Goal: Transaction & Acquisition: Purchase product/service

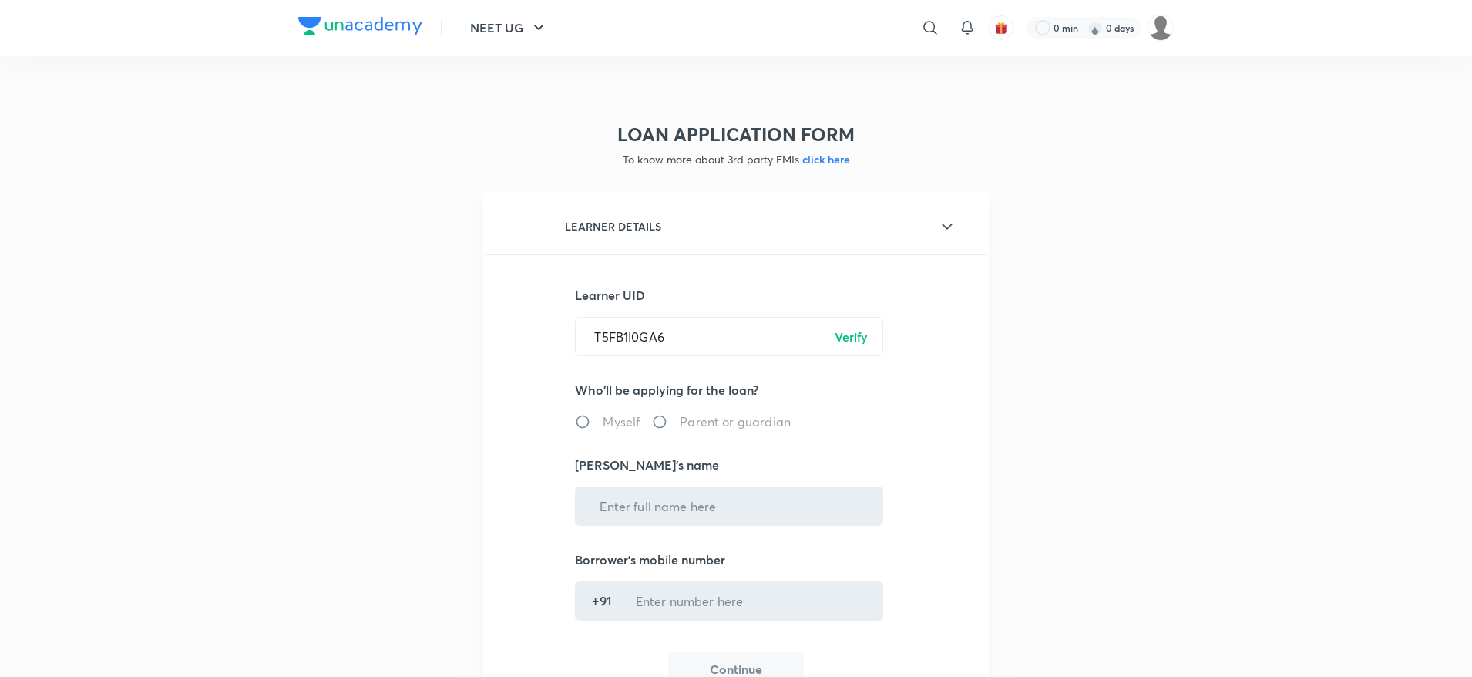
radio input "true"
type input "Daksh Rawal"
type input "******6988"
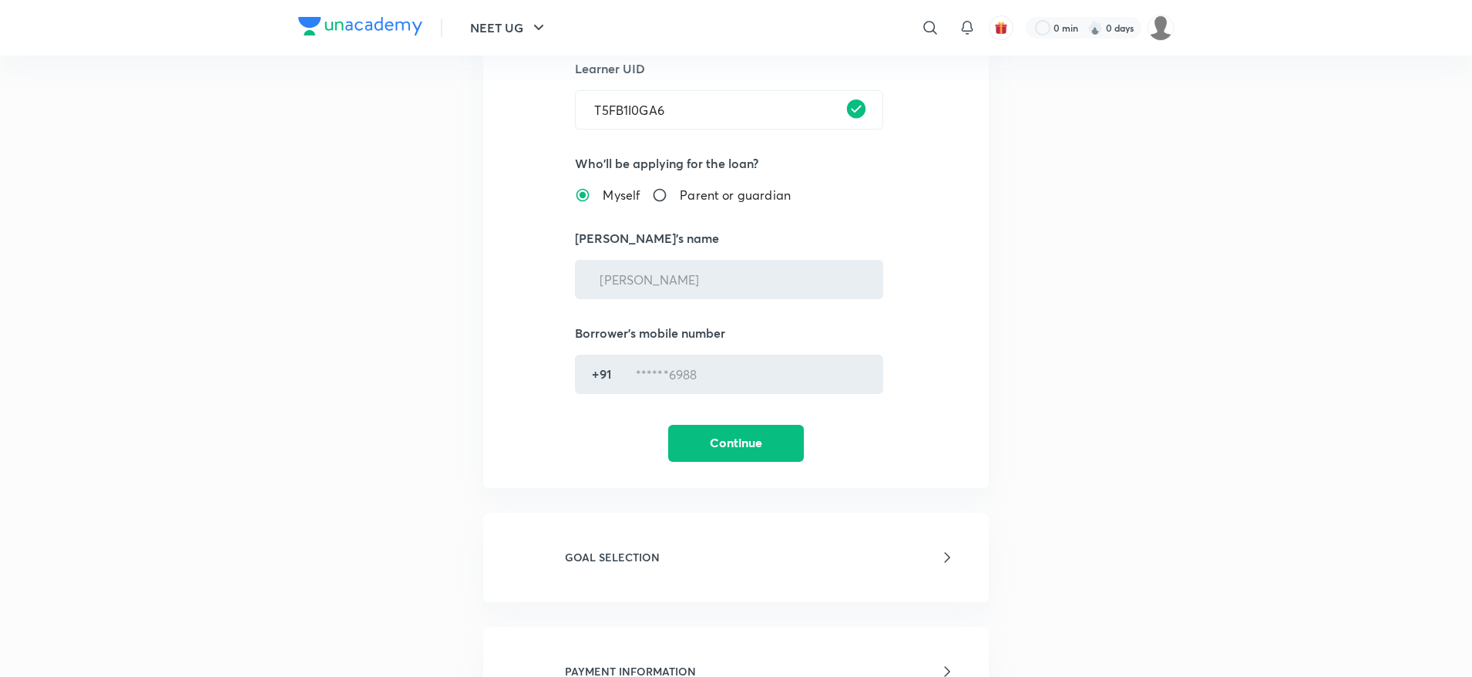
scroll to position [228, 0]
drag, startPoint x: 717, startPoint y: 462, endPoint x: 731, endPoint y: 442, distance: 24.8
click at [731, 442] on div "LEARNER DETAILS Learner UID T5FB1I0GA6 ​ Who'll be applying for the loan? Mysel…" at bounding box center [736, 224] width 506 height 523
click at [731, 442] on button "Continue" at bounding box center [736, 440] width 136 height 37
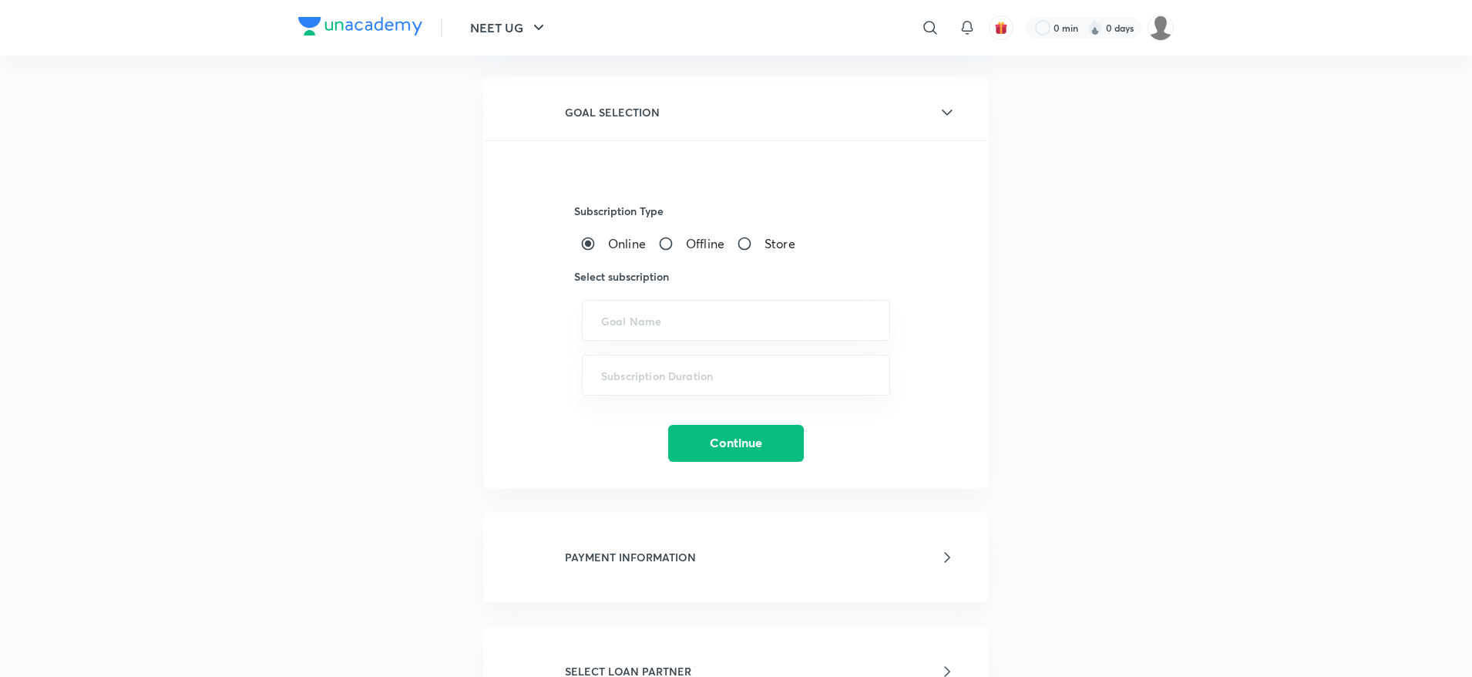
click at [679, 240] on input "Offline" at bounding box center [672, 243] width 28 height 15
radio input "true"
radio input "false"
click at [704, 329] on div "​" at bounding box center [736, 320] width 308 height 41
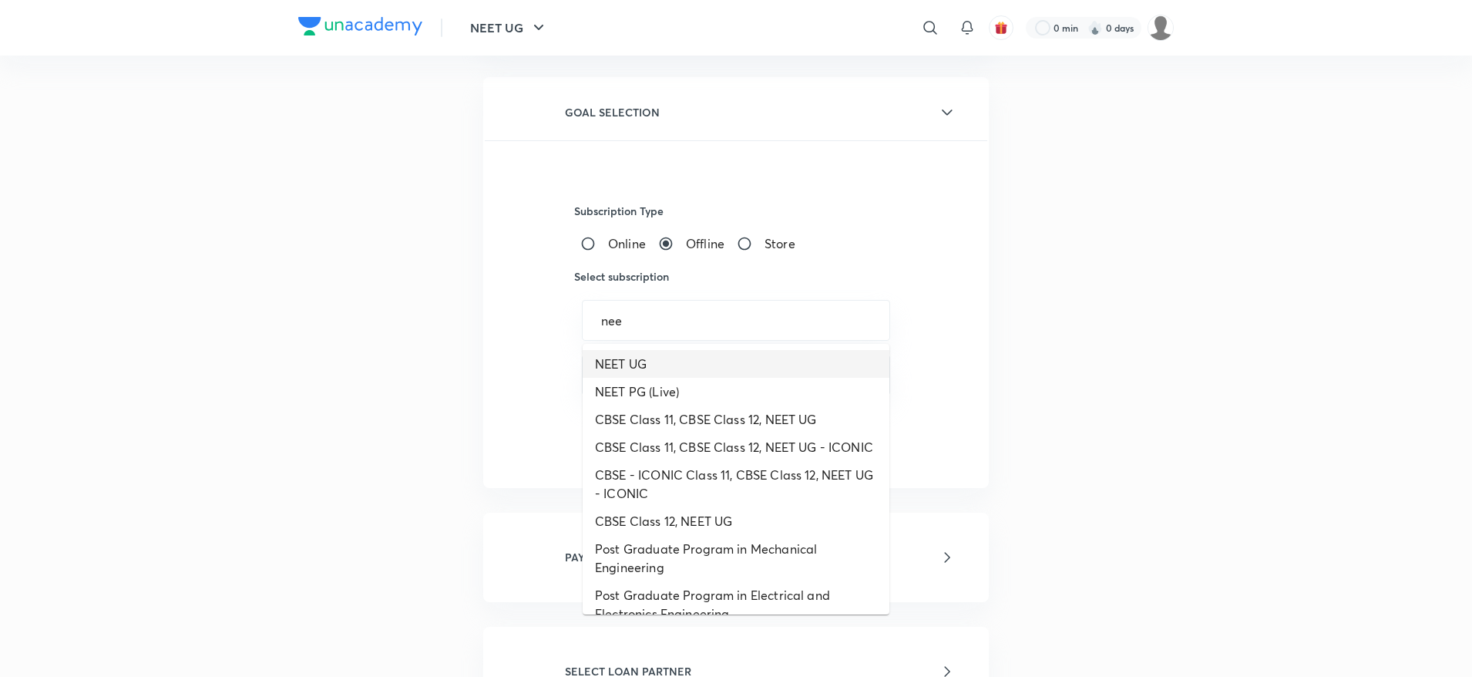
click at [635, 365] on li "NEET UG" at bounding box center [736, 364] width 307 height 28
type input "NEET UG"
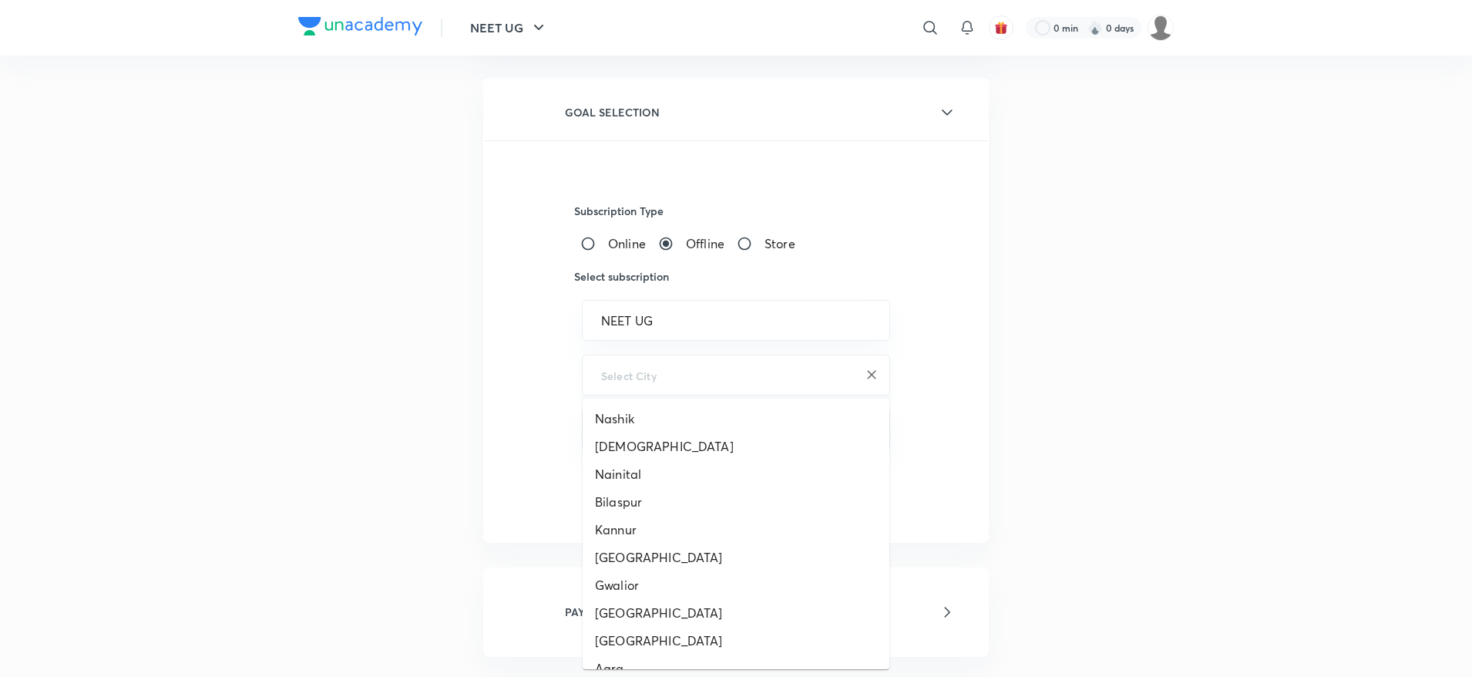
click at [705, 375] on input "text" at bounding box center [736, 375] width 270 height 15
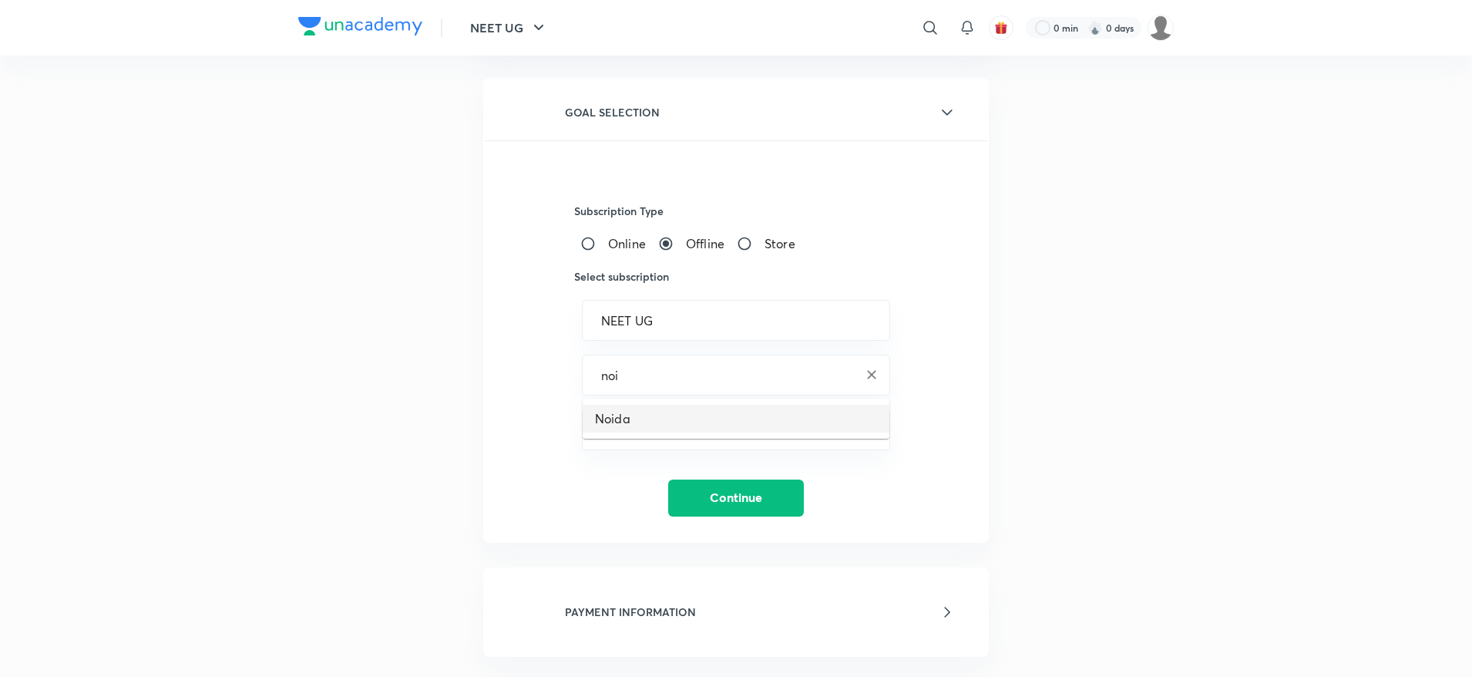
click at [599, 410] on li "Noida" at bounding box center [736, 419] width 307 height 28
type input "Noida"
click at [669, 430] on input "text" at bounding box center [736, 429] width 270 height 15
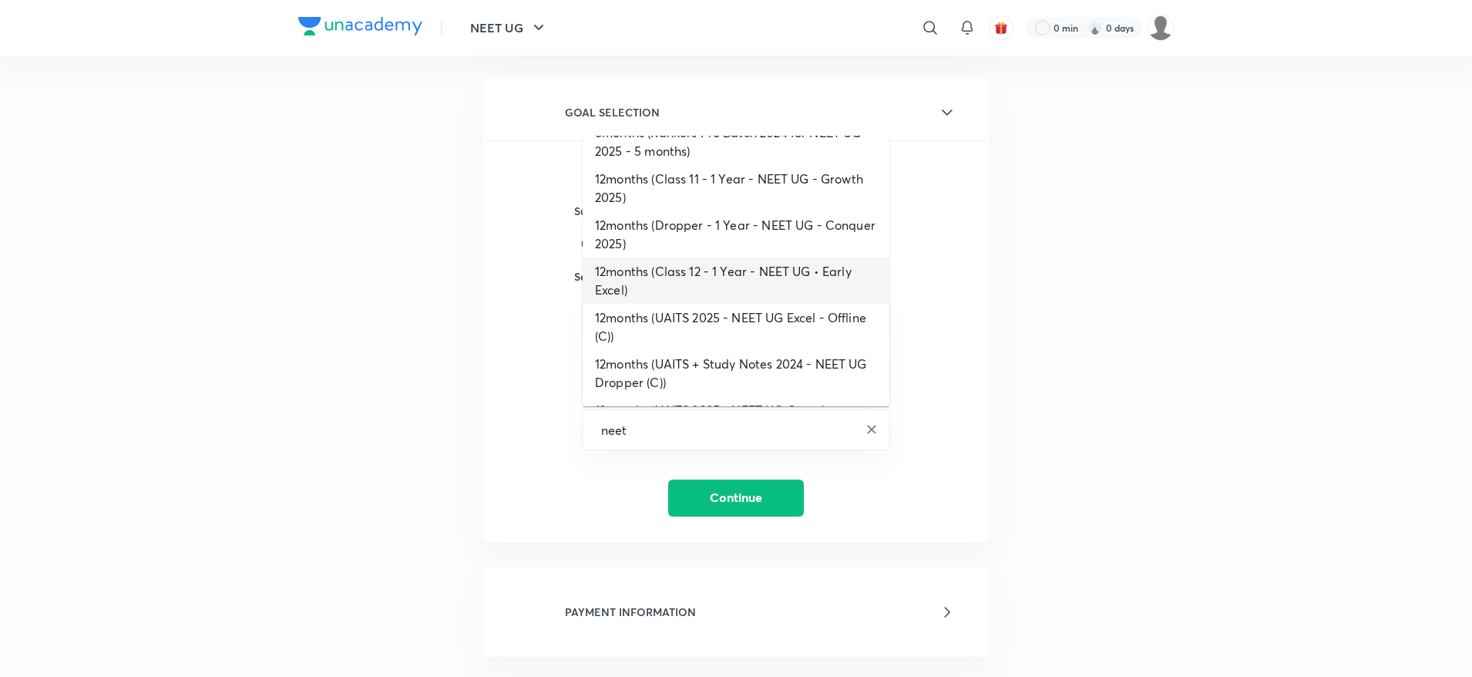
scroll to position [0, 0]
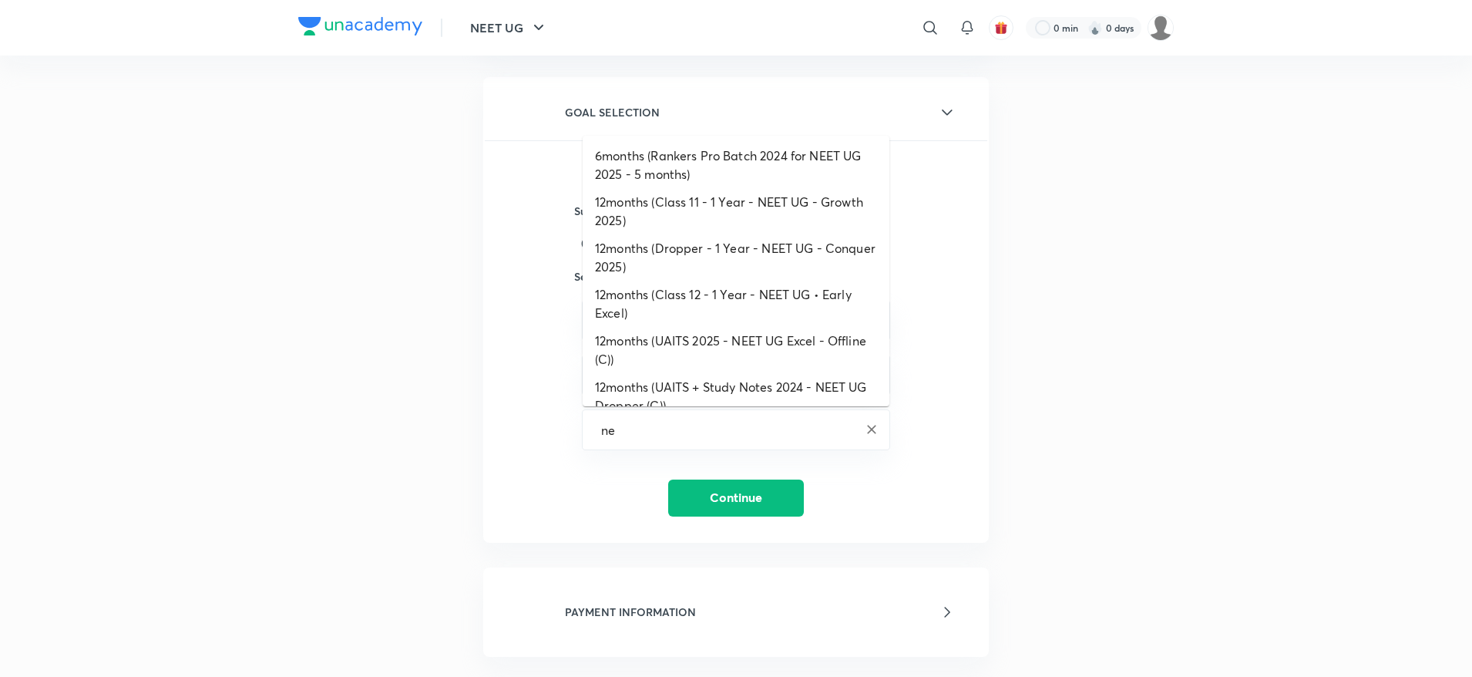
type input "n"
type input "N"
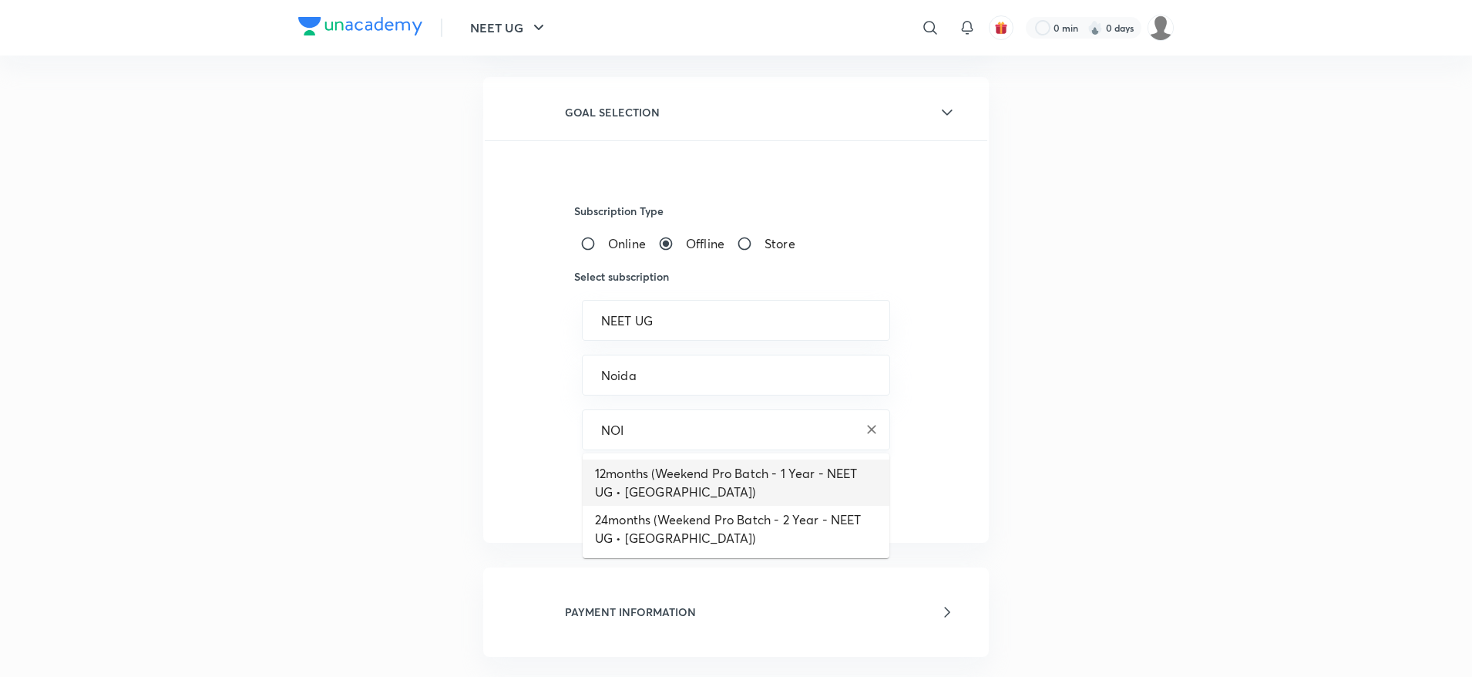
click at [666, 442] on div "NOI ​" at bounding box center [736, 429] width 308 height 41
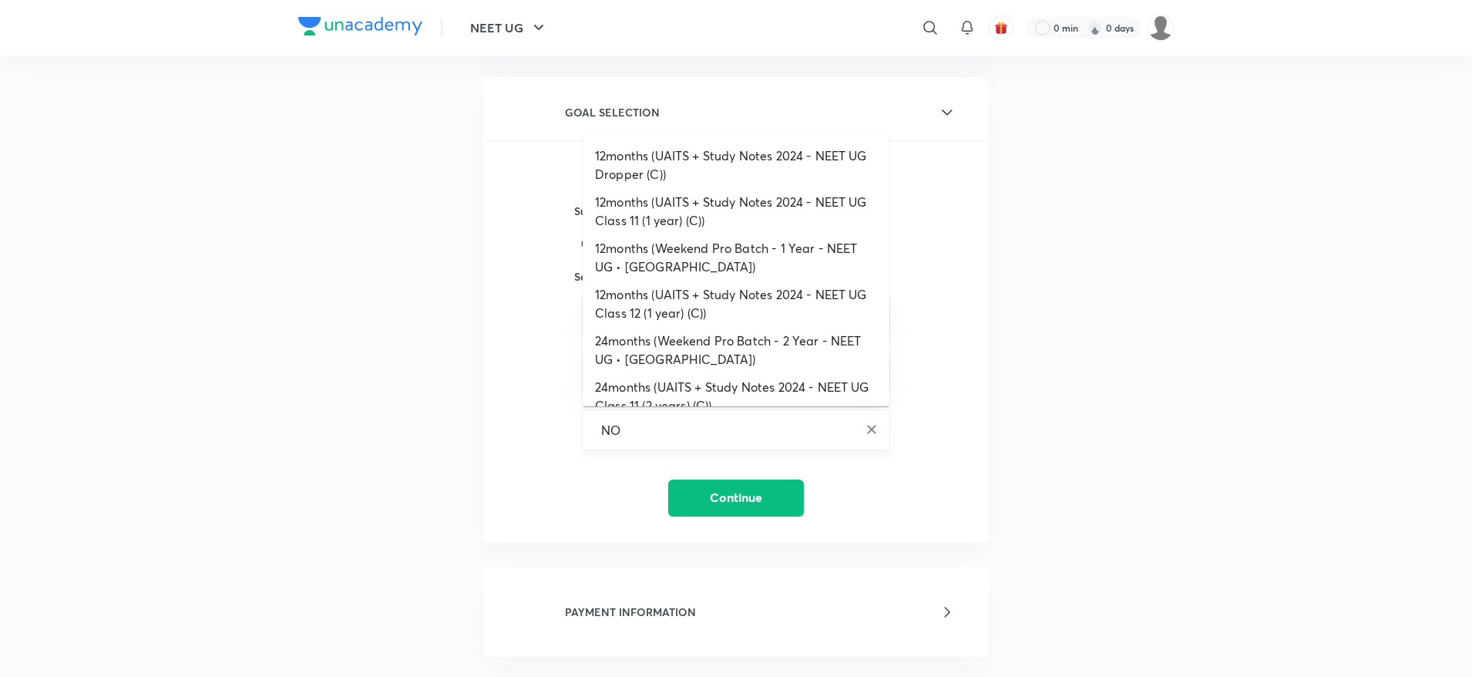
type input "N"
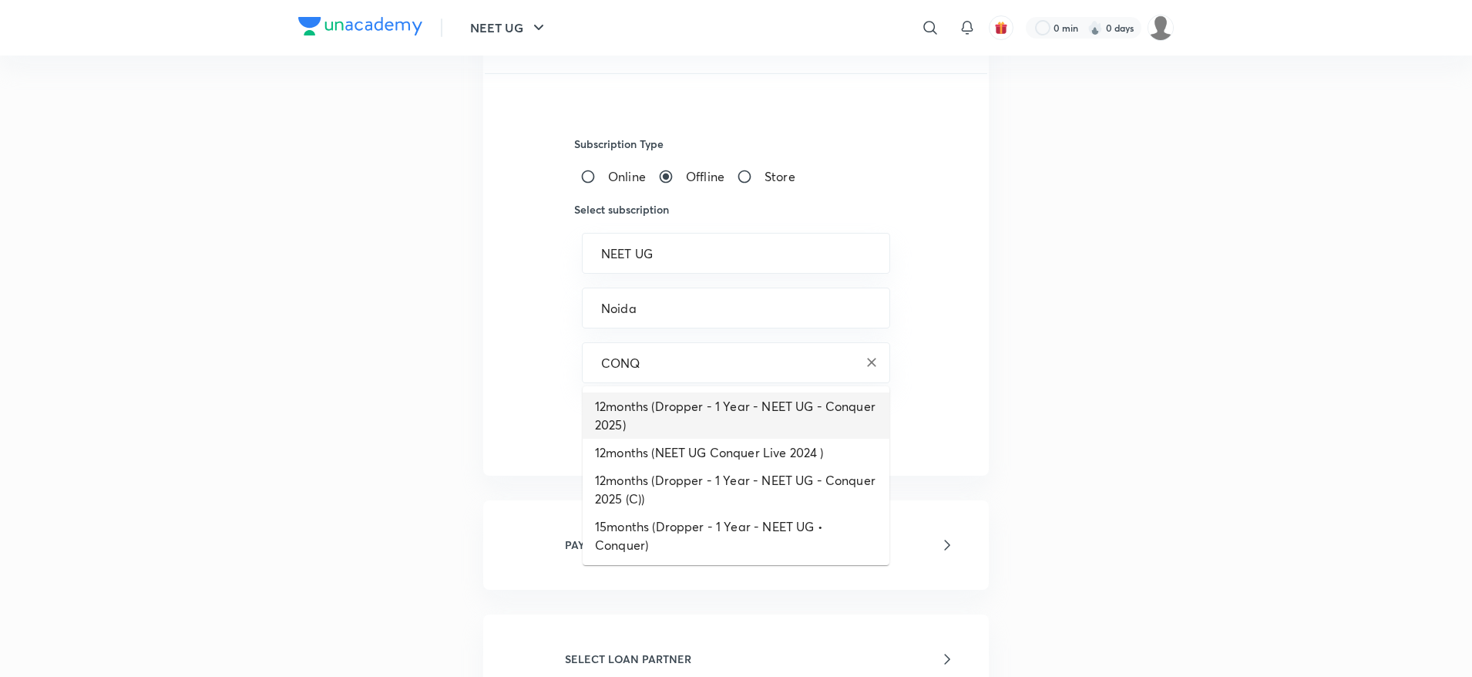
scroll to position [294, 0]
click at [712, 369] on input "CONQ" at bounding box center [736, 364] width 270 height 15
type input "C"
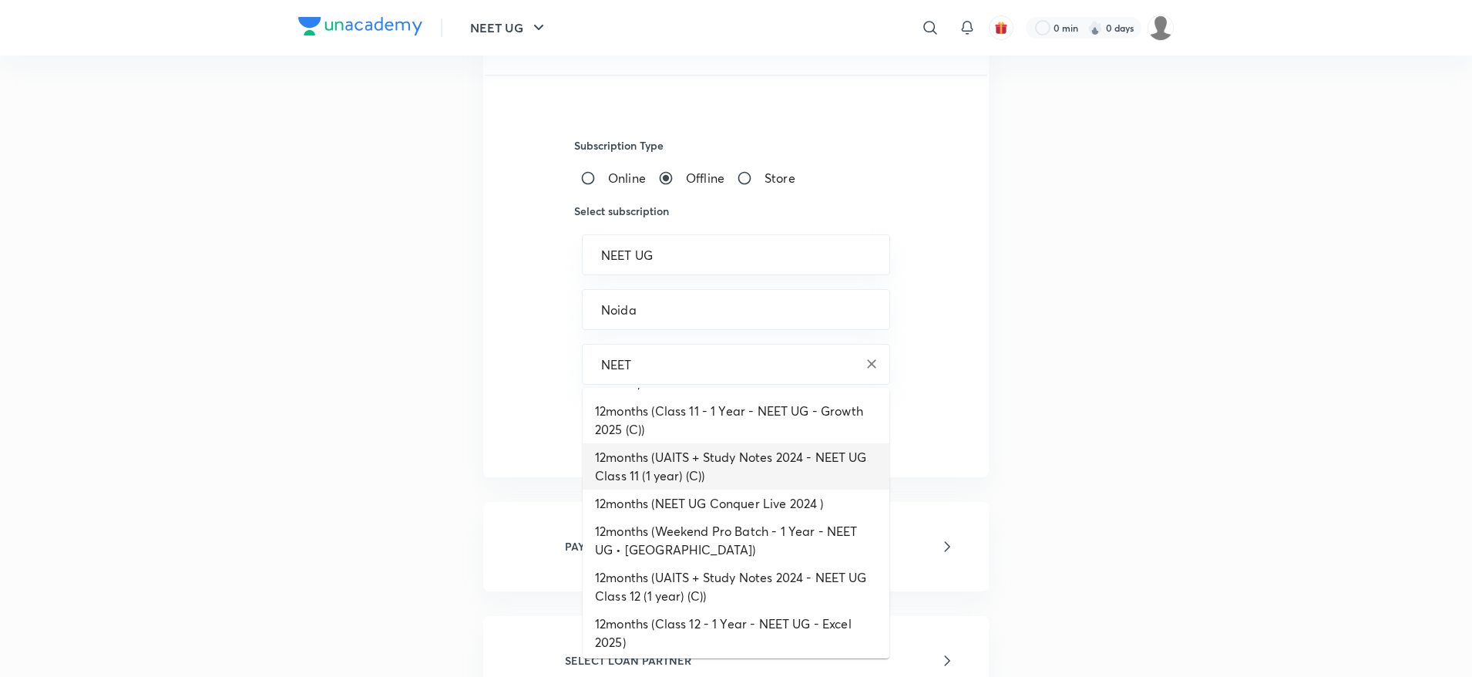
scroll to position [421, 0]
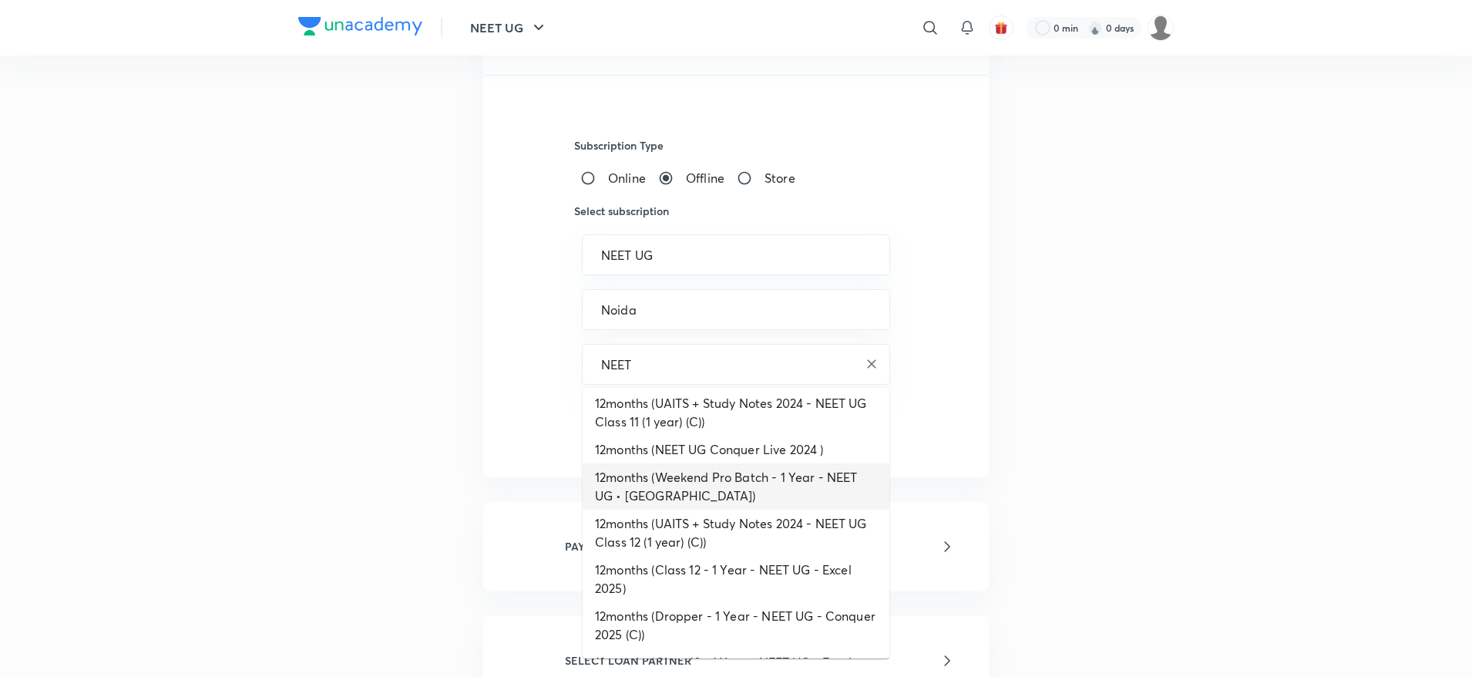
click at [677, 486] on li "12months (Weekend Pro Batch - 1 Year - NEET UG • Noida)" at bounding box center [736, 486] width 307 height 46
type input "12months (Weekend Pro Batch - 1 Year - NEET UG • Noida)"
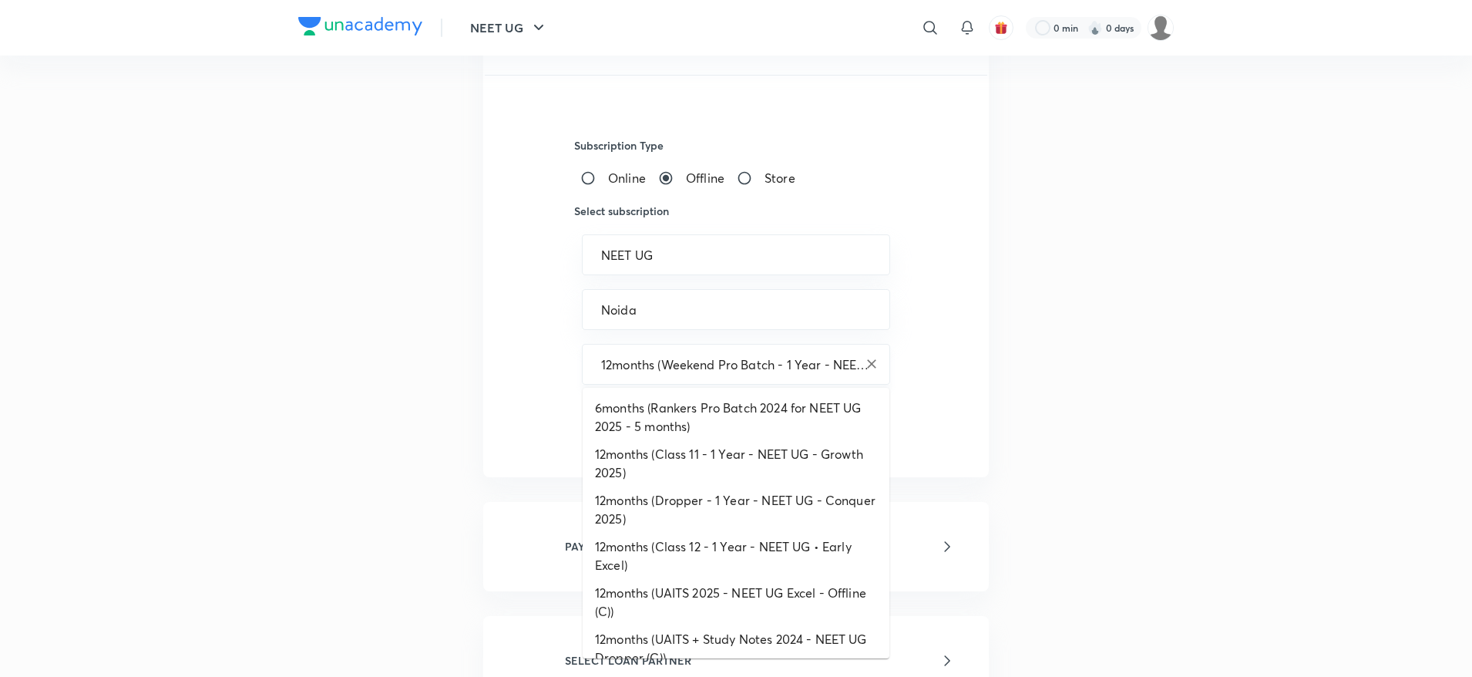
click at [758, 369] on input "12months (Weekend Pro Batch - 1 Year - NEET UG • Noida)" at bounding box center [736, 364] width 270 height 15
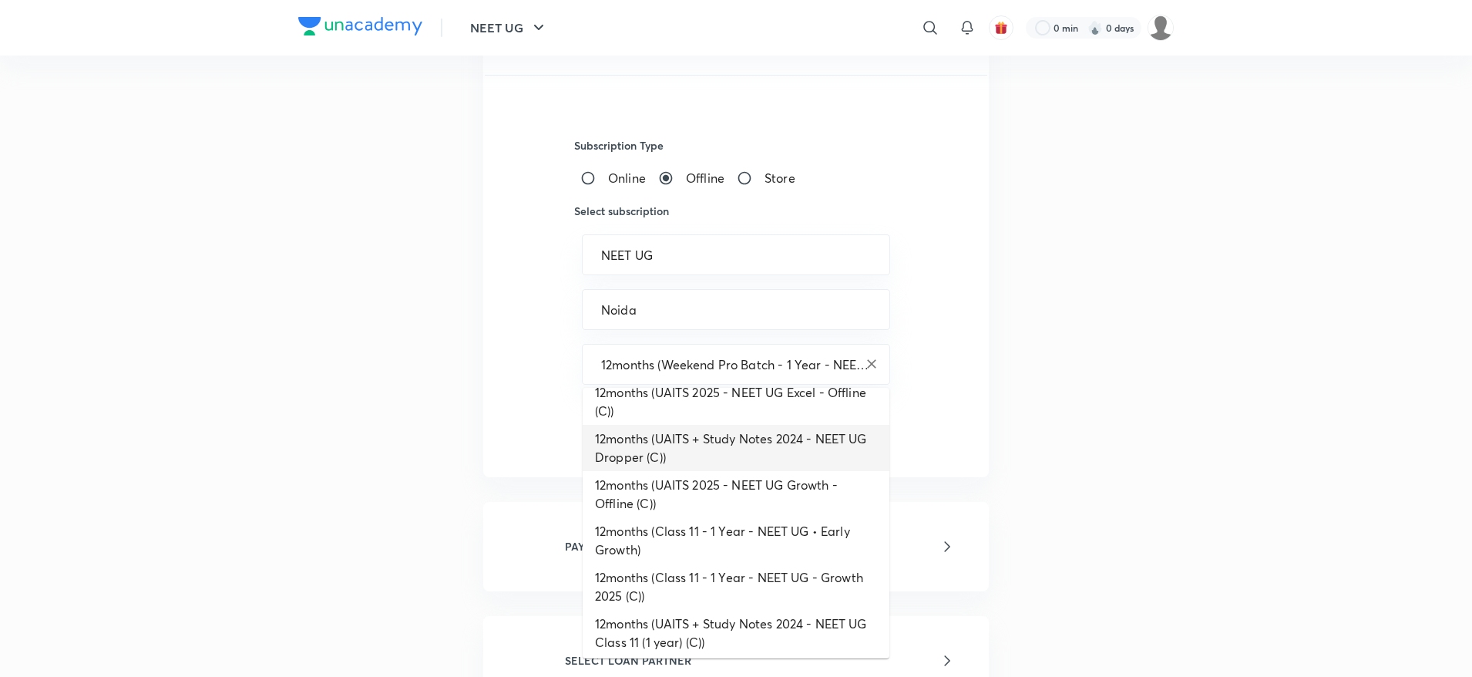
scroll to position [203, 0]
click at [878, 362] on icon "Clear" at bounding box center [871, 363] width 15 height 15
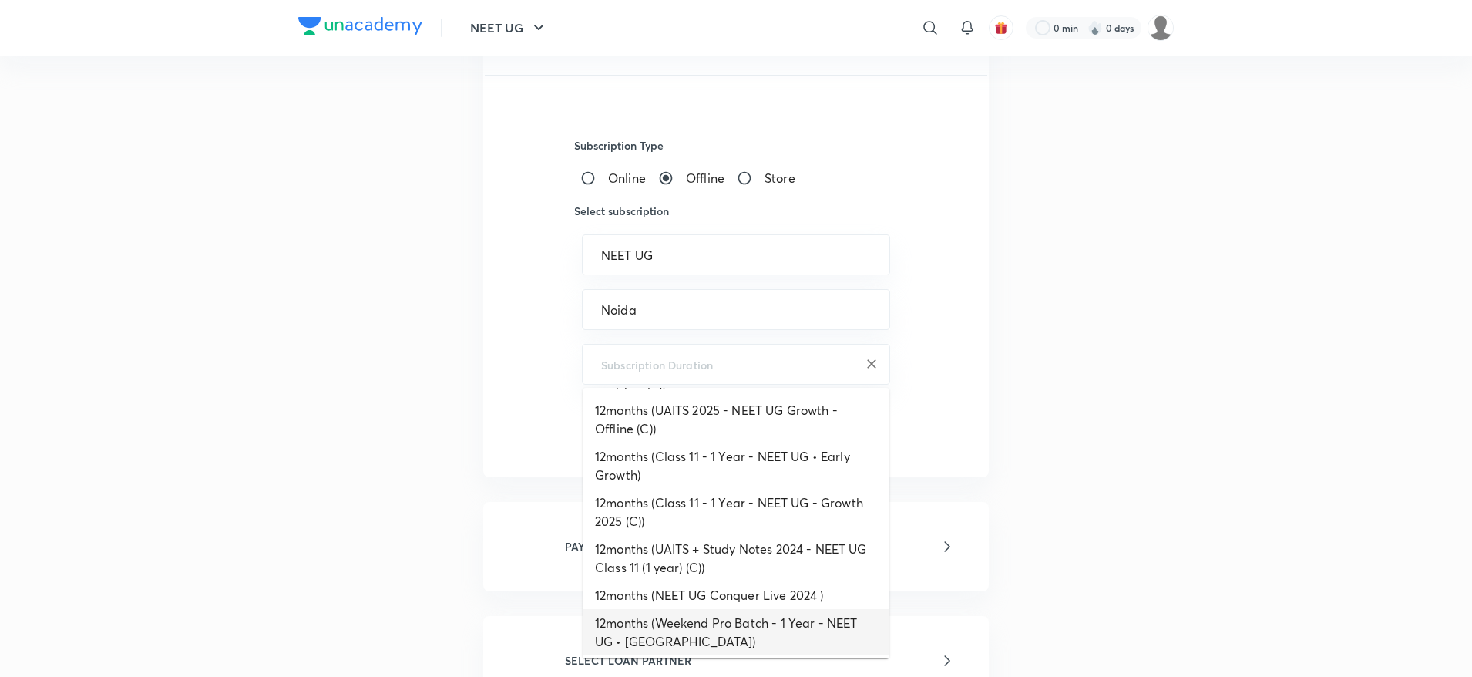
type input "12months (Weekend Pro Batch - 1 Year - NEET UG • Noida)"
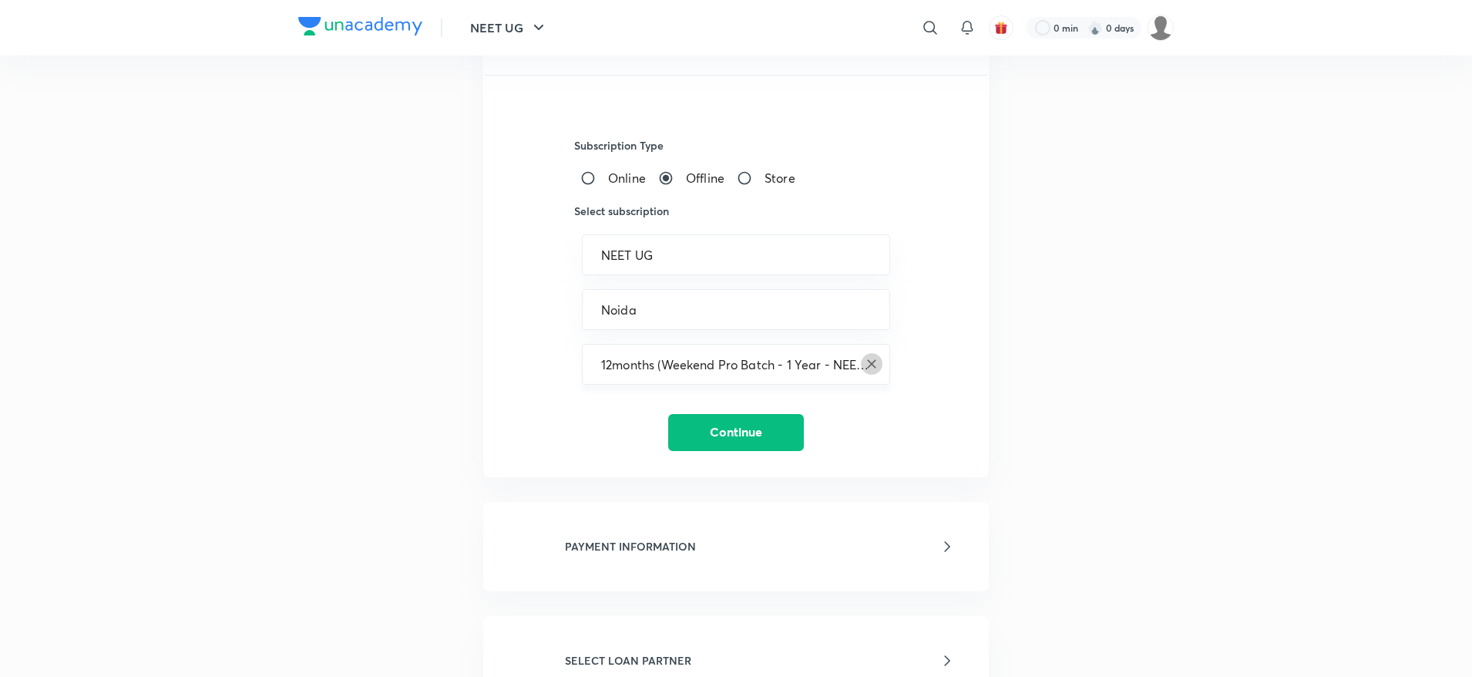
click at [877, 366] on icon "Clear" at bounding box center [871, 363] width 15 height 15
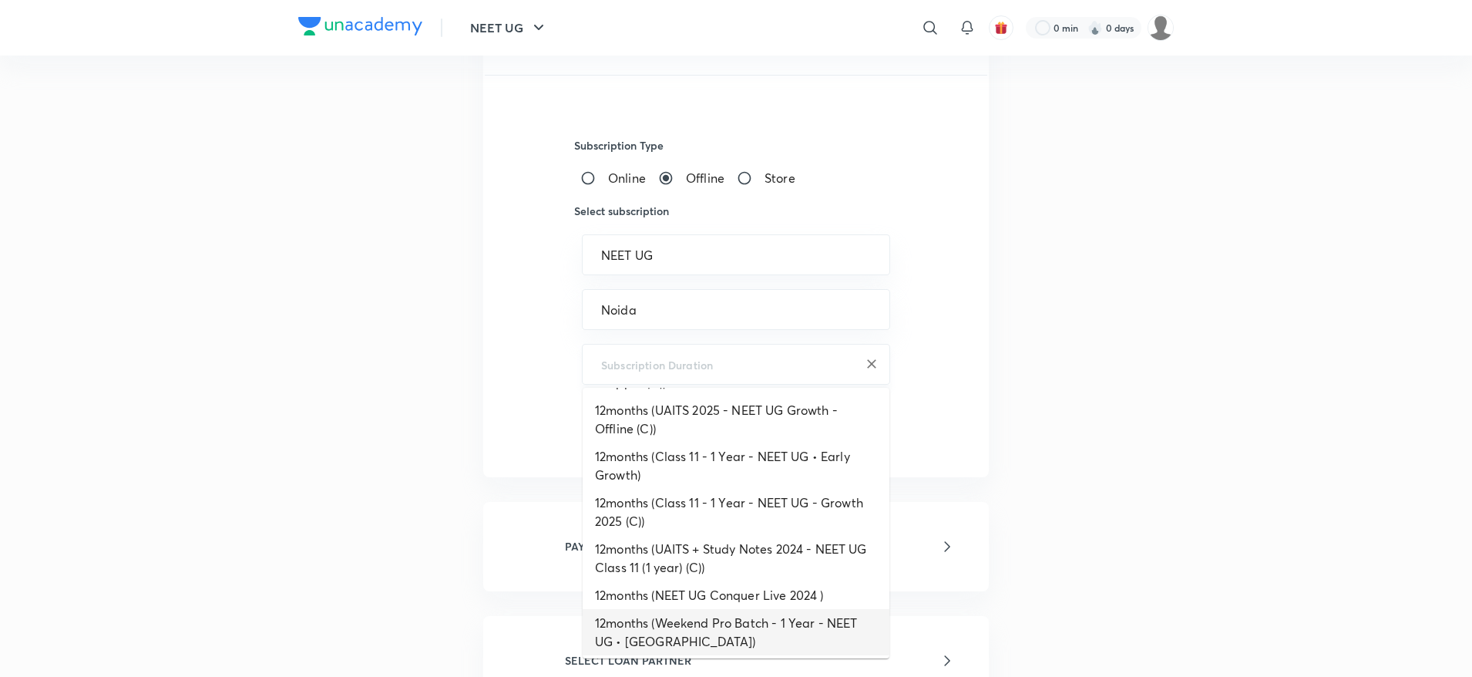
click at [837, 366] on input "text" at bounding box center [736, 364] width 270 height 15
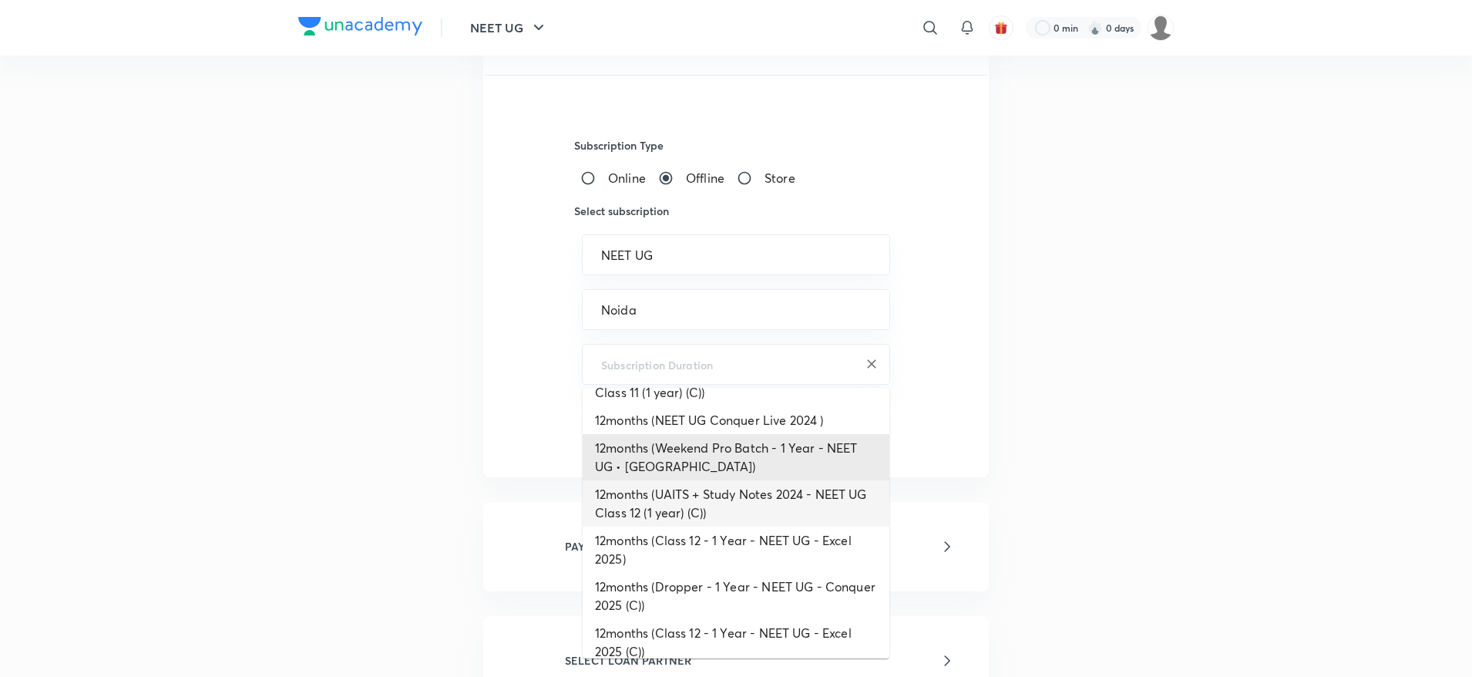
scroll to position [457, 0]
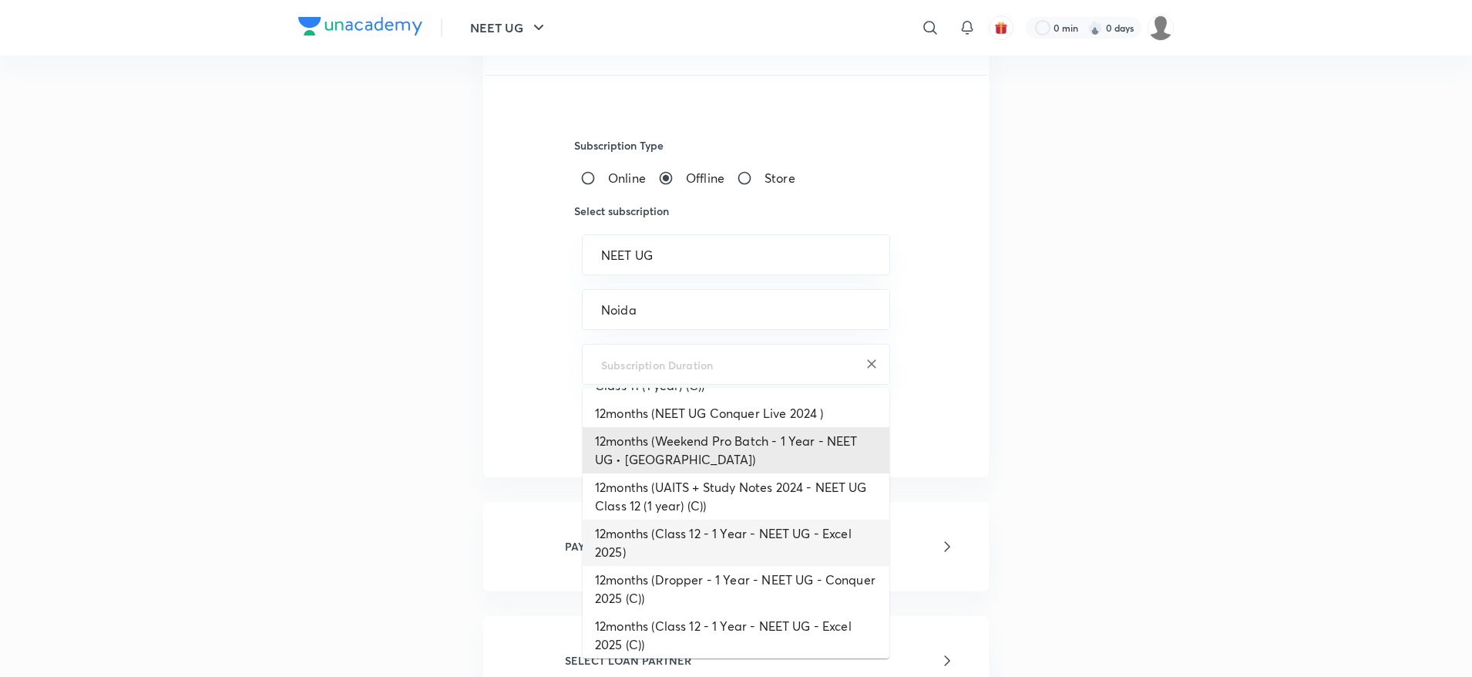
type input "12months (Weekend Pro Batch - 1 Year - NEET UG • Noida)"
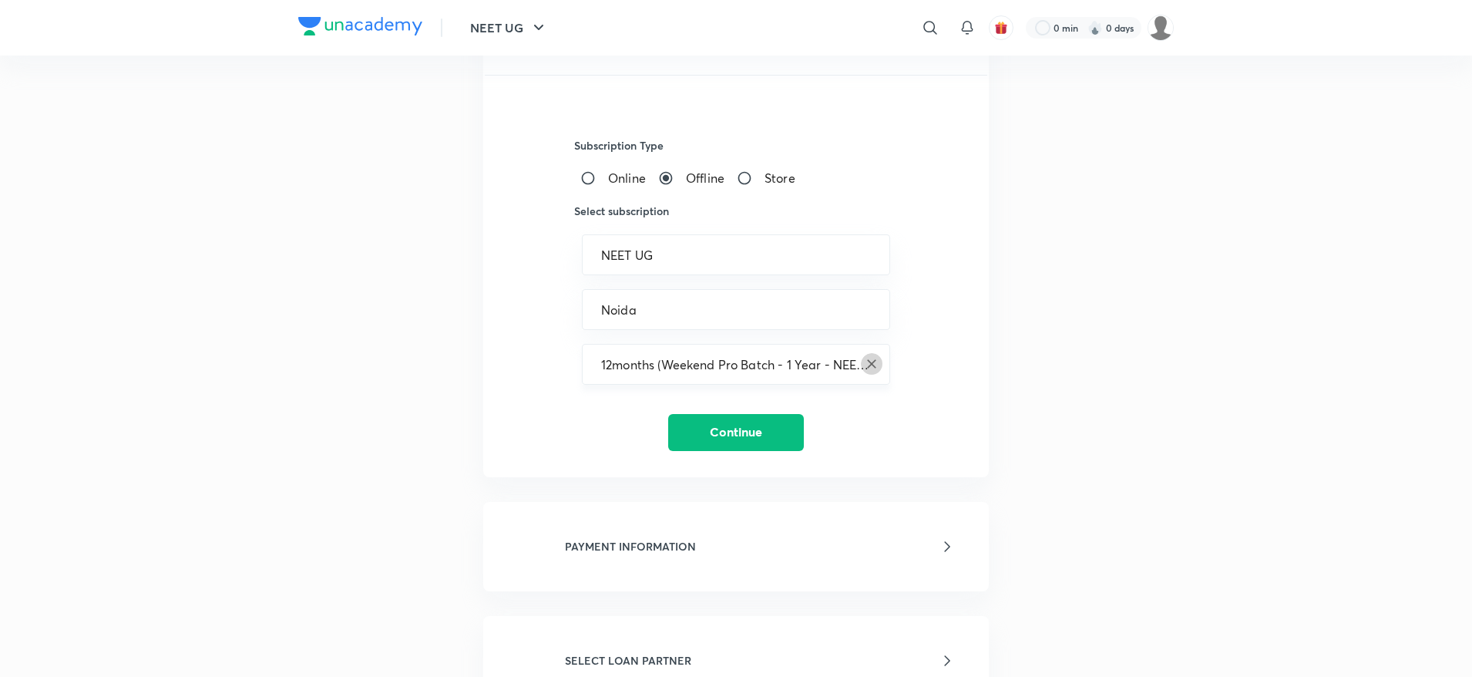
click at [873, 365] on icon "Clear" at bounding box center [871, 363] width 9 height 9
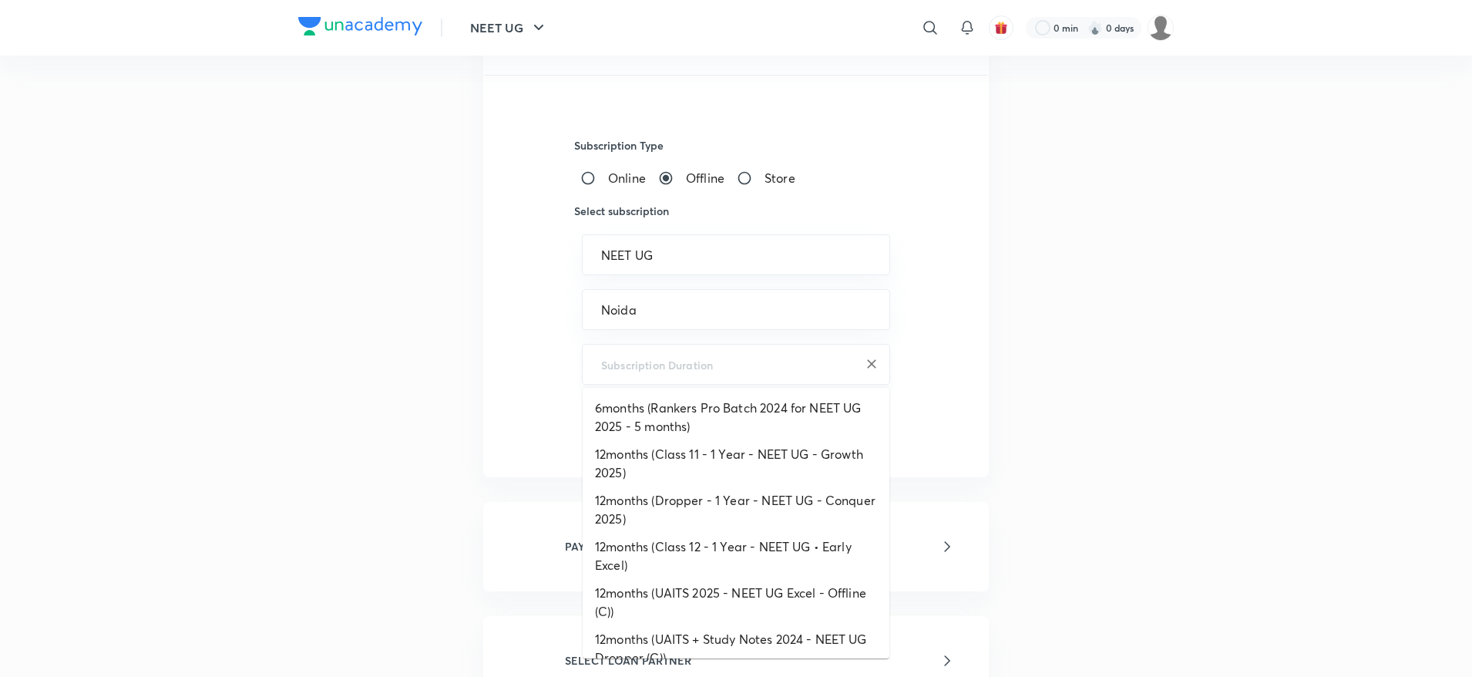
scroll to position [275, 0]
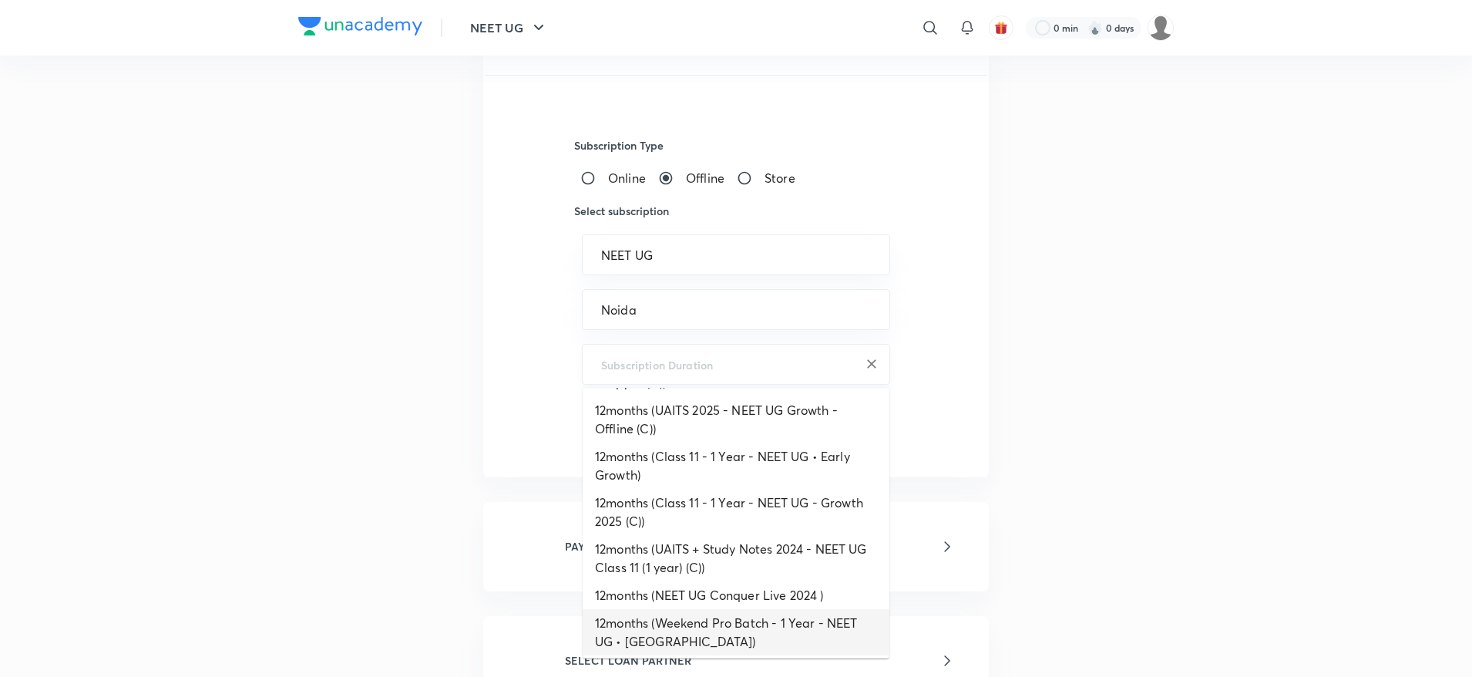
click at [828, 367] on input "text" at bounding box center [736, 364] width 270 height 15
paste input "Dropper - 1 Year -NEET UG - Conquer 2025"
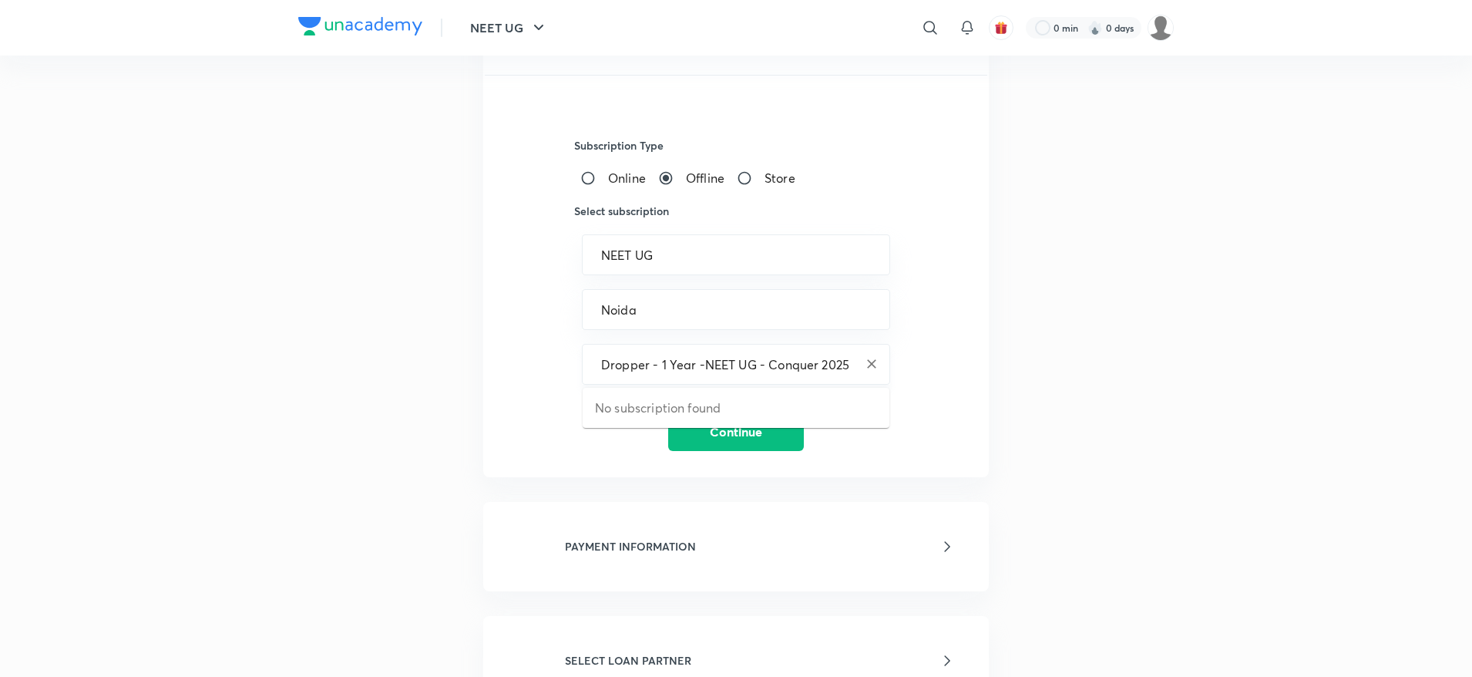
click at [770, 362] on input "Dropper - 1 Year -NEET UG - Conquer 2025" at bounding box center [736, 364] width 270 height 15
click at [647, 359] on input "Dropper - 1 Year -NEET UG -Conquer 2025" at bounding box center [736, 364] width 270 height 15
click at [653, 362] on input "Dropper - 1 Year -NEET UG -Conquer 2025" at bounding box center [736, 364] width 270 height 15
click at [848, 361] on input "Dropper- 1 Year -NEET UG -Conquer 2025" at bounding box center [736, 364] width 270 height 15
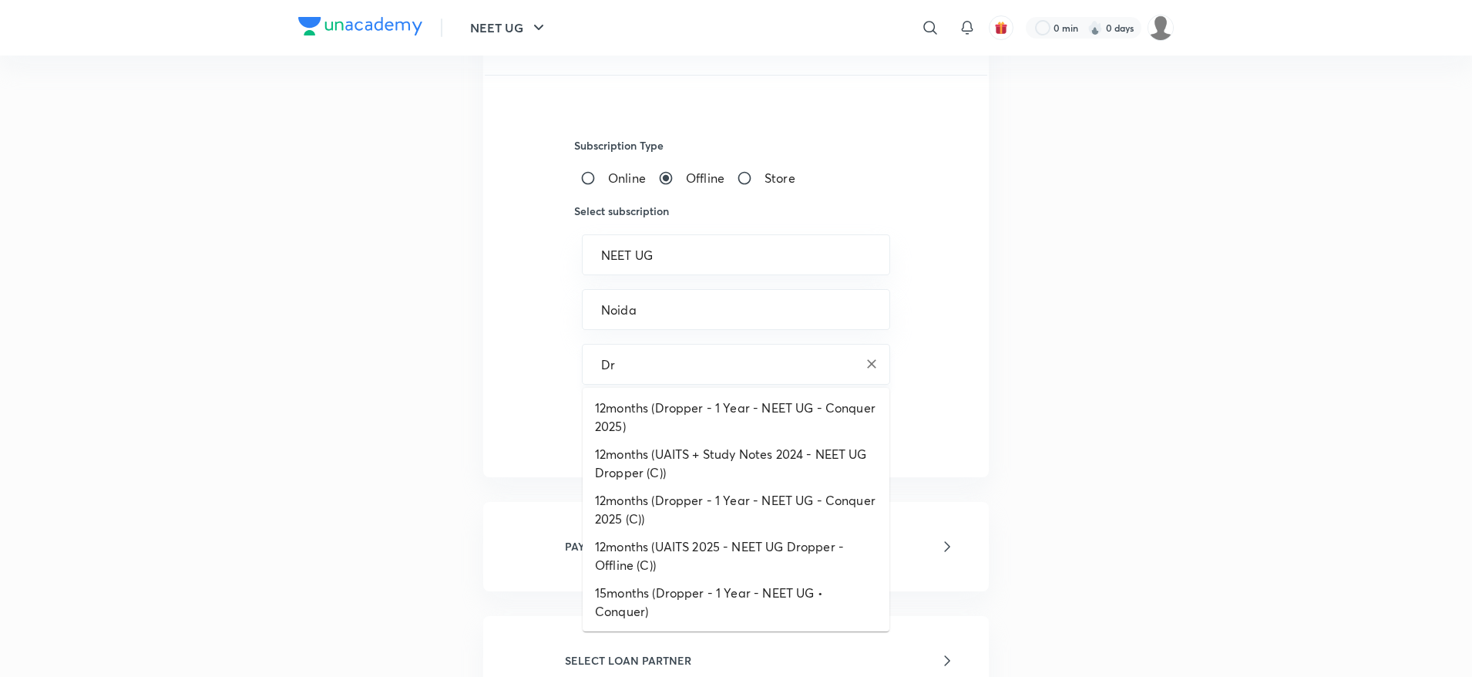
type input "D"
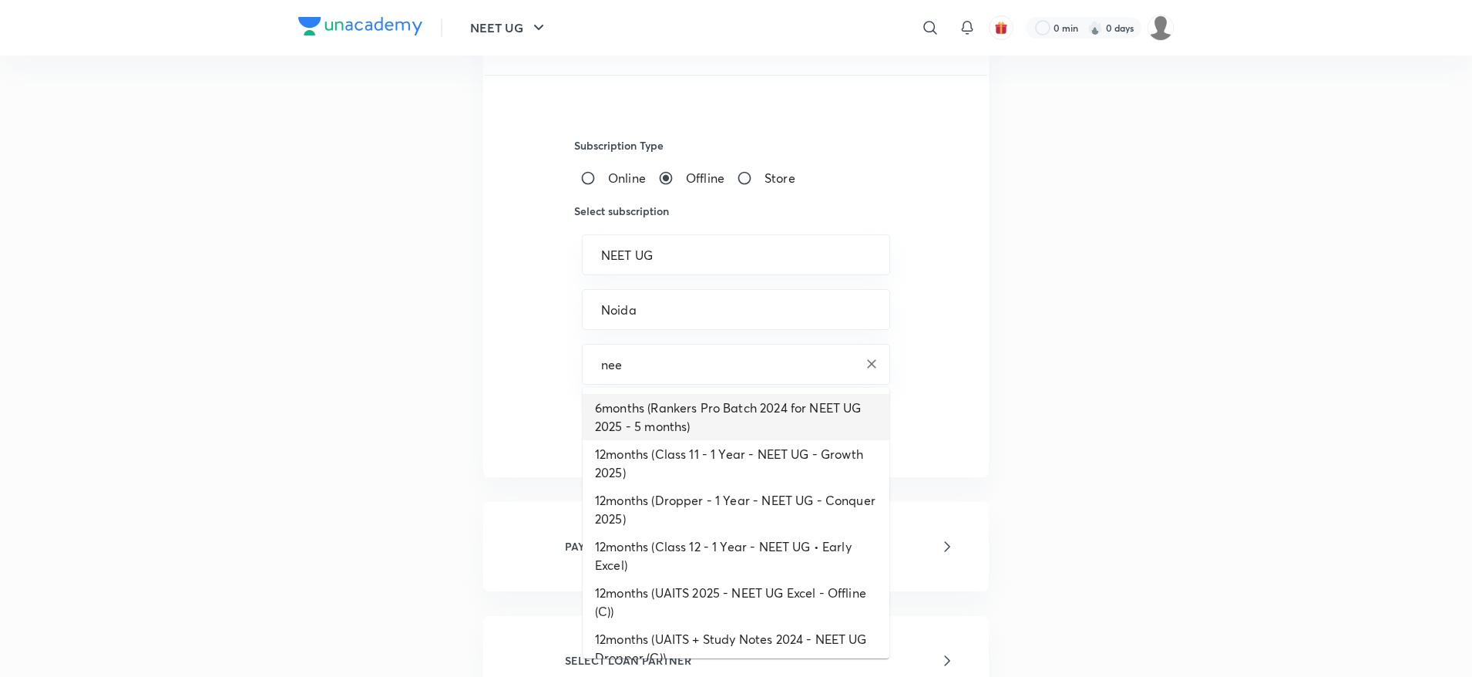
scroll to position [0, 0]
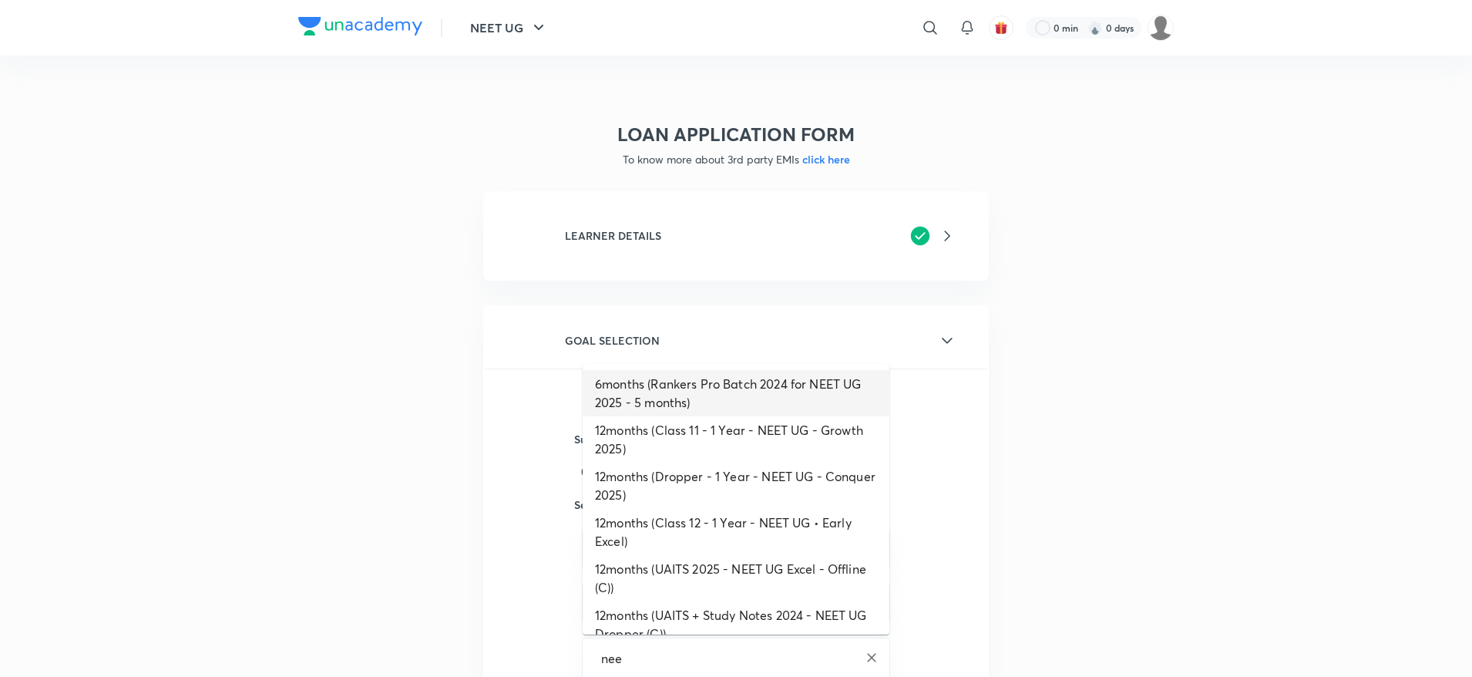
type input "12months (Weekend Pro Batch - 1 Year - NEET UG • Noida)"
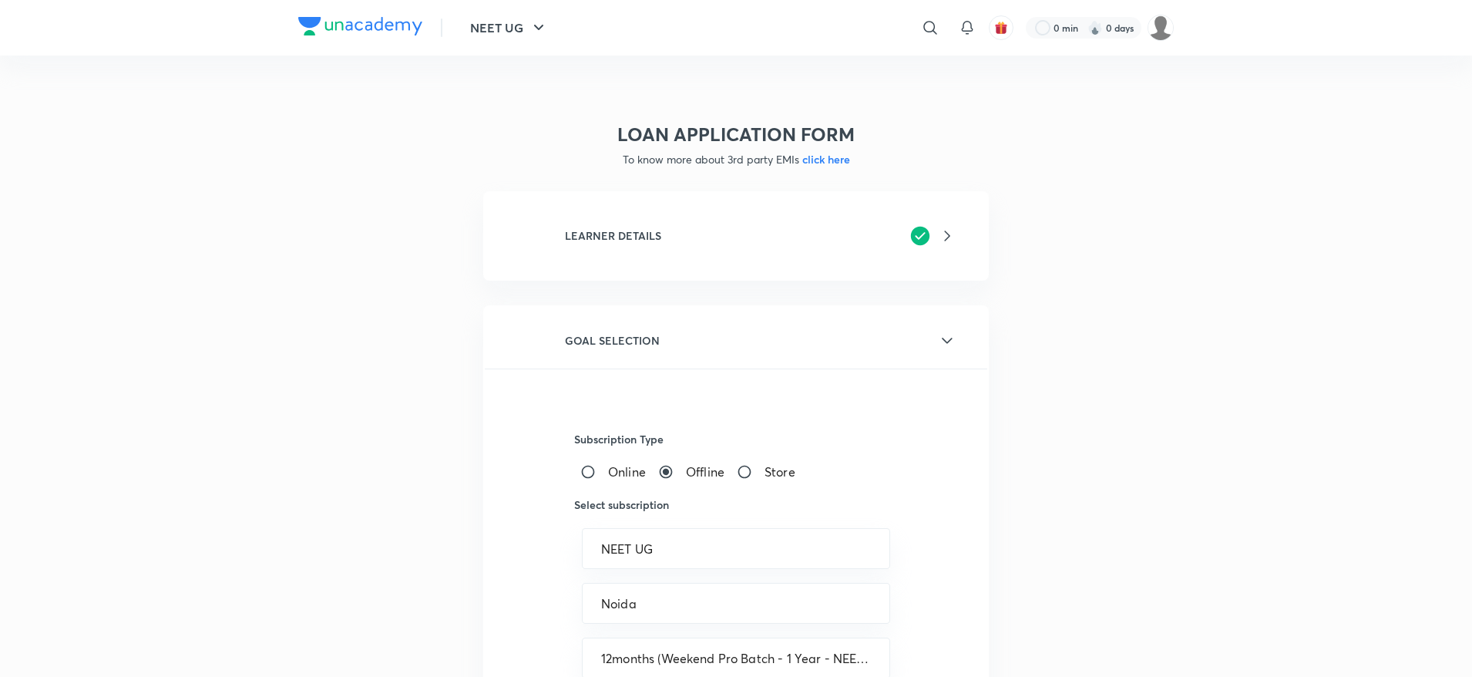
click at [762, 223] on div "LEARNER DETAILS" at bounding box center [736, 235] width 441 height 37
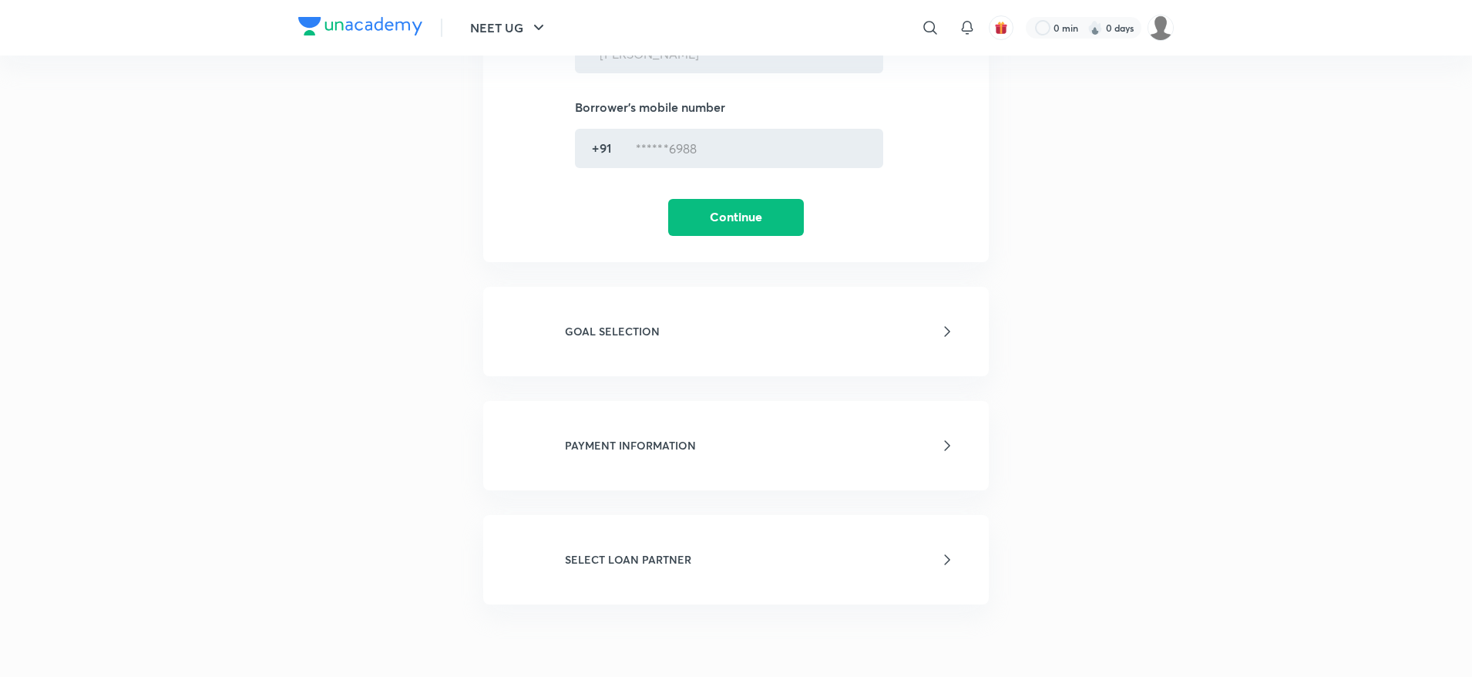
scroll to position [492, 0]
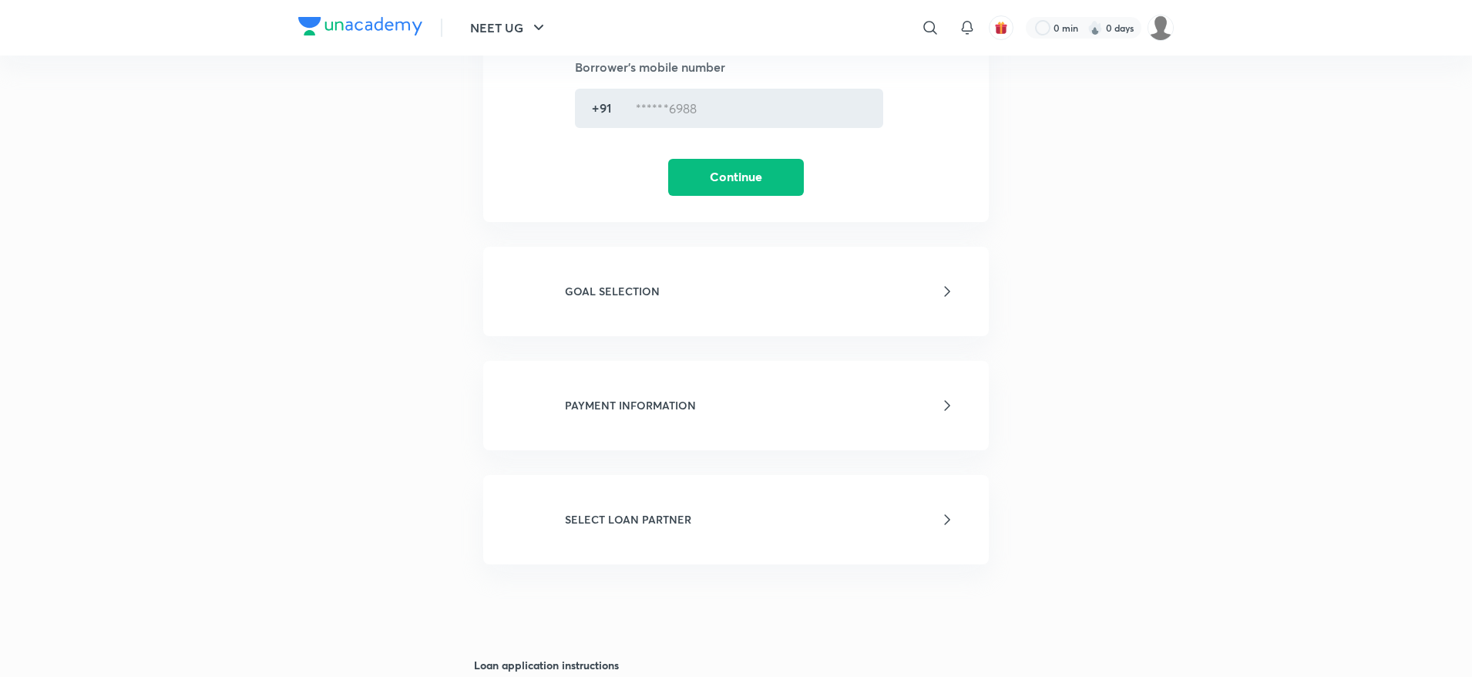
click at [658, 268] on div "GOAL SELECTION Subscription Type Online Offline Store Select subscription NEET …" at bounding box center [736, 291] width 506 height 89
click at [658, 279] on div "GOAL SELECTION" at bounding box center [736, 291] width 441 height 37
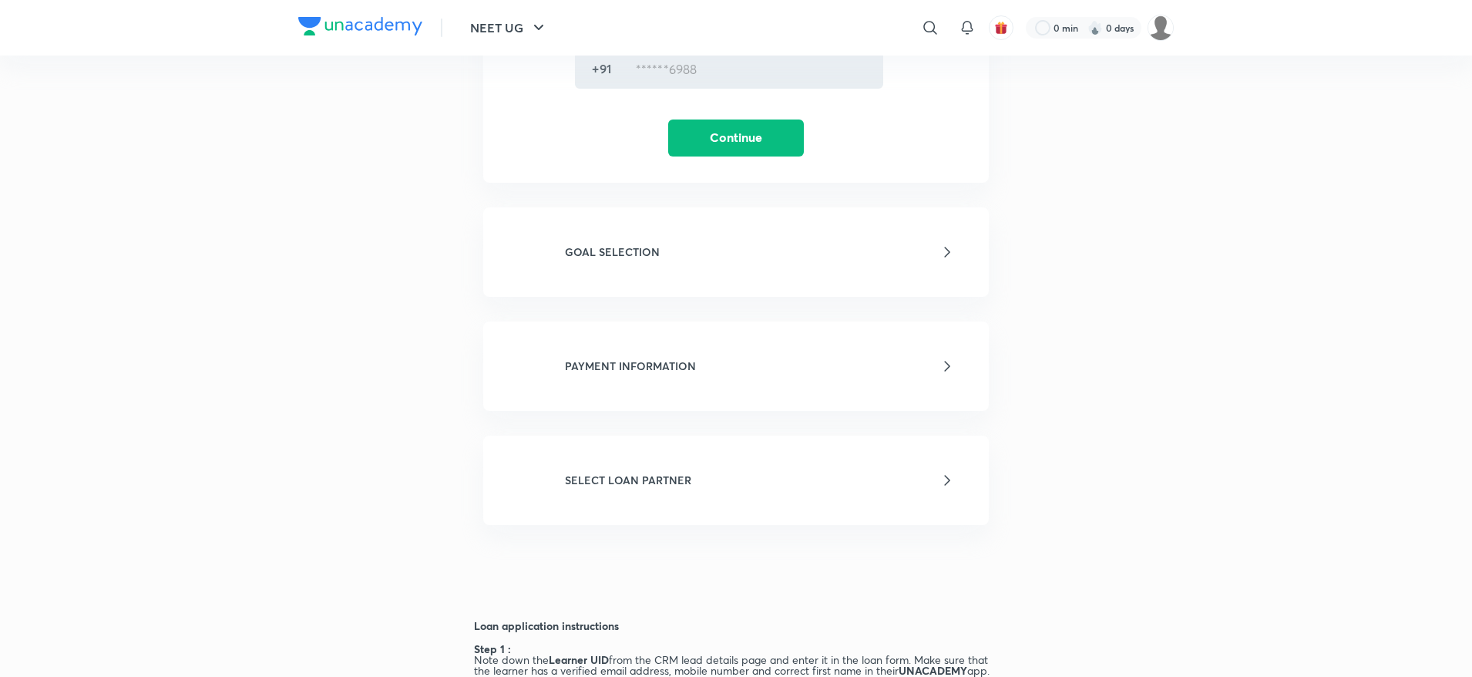
scroll to position [534, 0]
click at [690, 253] on div "GOAL SELECTION" at bounding box center [760, 249] width 391 height 18
click at [721, 130] on button "Continue" at bounding box center [736, 134] width 136 height 37
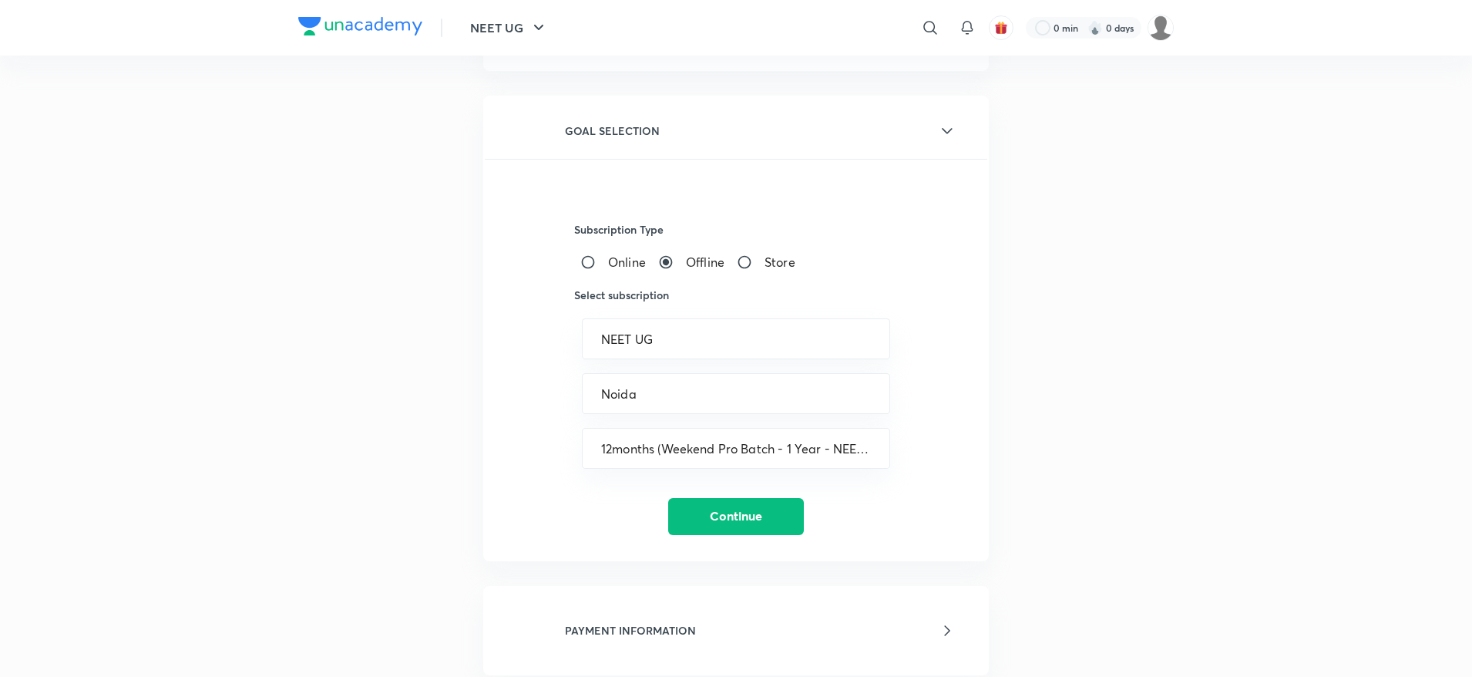
scroll to position [210, 0]
click at [875, 442] on icon "Clear" at bounding box center [871, 446] width 15 height 15
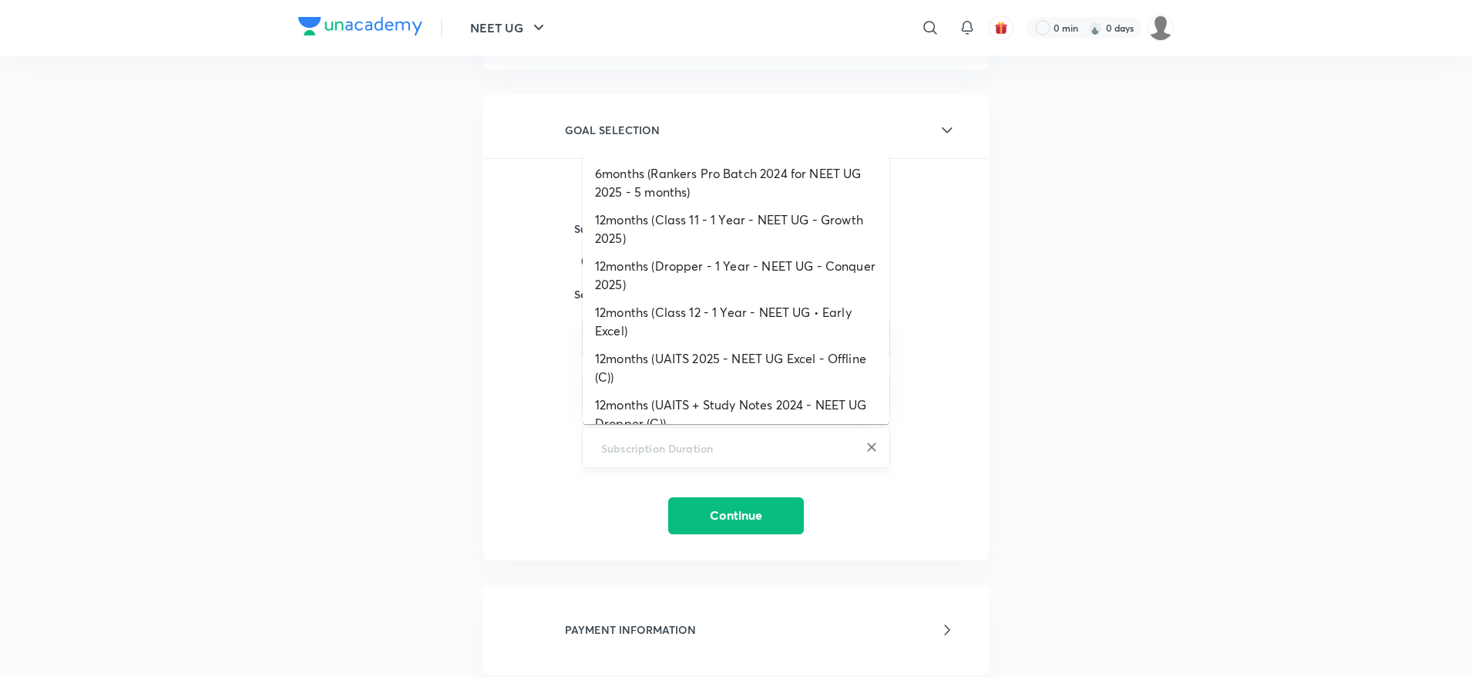
scroll to position [275, 0]
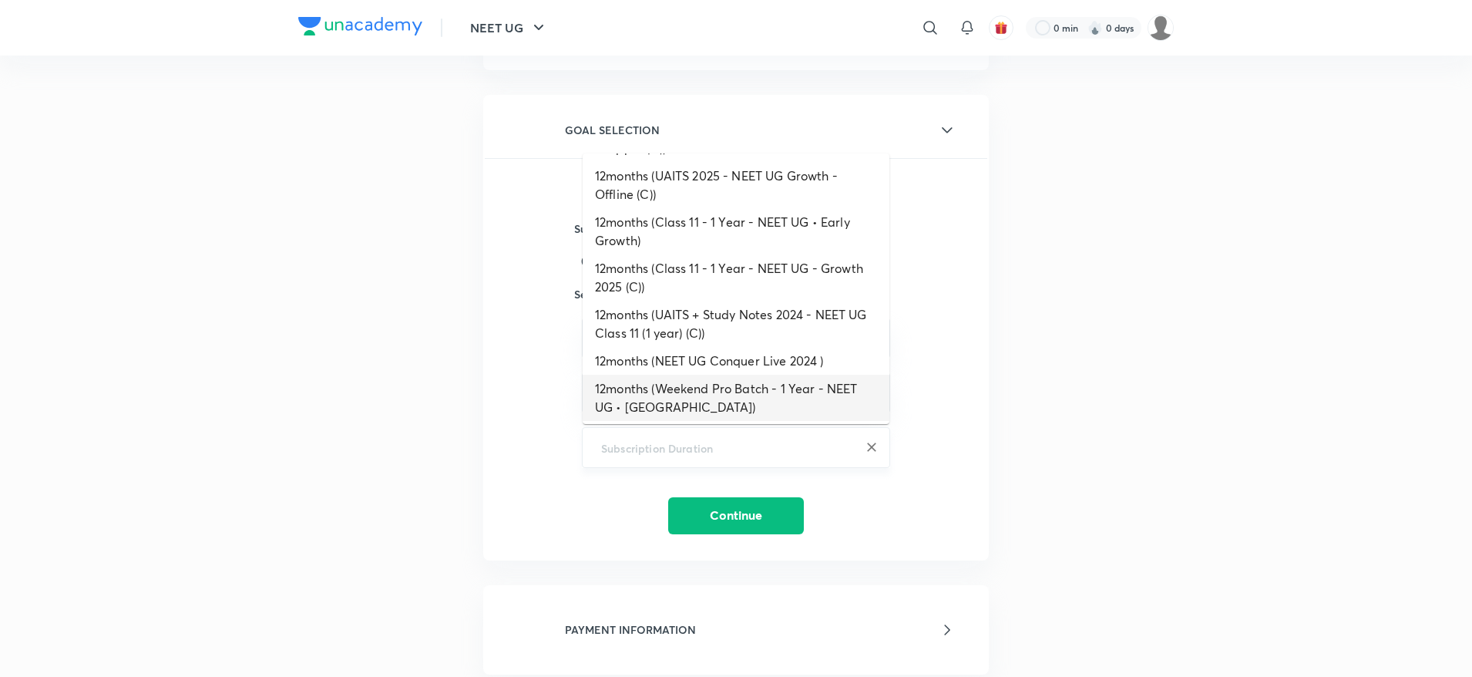
click at [838, 443] on input "text" at bounding box center [736, 447] width 270 height 15
paste input "Dropper - 1 Year - NEET UG - Conquer 2025 (C)"
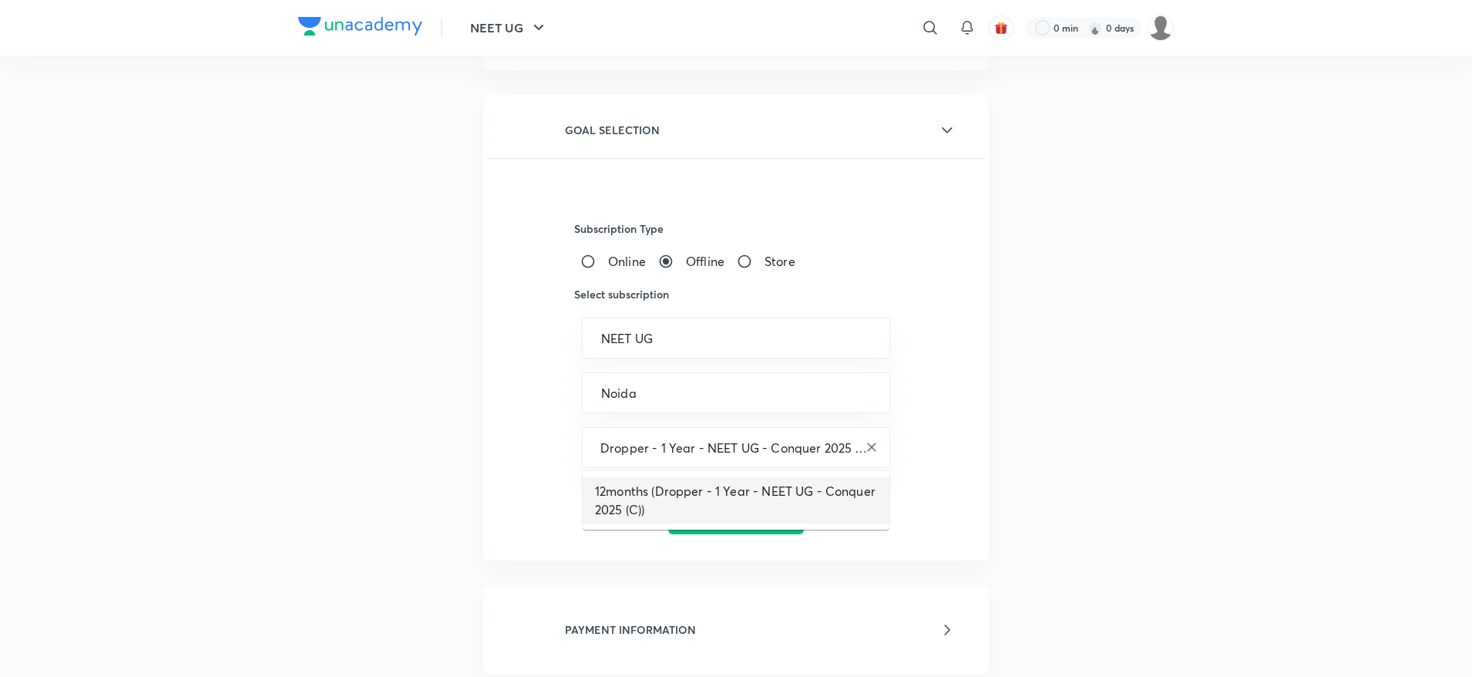
click at [720, 485] on li "12months (Dropper - 1 Year - NEET UG - Conquer 2025 (C))" at bounding box center [736, 500] width 307 height 46
type input "12months (Dropper - 1 Year - NEET UG - Conquer 2025 (C))"
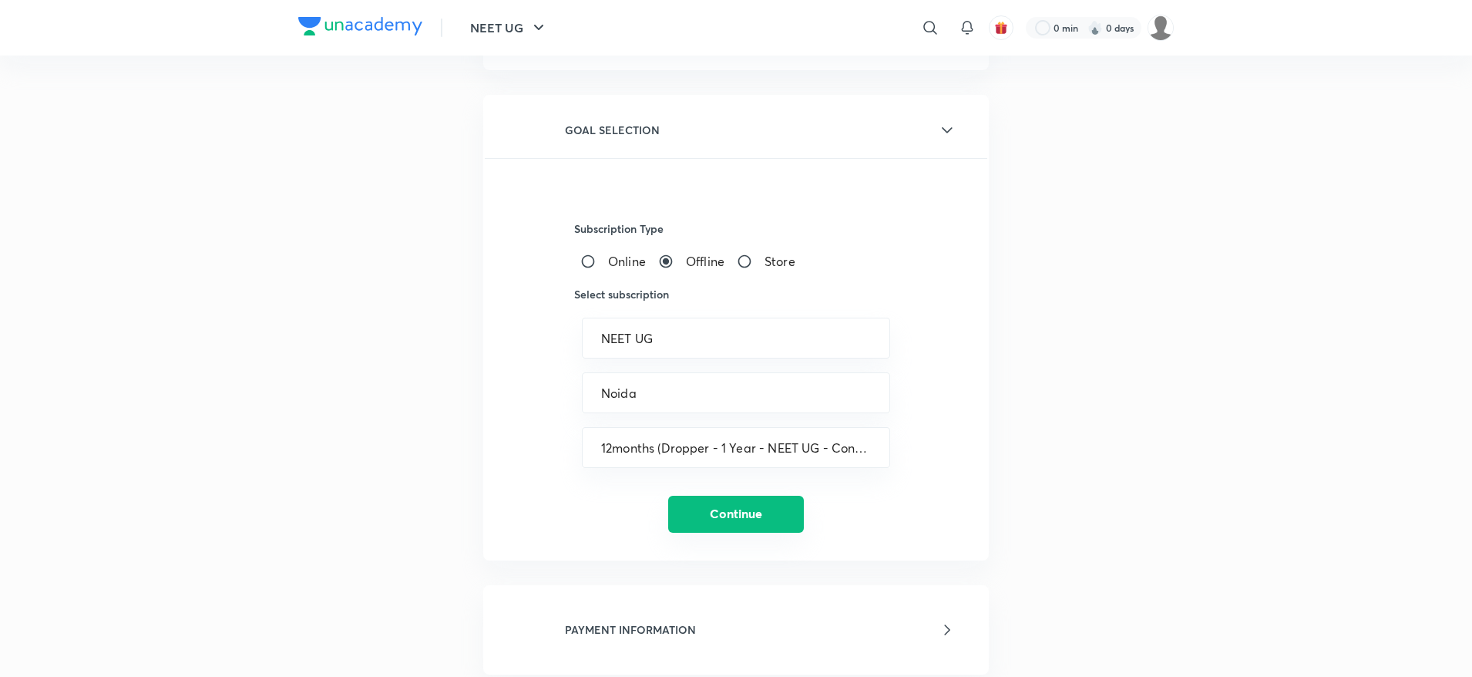
click at [735, 517] on button "Continue" at bounding box center [736, 513] width 136 height 37
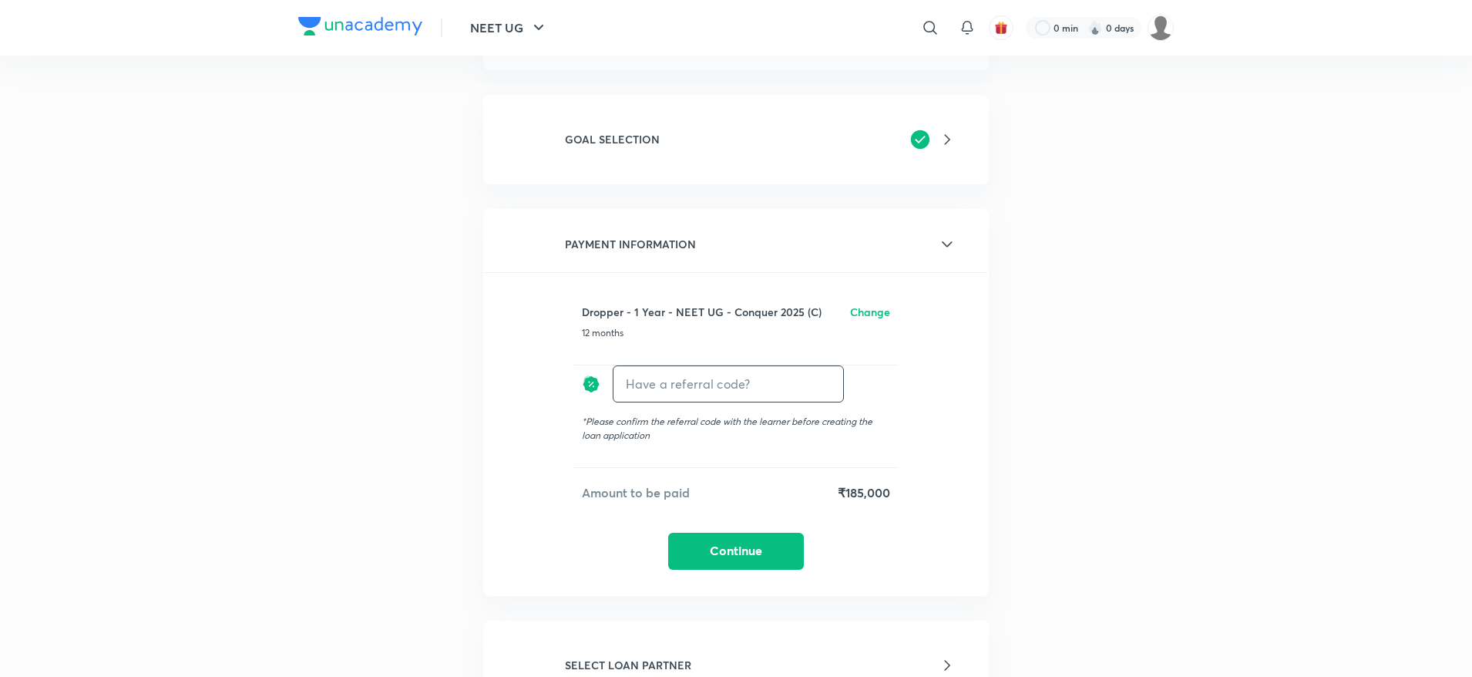
click at [698, 393] on input "text" at bounding box center [728, 383] width 230 height 36
paste input "NOID087320N6TI"
type input "NOID087320N6TI"
click at [817, 393] on div "NOID087320N6TI Apply ​" at bounding box center [728, 383] width 231 height 37
click at [817, 380] on h6 "Apply" at bounding box center [815, 383] width 31 height 16
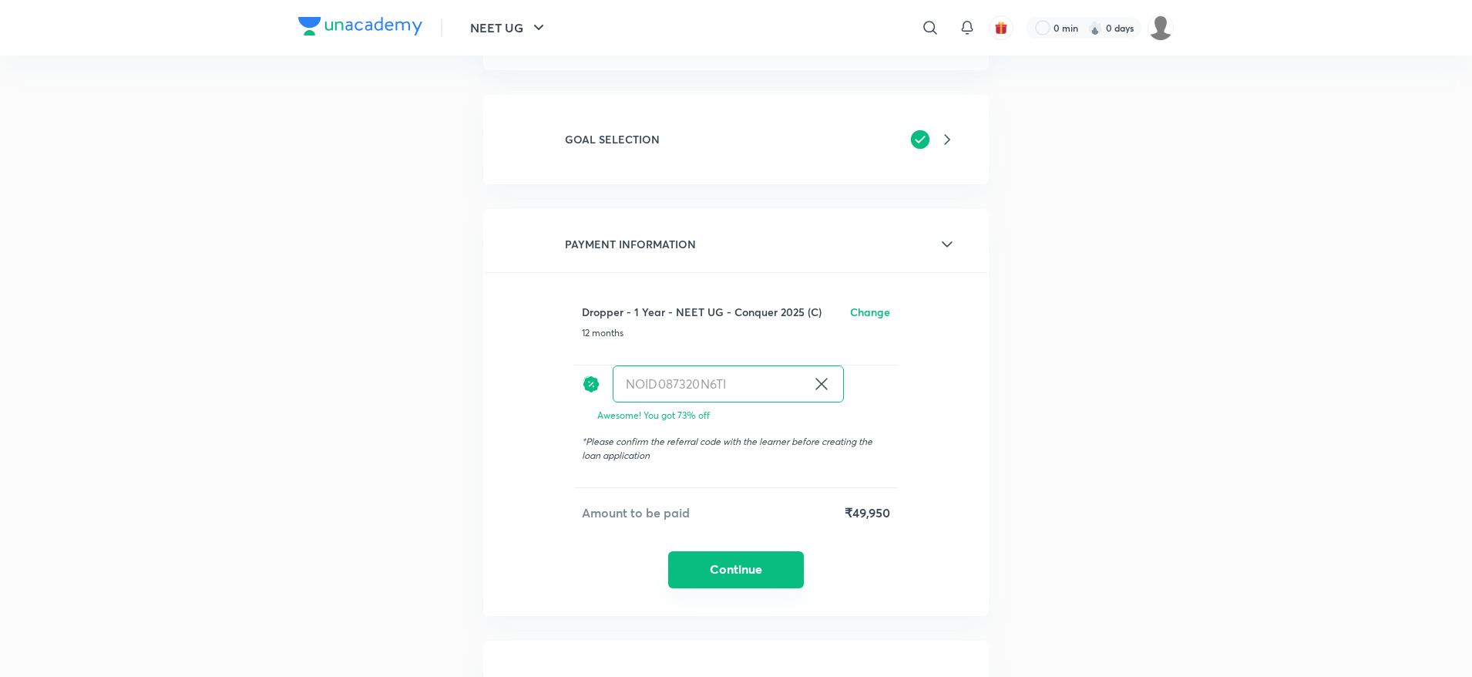
click at [747, 564] on button "Continue" at bounding box center [736, 569] width 136 height 37
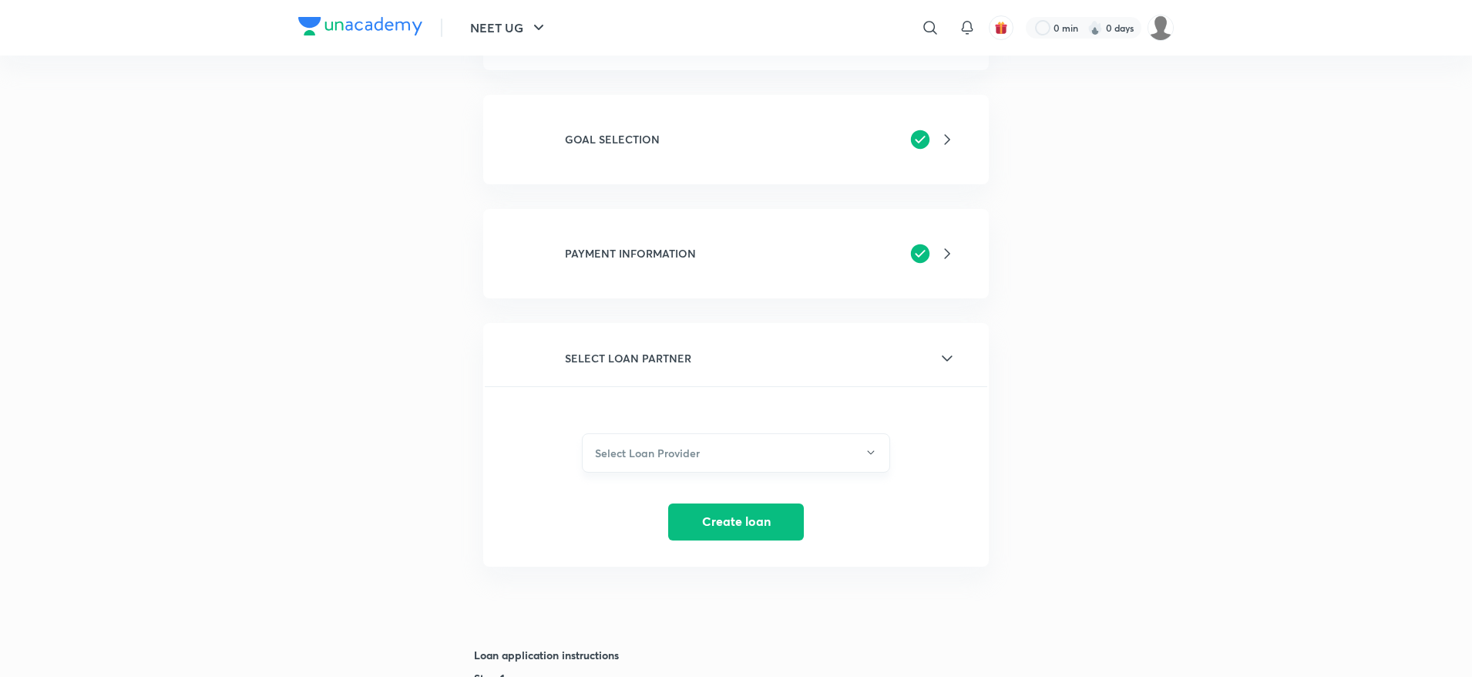
click at [747, 451] on button "Select Loan Provider" at bounding box center [736, 452] width 308 height 39
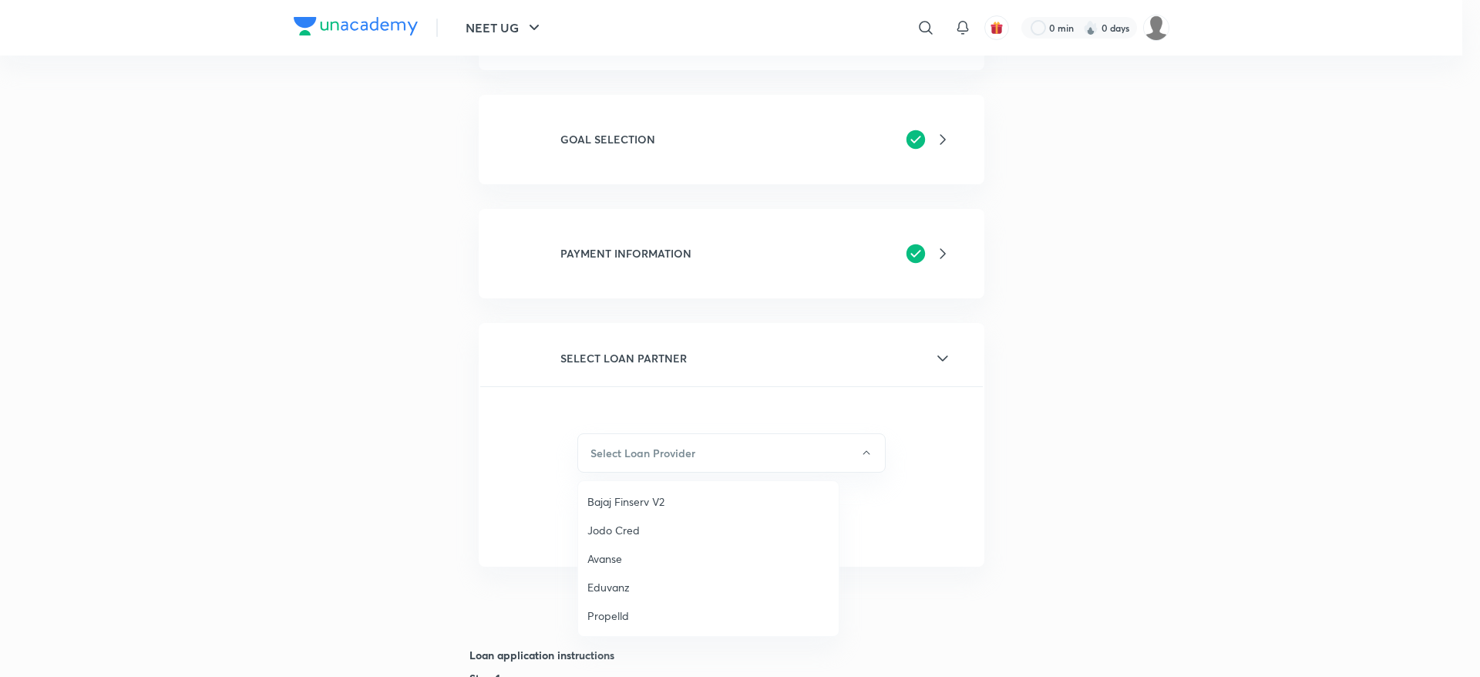
click at [623, 509] on span "Bajaj Finserv V2" at bounding box center [708, 501] width 242 height 16
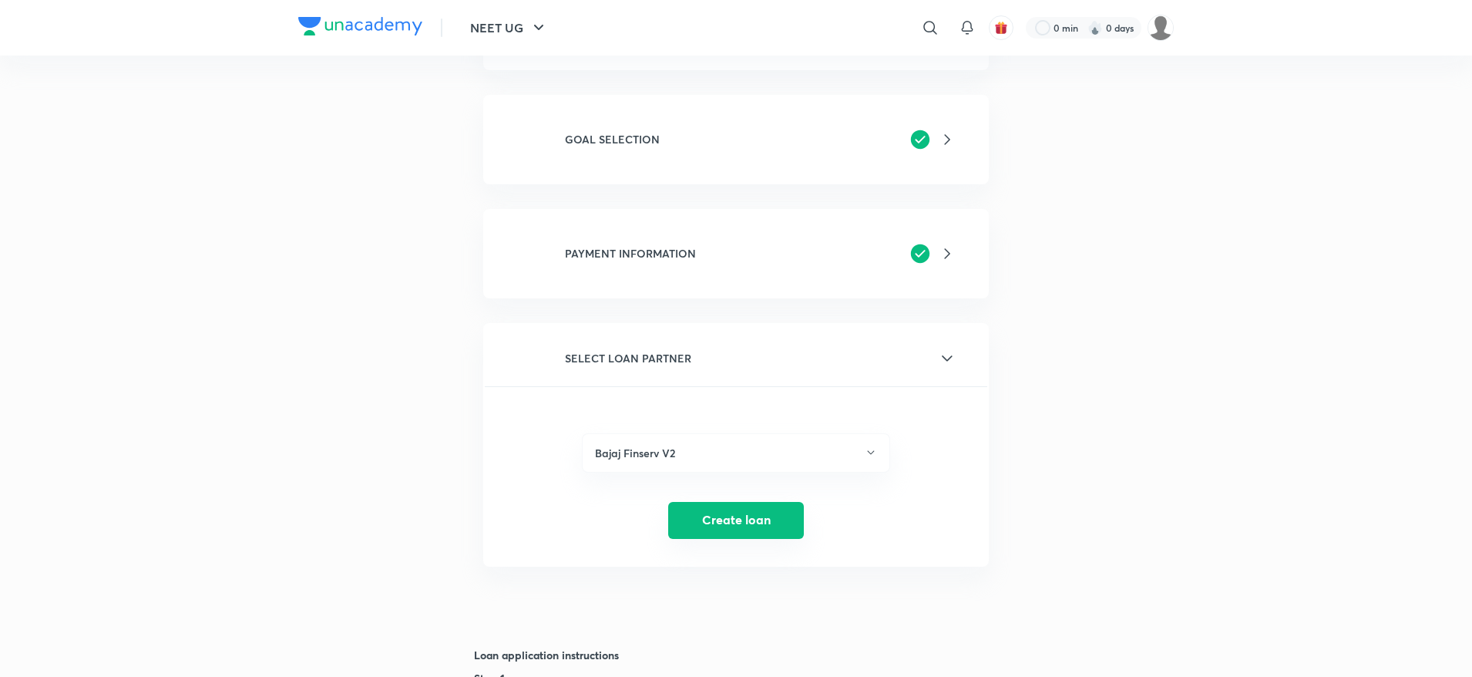
click at [724, 515] on button "Create loan" at bounding box center [736, 520] width 136 height 37
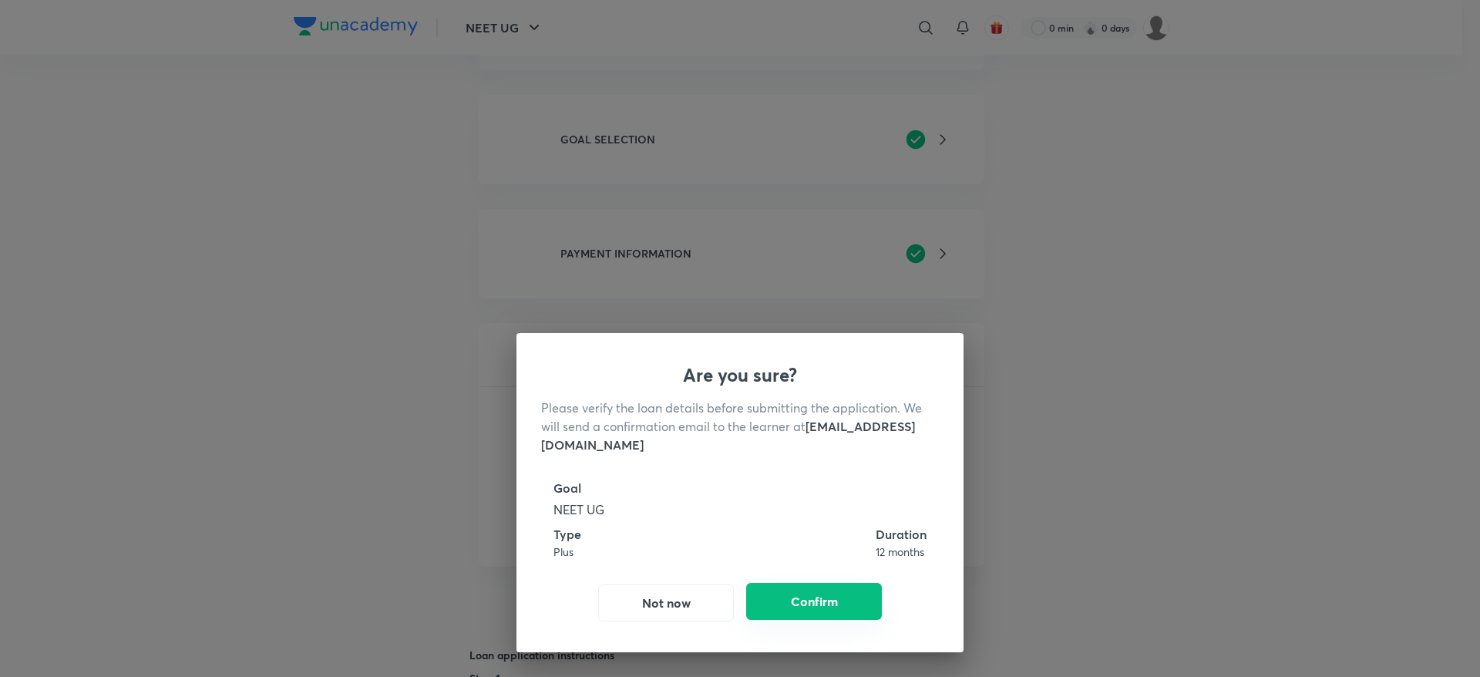
click at [815, 603] on button "Confirm" at bounding box center [814, 601] width 136 height 37
click at [804, 600] on button "Confirm" at bounding box center [814, 601] width 136 height 37
radio input "false"
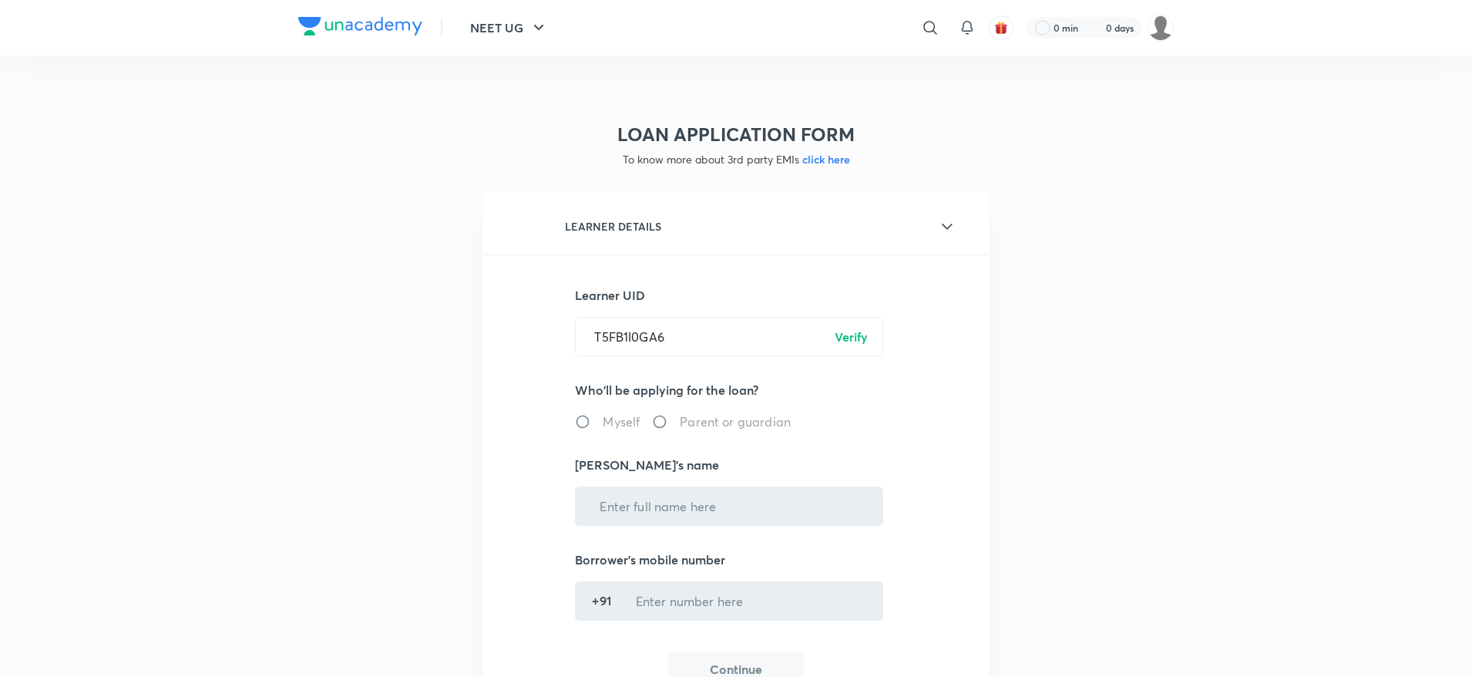
radio input "true"
type input "[PERSON_NAME]"
type input "******6988"
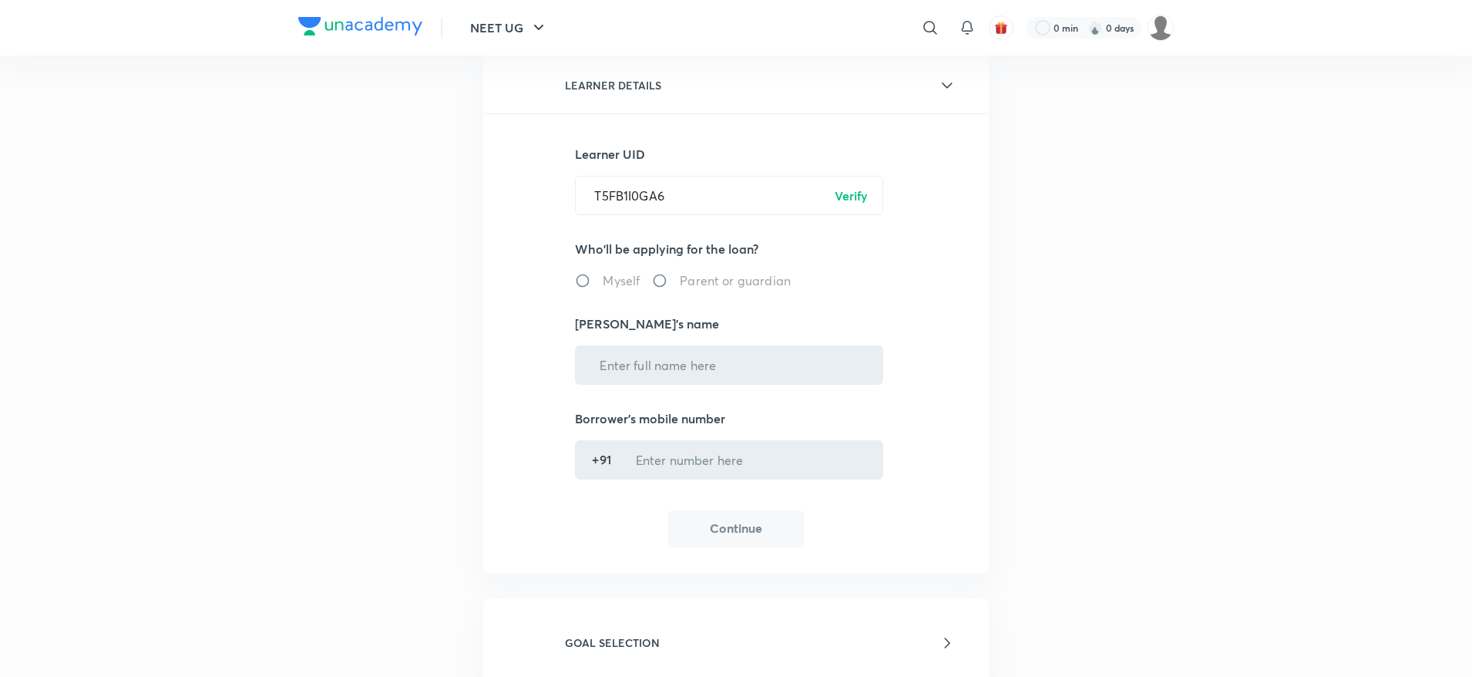
scroll to position [143, 0]
click at [582, 280] on label "Myself" at bounding box center [607, 279] width 65 height 18
radio input "true"
type input "Daksh Rawal"
type input "******6988"
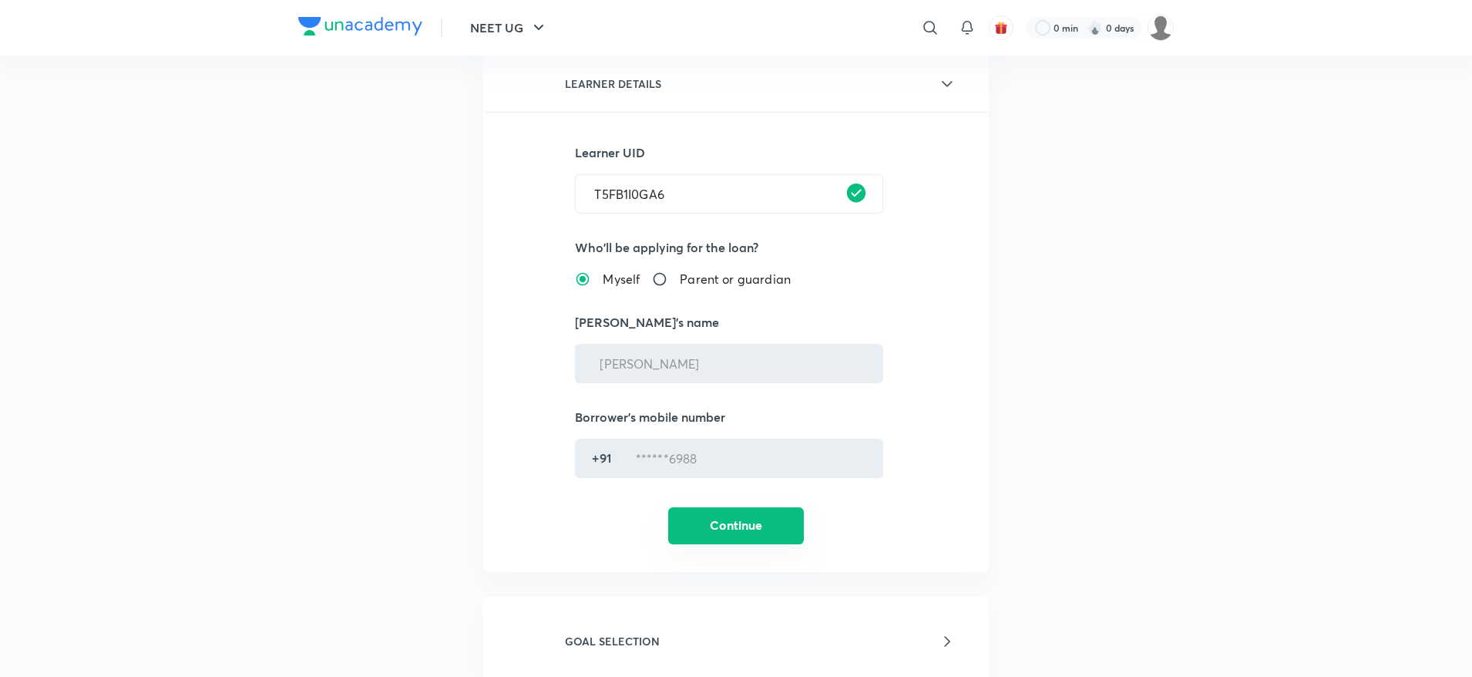
click at [727, 531] on button "Continue" at bounding box center [736, 525] width 136 height 37
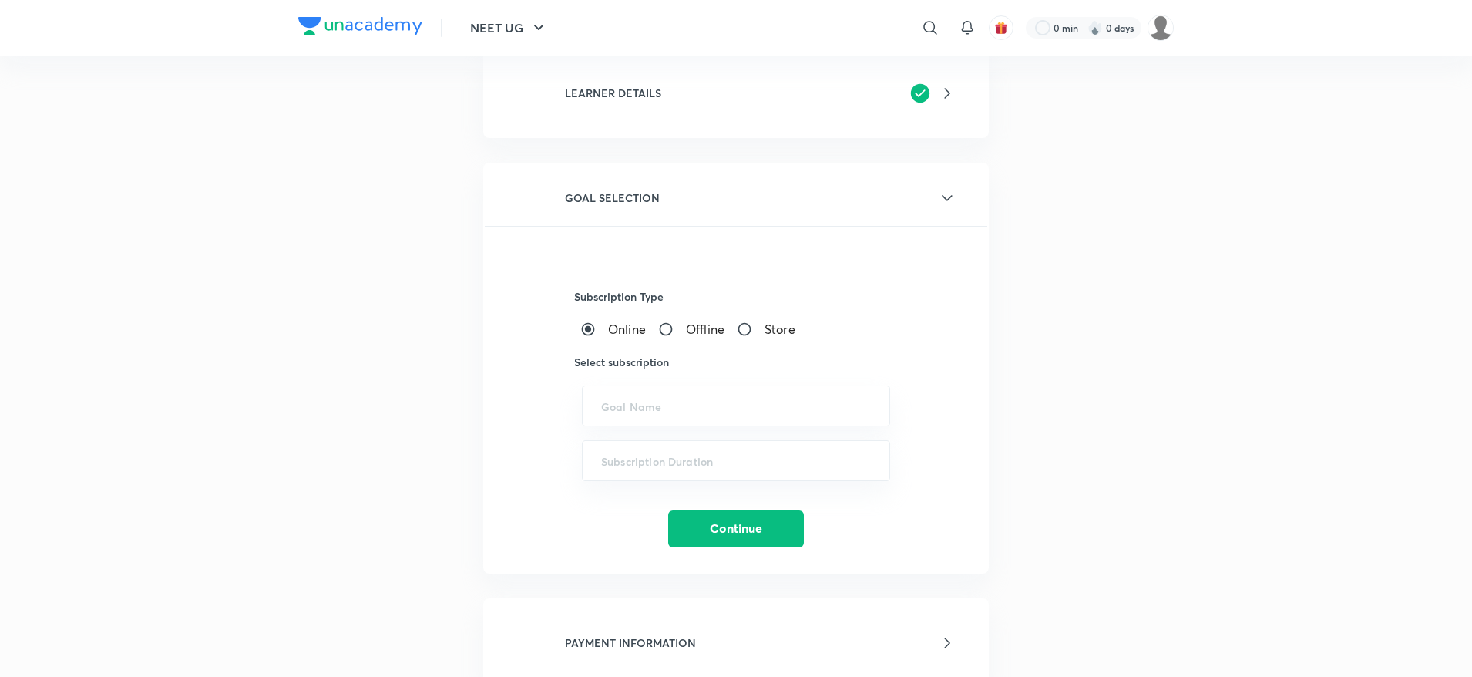
click at [700, 329] on span "Offline" at bounding box center [705, 329] width 39 height 18
click at [686, 329] on input "Offline" at bounding box center [672, 328] width 28 height 15
radio input "true"
radio input "false"
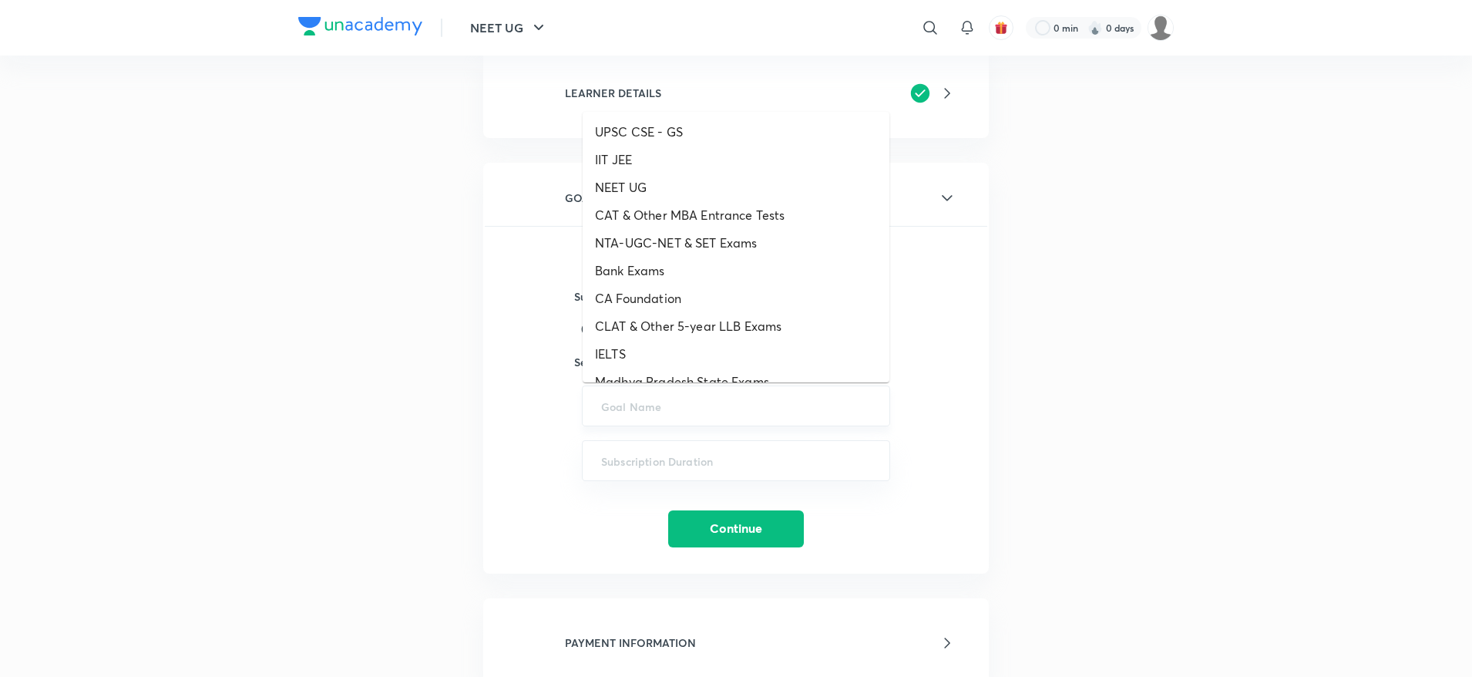
click at [683, 402] on input "text" at bounding box center [736, 405] width 270 height 15
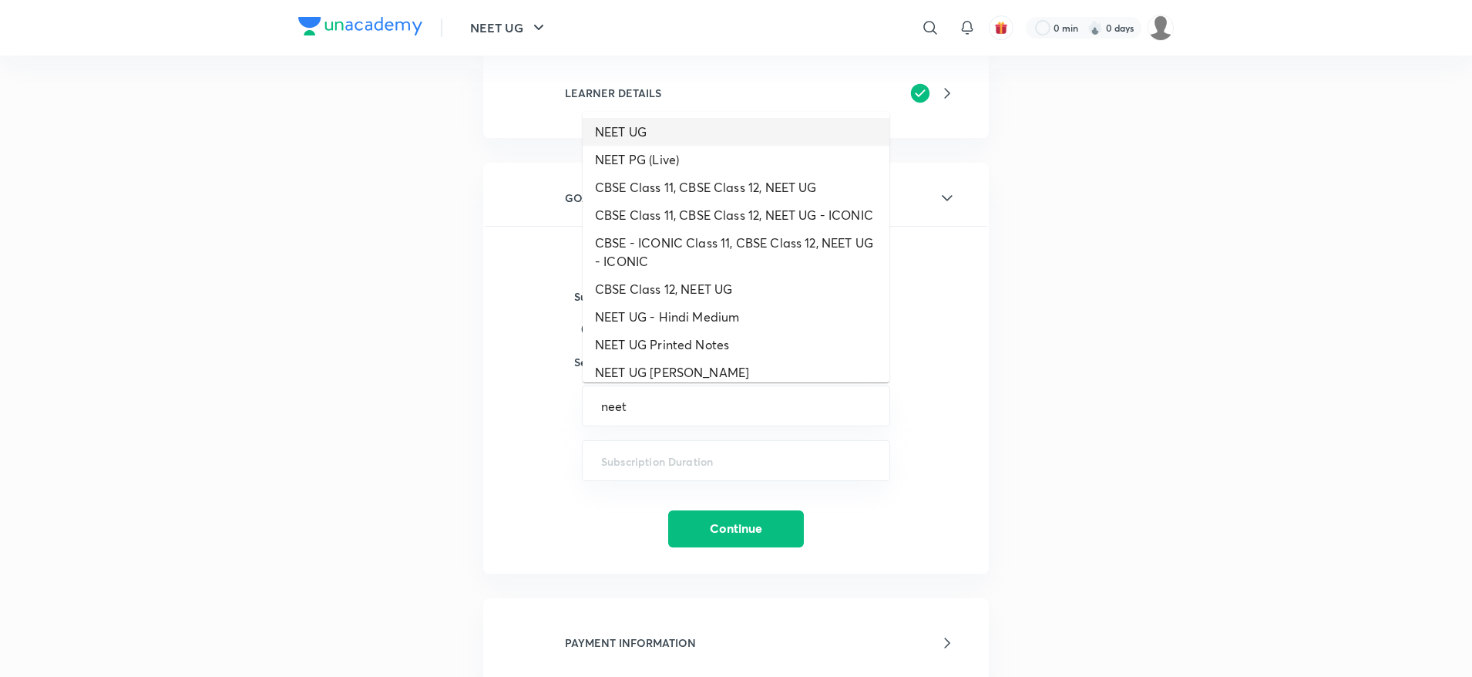
click at [637, 135] on li "NEET UG" at bounding box center [736, 132] width 307 height 28
type input "NEET UG"
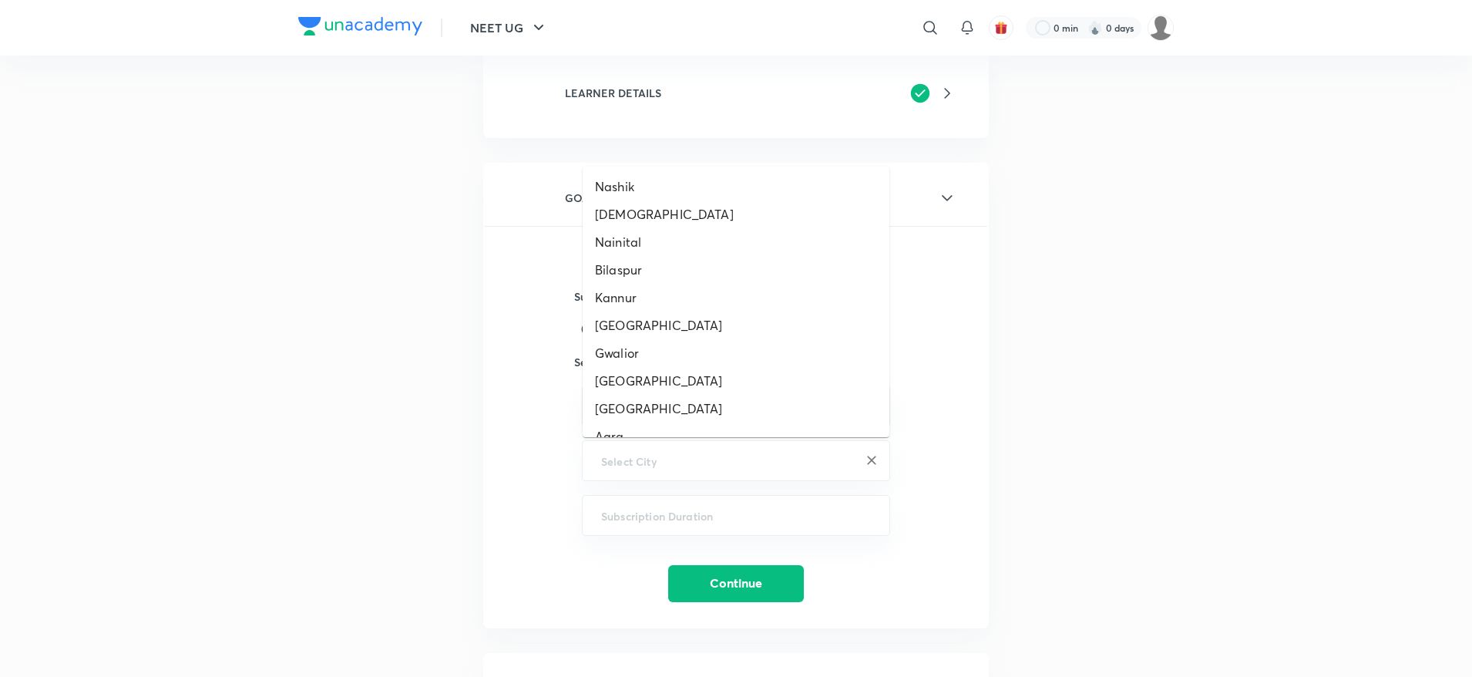
click at [642, 462] on input "text" at bounding box center [736, 460] width 270 height 15
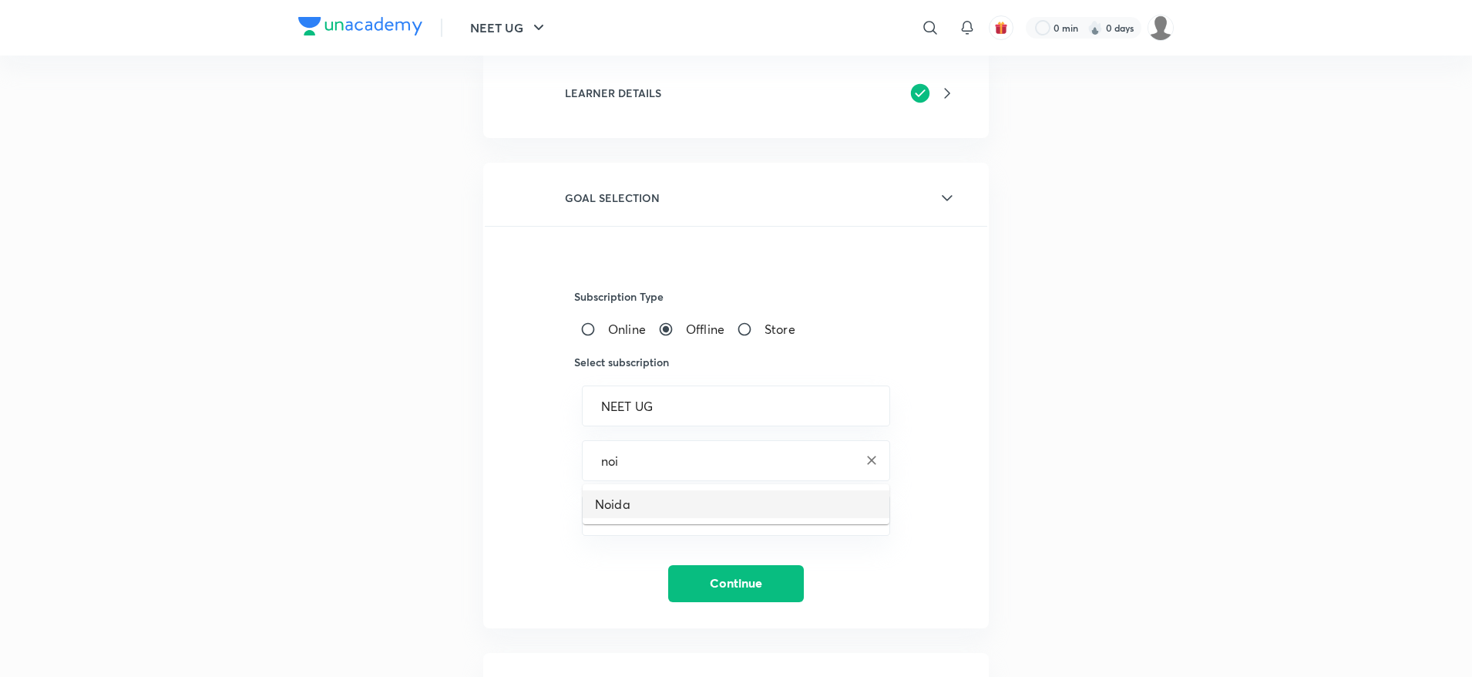
click at [616, 506] on li "Noida" at bounding box center [736, 504] width 307 height 28
type input "Noida"
click at [715, 513] on input "text" at bounding box center [736, 515] width 270 height 15
paste input "Dropper - 1 Year - NEET UG - Conquer 2025 (C)"
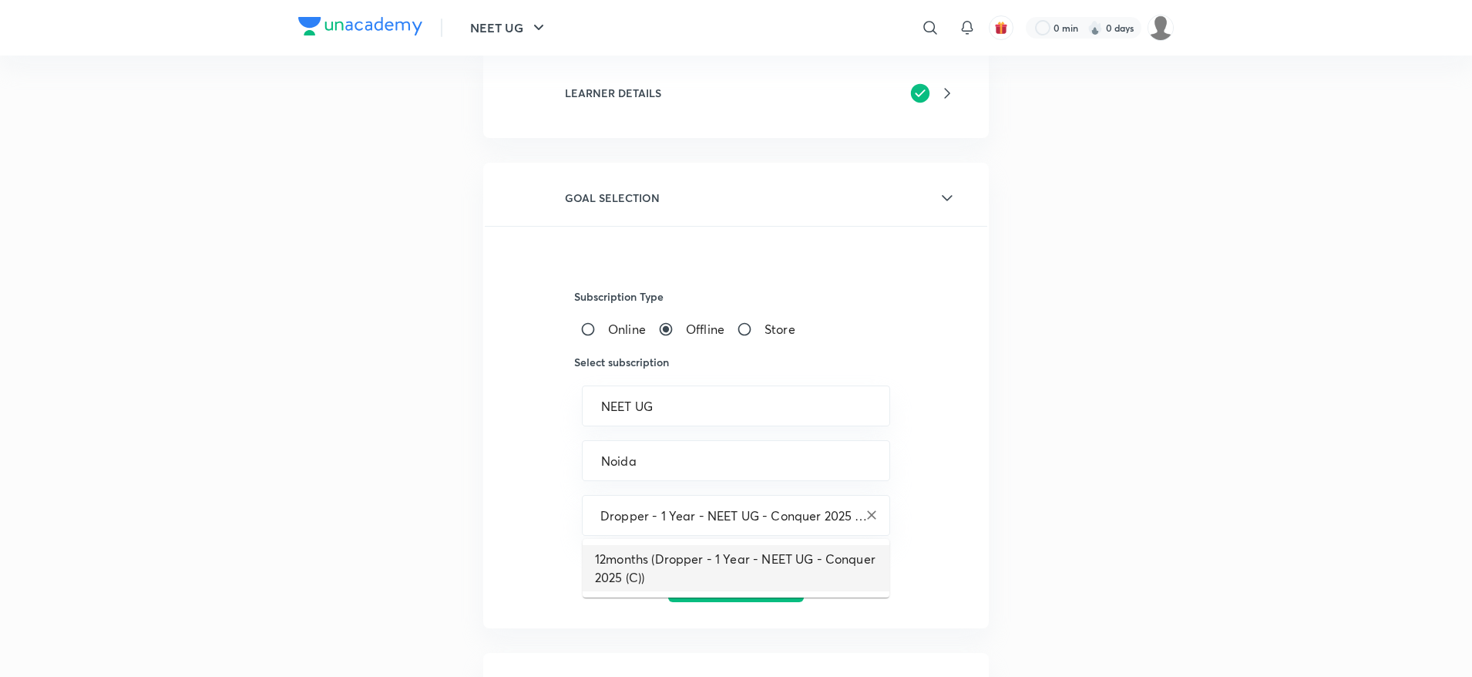
type input "Dropper - 1 Year - NEET UG - Conquer 2025 (C)"
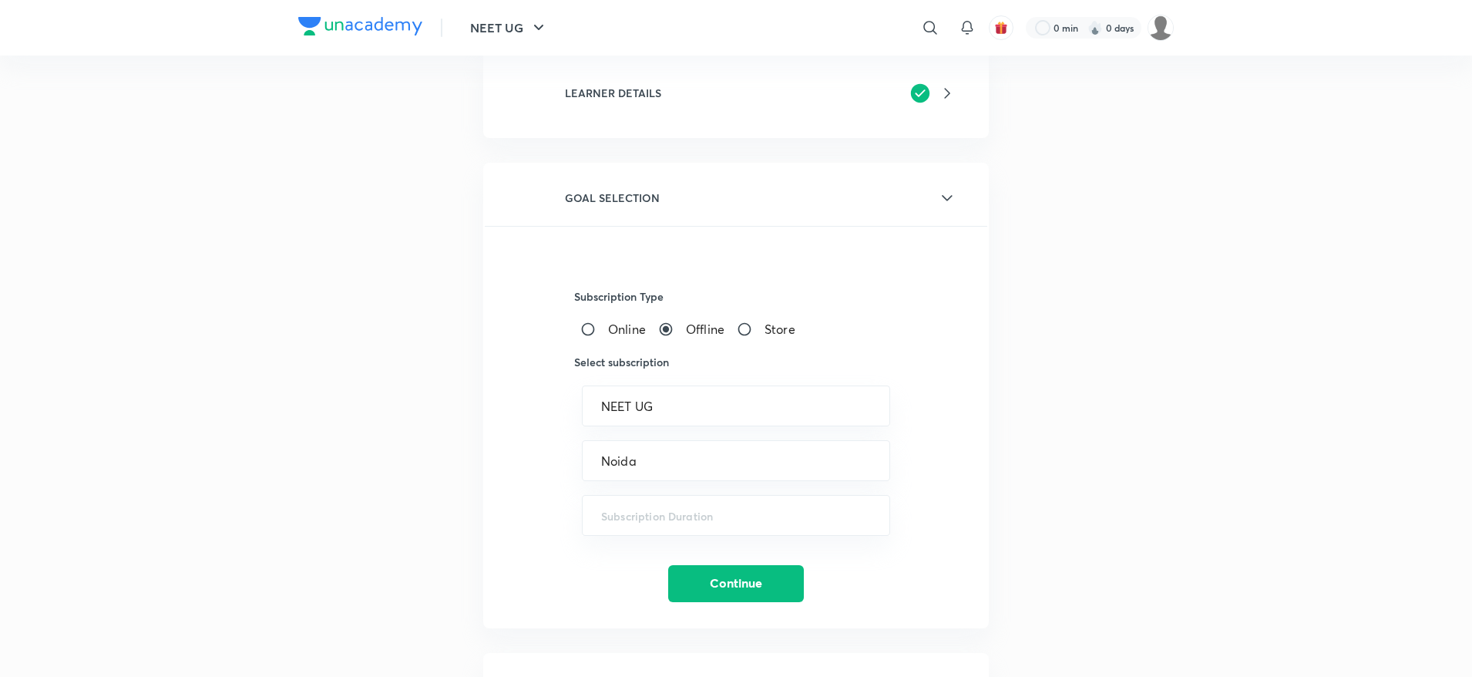
scroll to position [0, 0]
paste input "Dropper - 1 Year - NEET UG - Conquer 2025 (C)"
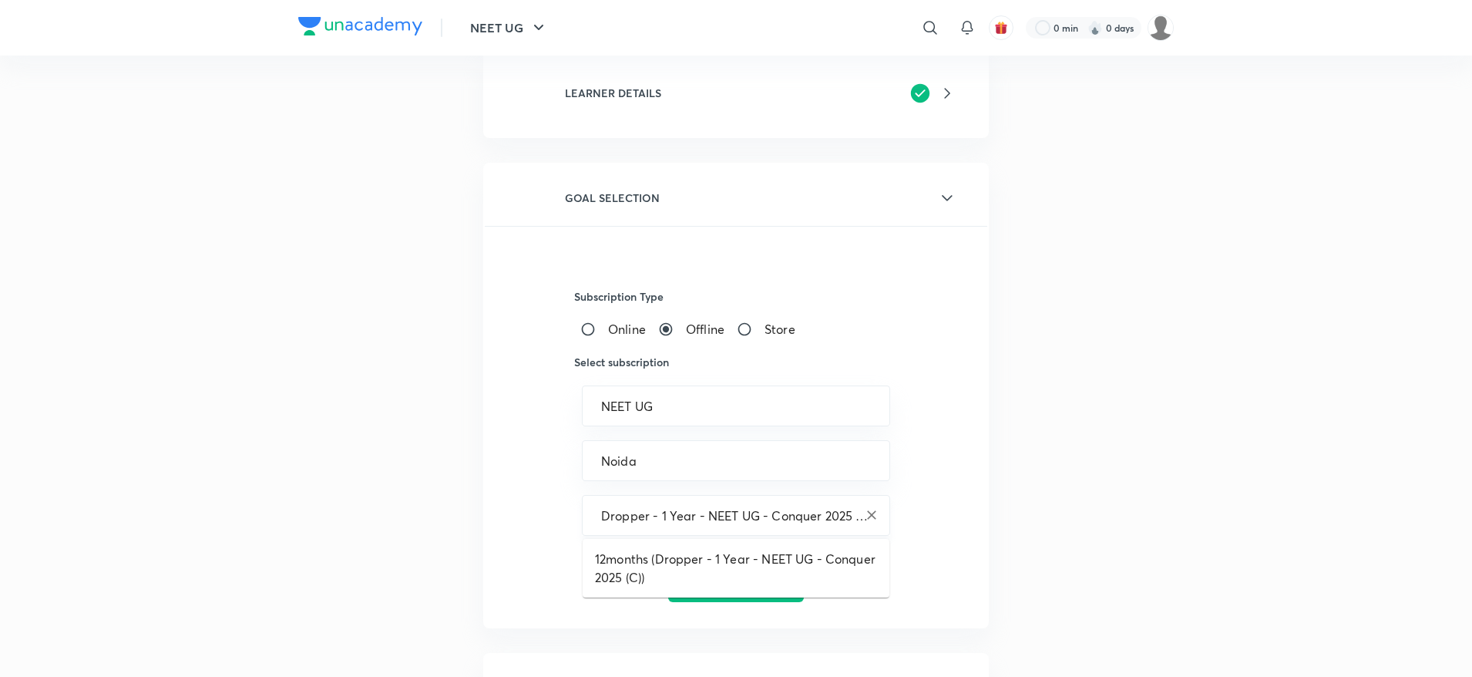
scroll to position [0, 1]
click at [729, 559] on li "12months (Dropper - 1 Year - NEET UG - Conquer 2025 (C))" at bounding box center [736, 568] width 307 height 46
type input "12months (Dropper - 1 Year - NEET UG - Conquer 2025 (C))"
click at [744, 581] on button "Continue" at bounding box center [736, 581] width 136 height 37
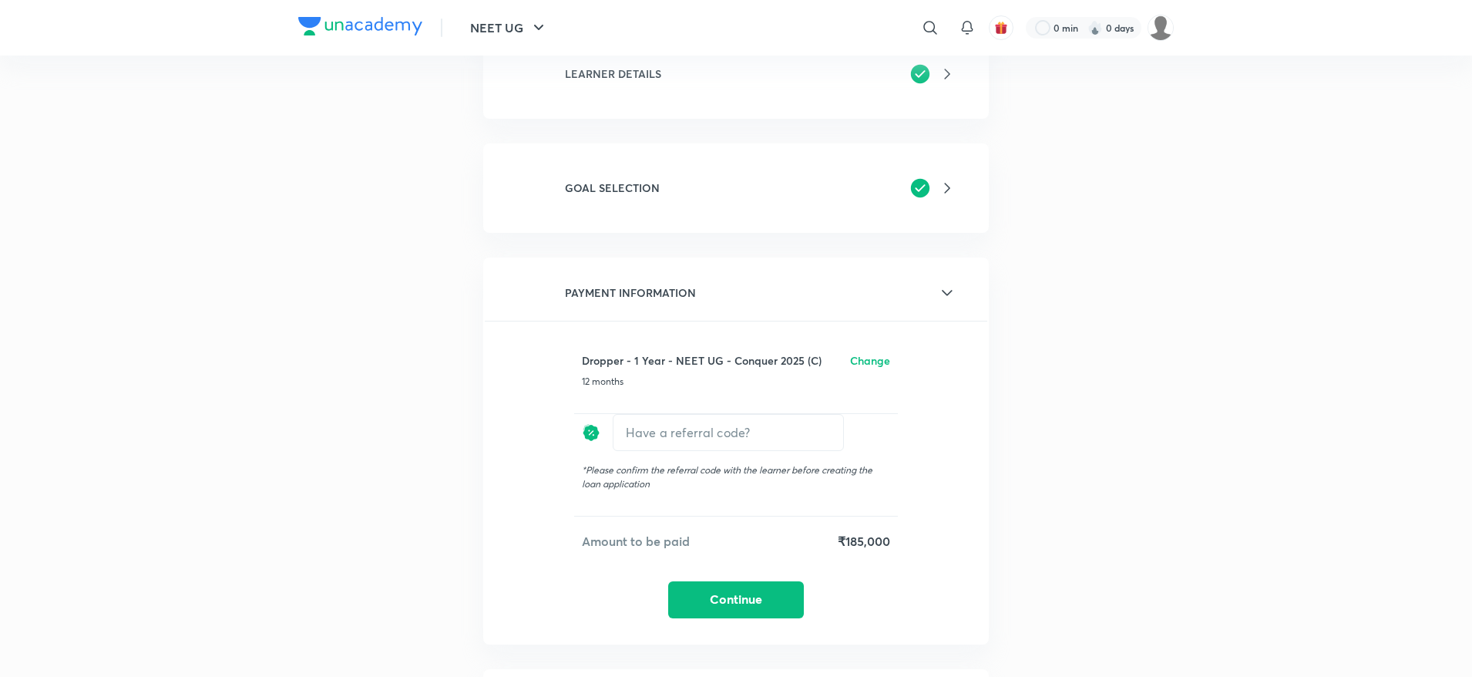
scroll to position [161, 0]
click at [882, 363] on h6 "Change" at bounding box center [870, 361] width 40 height 16
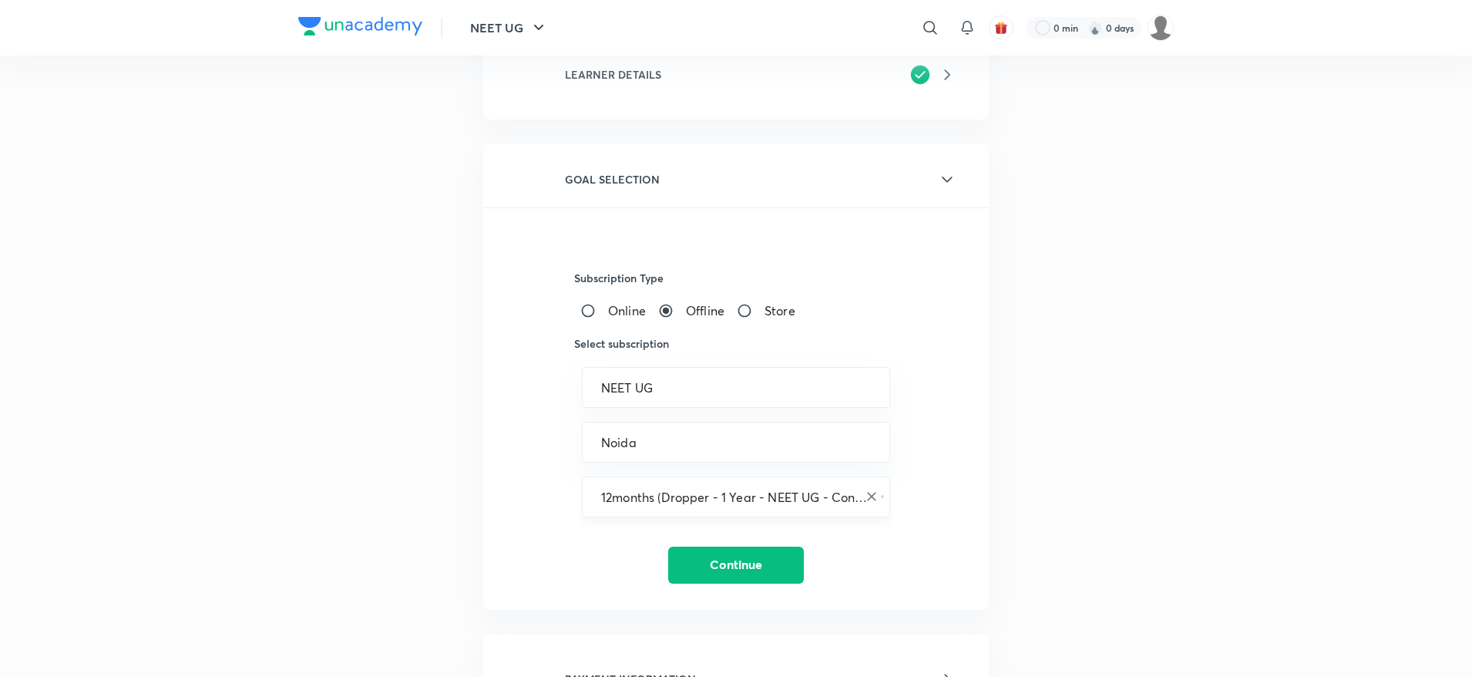
click at [881, 495] on button "Open" at bounding box center [882, 496] width 3 height 3
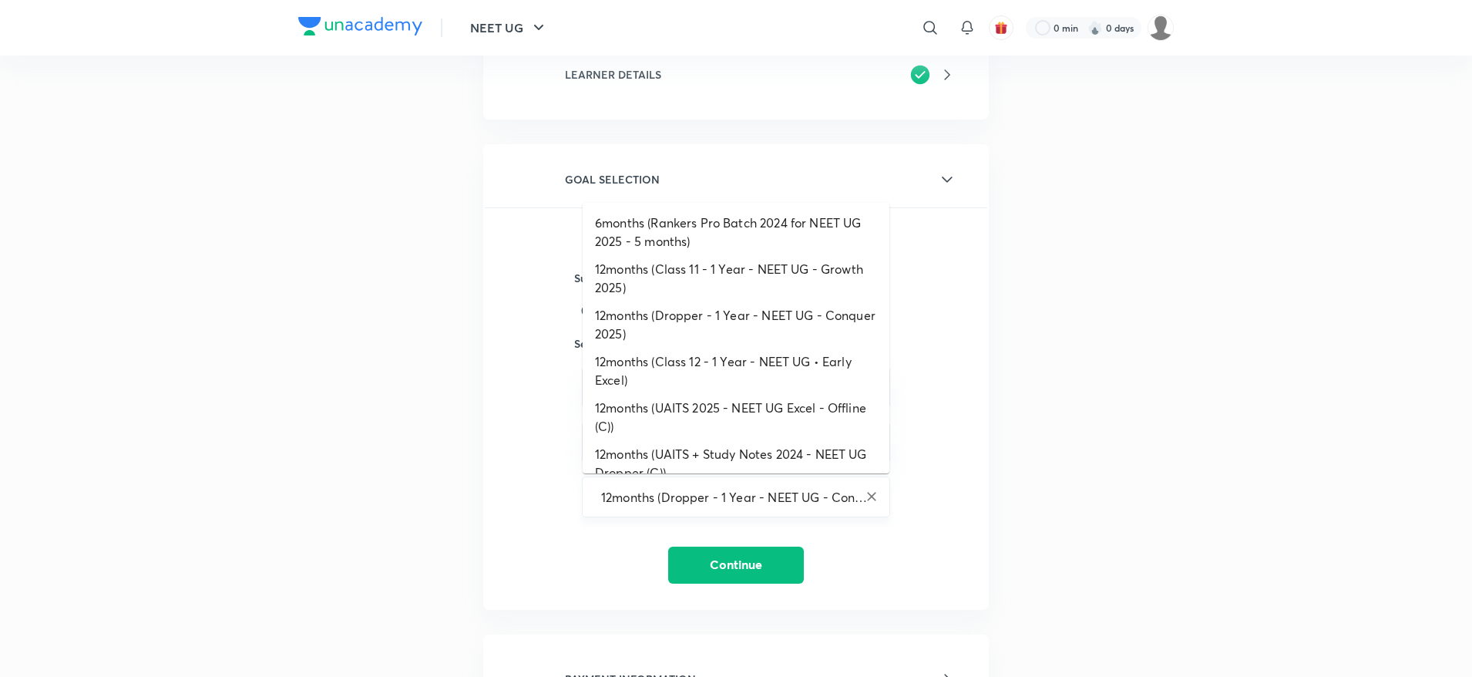
scroll to position [414, 0]
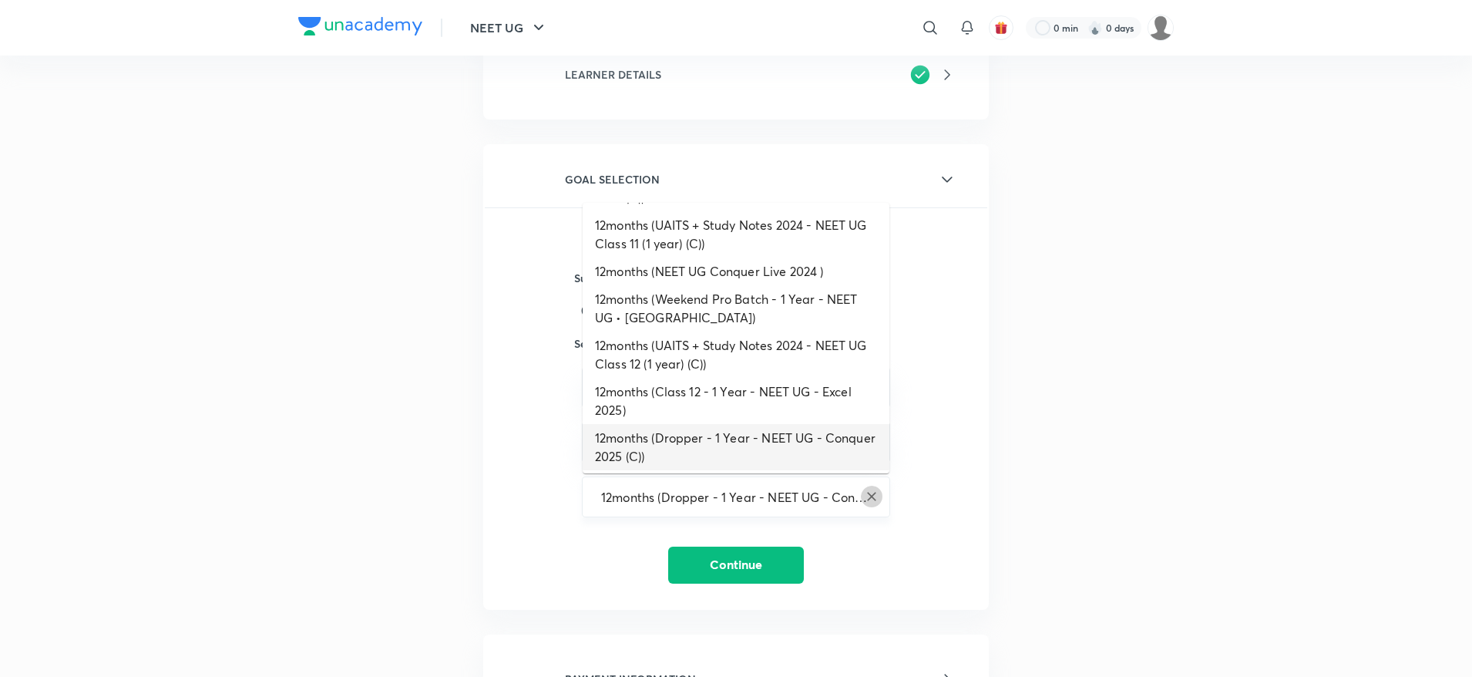
click at [874, 496] on icon "Clear" at bounding box center [871, 496] width 15 height 15
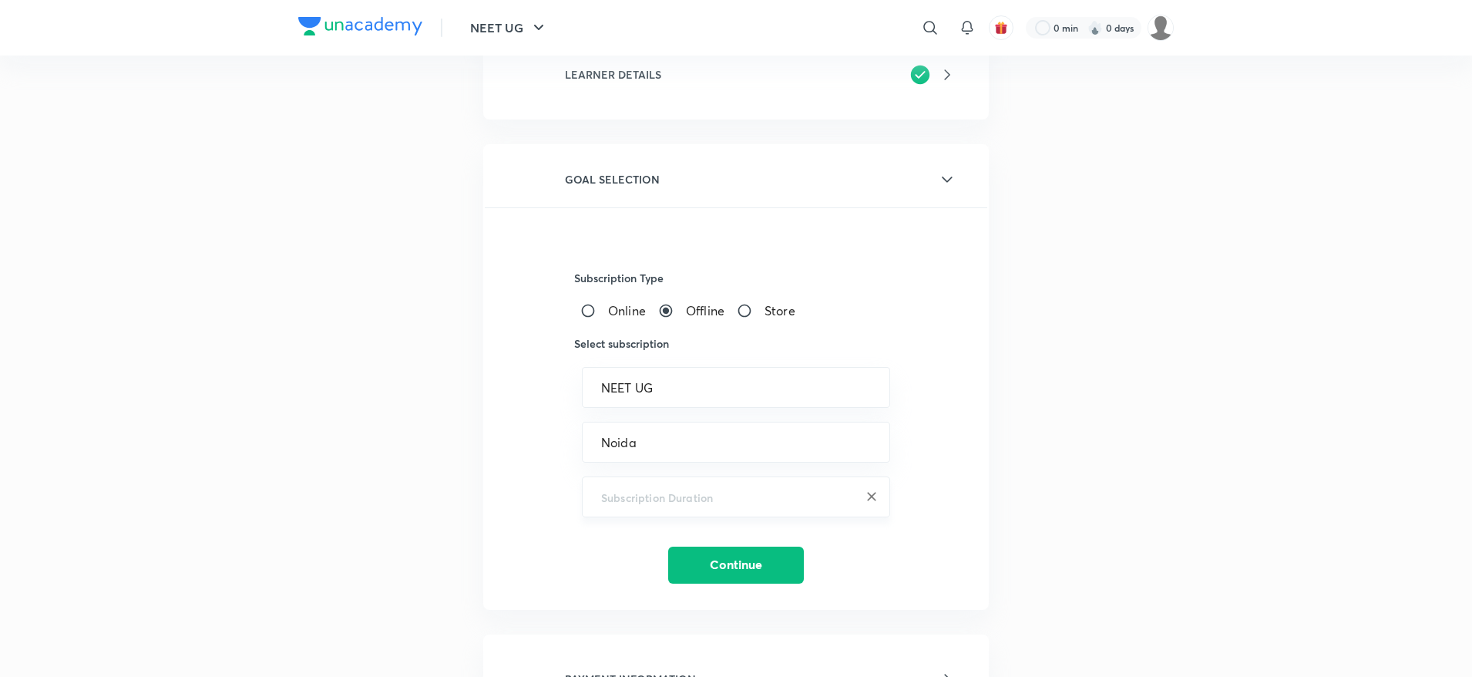
click at [852, 496] on input "text" at bounding box center [736, 496] width 270 height 15
paste input "Dropper - 1 Year - NEET UG - Conquer 2025"
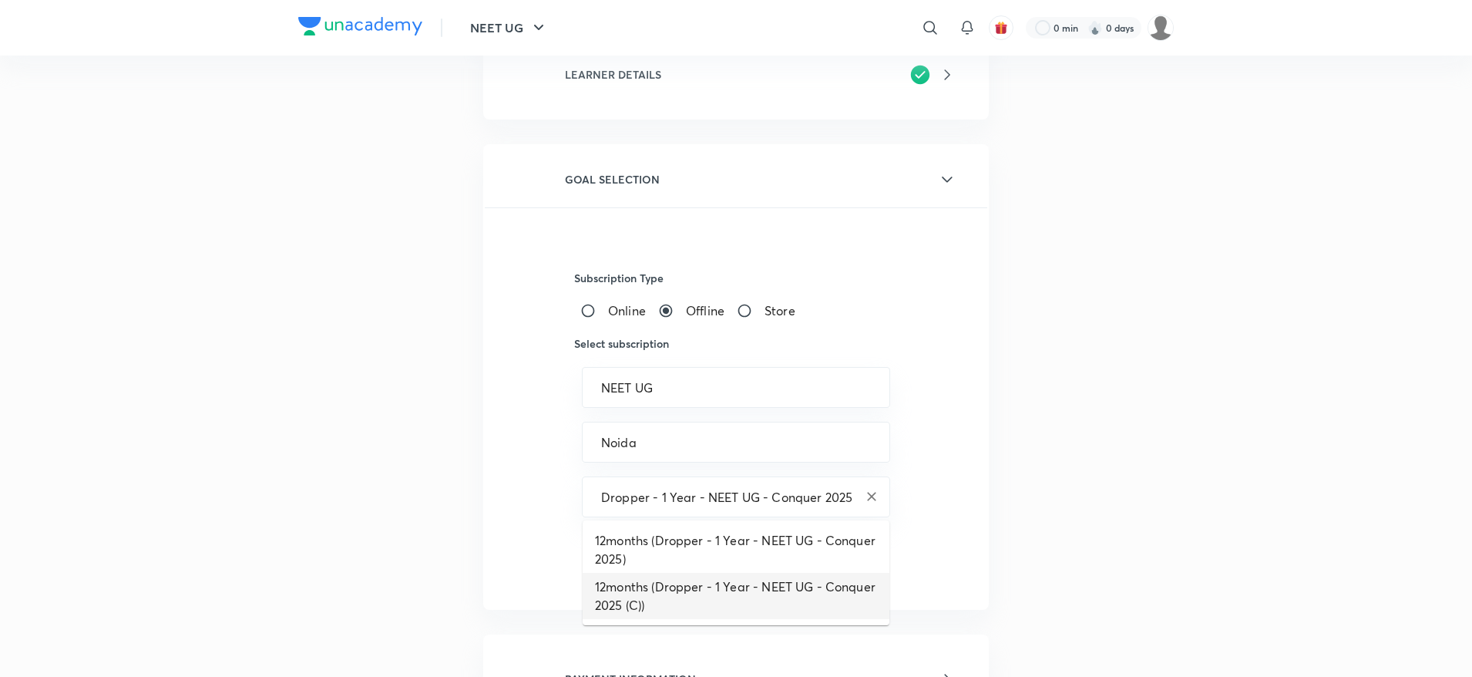
click at [700, 588] on li "12months (Dropper - 1 Year - NEET UG - Conquer 2025 (C))" at bounding box center [736, 596] width 307 height 46
type input "12months (Dropper - 1 Year - NEET UG - Conquer 2025 (C))"
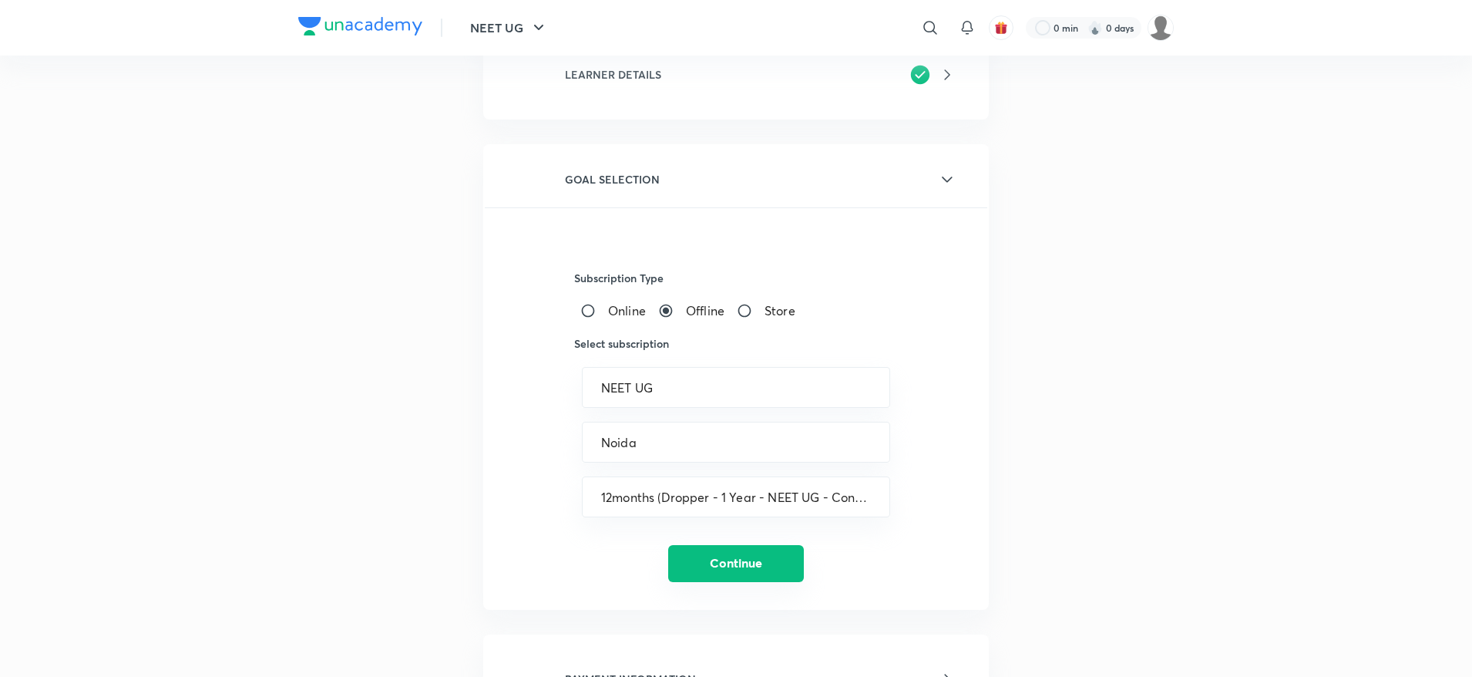
click at [714, 562] on button "Continue" at bounding box center [736, 563] width 136 height 37
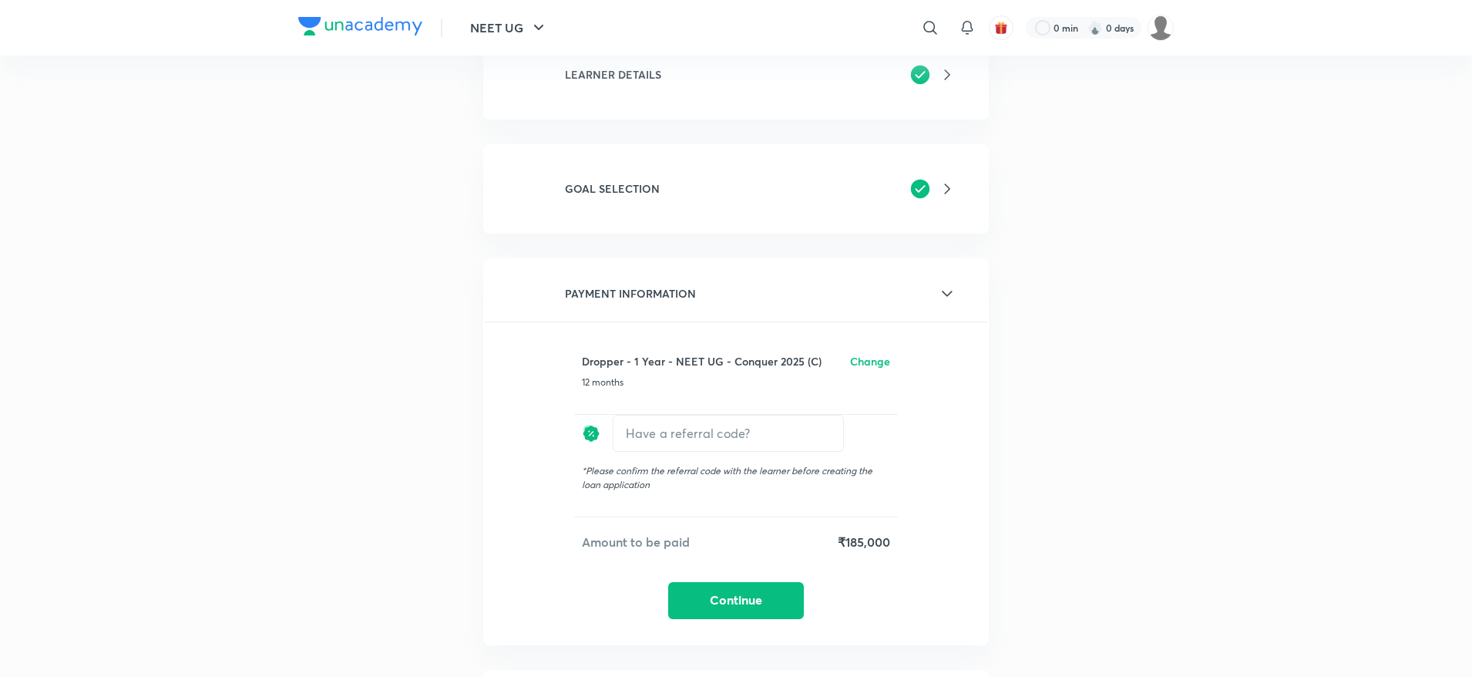
drag, startPoint x: 872, startPoint y: 346, endPoint x: 870, endPoint y: 368, distance: 22.4
click at [870, 368] on div "Dropper - 1 Year - NEET UG - Conquer 2025 (C) Change 12 months ​ * Please confi…" at bounding box center [736, 469] width 502 height 297
click at [870, 368] on h6 "Change" at bounding box center [870, 361] width 40 height 16
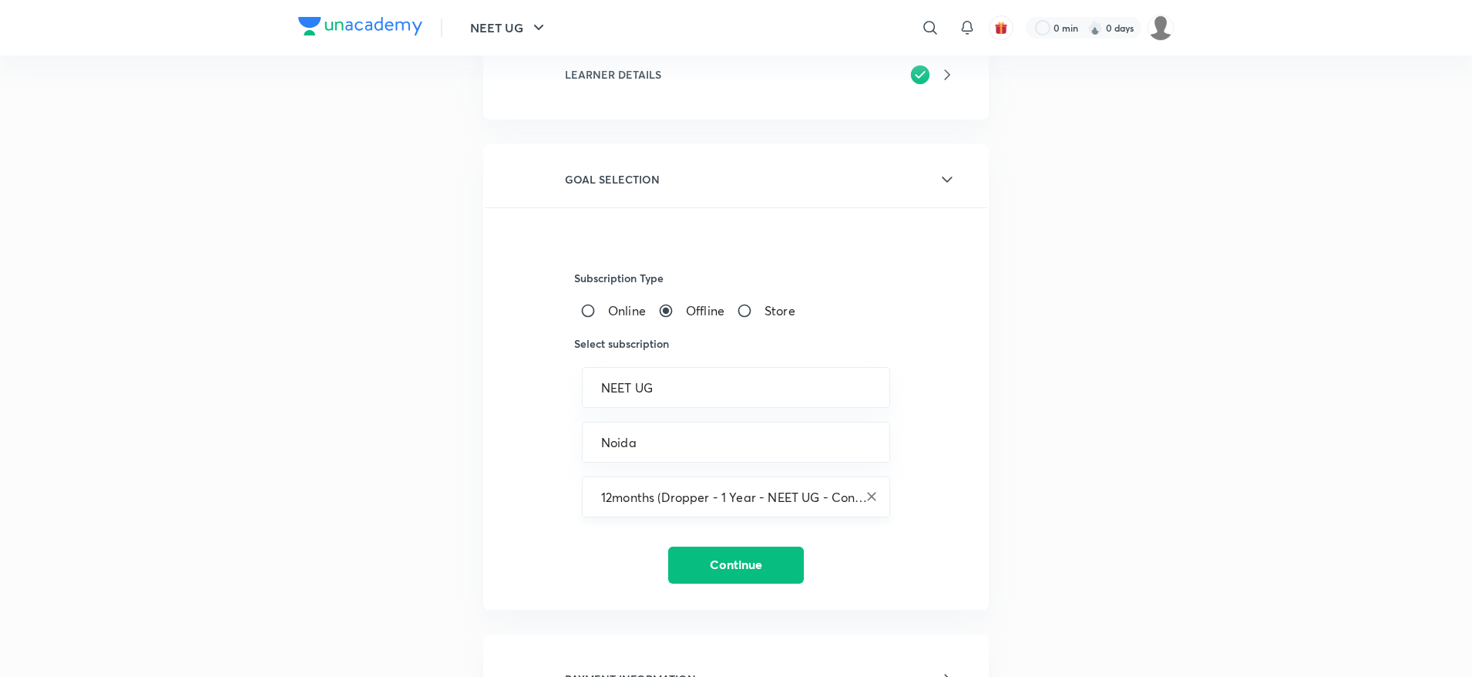
click at [868, 495] on icon "Clear" at bounding box center [871, 496] width 15 height 15
click at [816, 487] on div "​" at bounding box center [736, 496] width 308 height 41
paste input "Dropper - 1 Year - NEET UG - Conquer 2025"
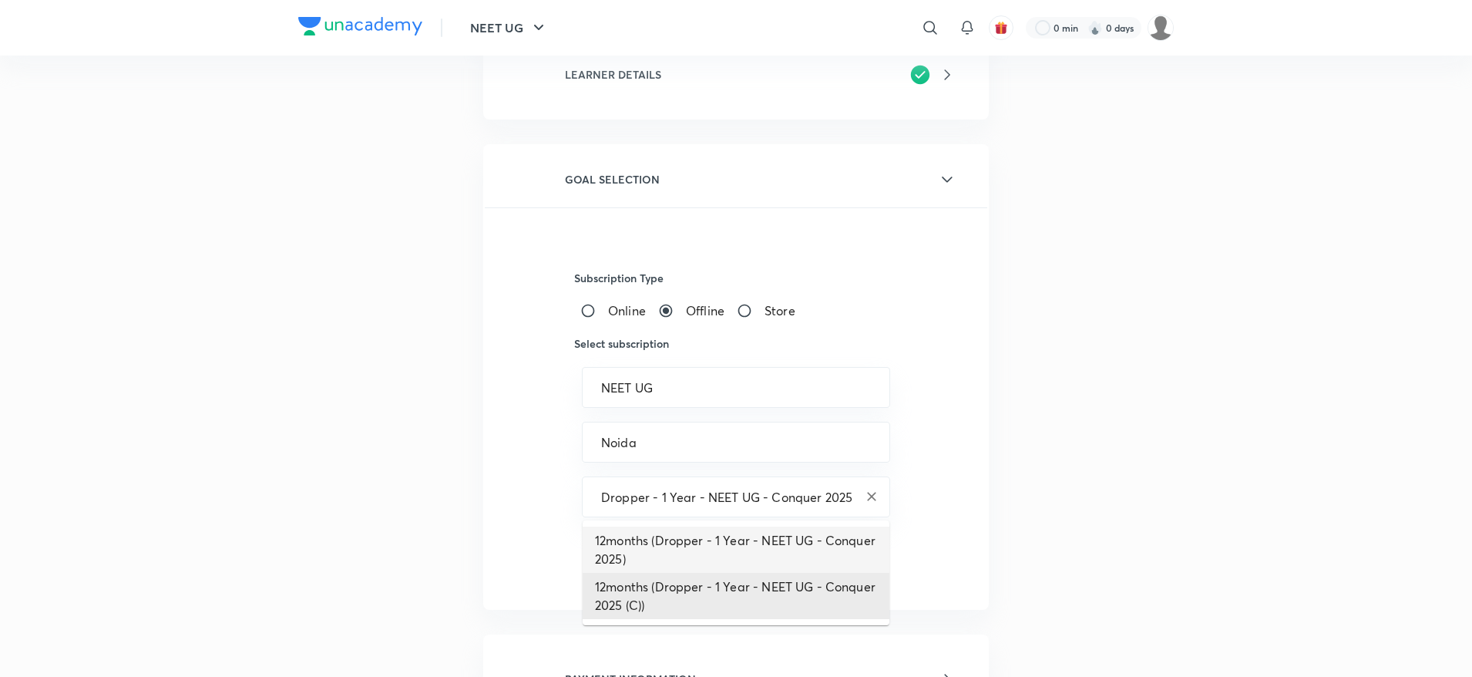
click at [674, 552] on li "12months (Dropper - 1 Year - NEET UG - Conquer 2025)" at bounding box center [736, 549] width 307 height 46
type input "12months (Dropper - 1 Year - NEET UG - Conquer 2025)"
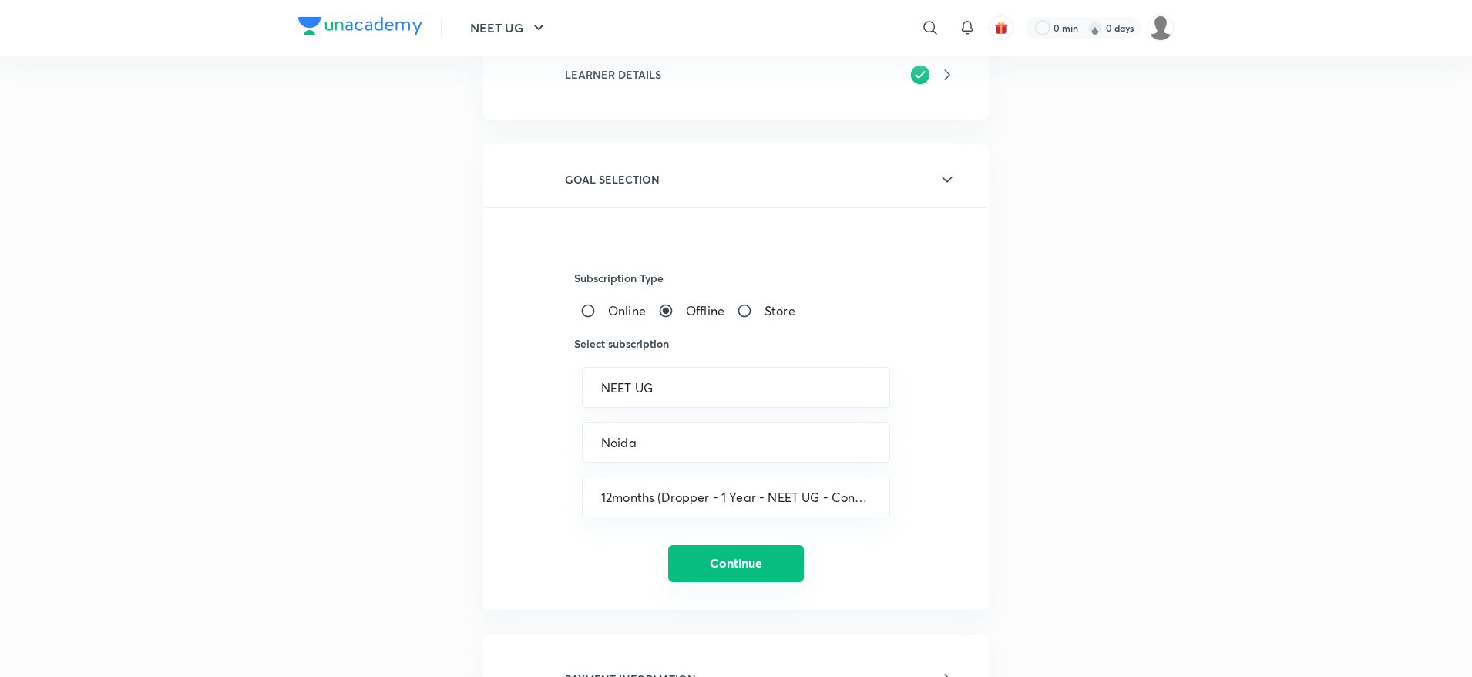
click at [710, 545] on button "Continue" at bounding box center [736, 563] width 136 height 37
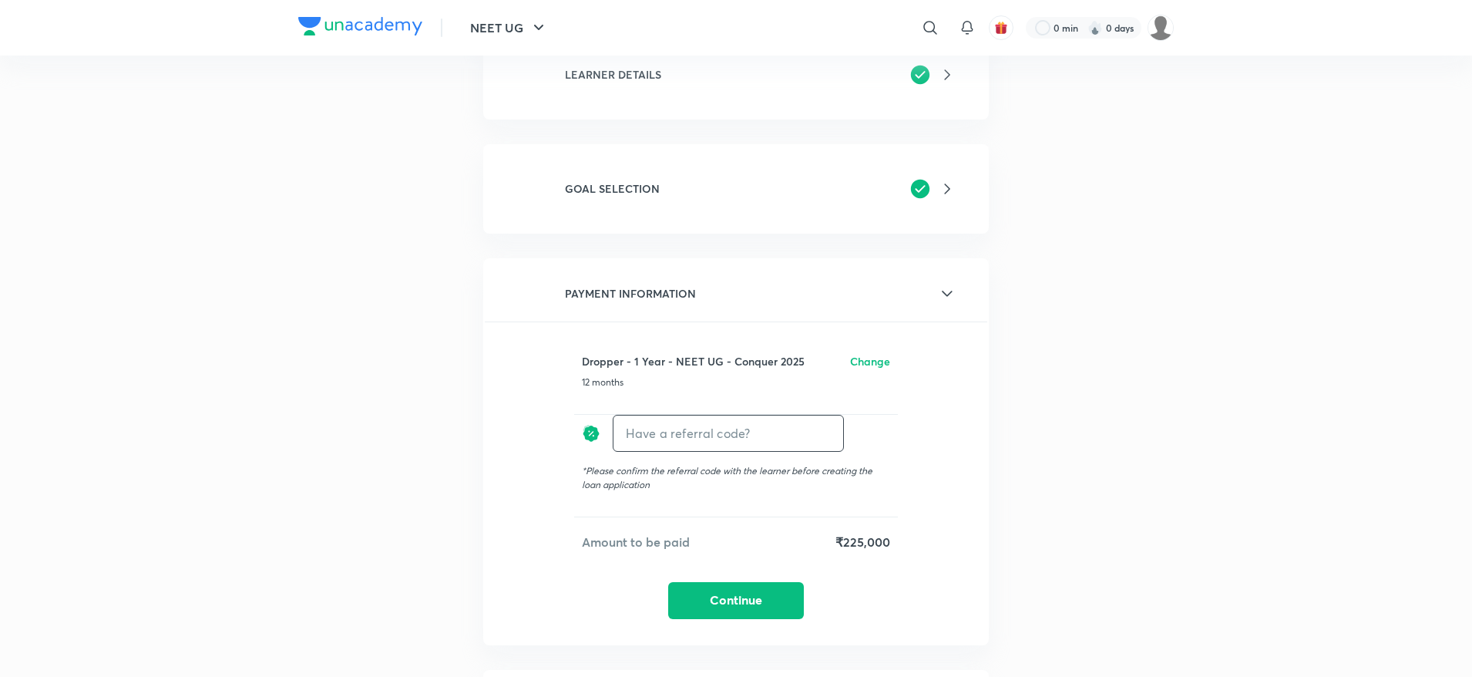
click at [697, 430] on input "text" at bounding box center [728, 433] width 230 height 36
click at [703, 431] on input "text" at bounding box center [728, 433] width 230 height 36
click at [727, 428] on input "text" at bounding box center [728, 433] width 230 height 36
paste input "NOID087320N6TI"
type input "NOID087320N6TI"
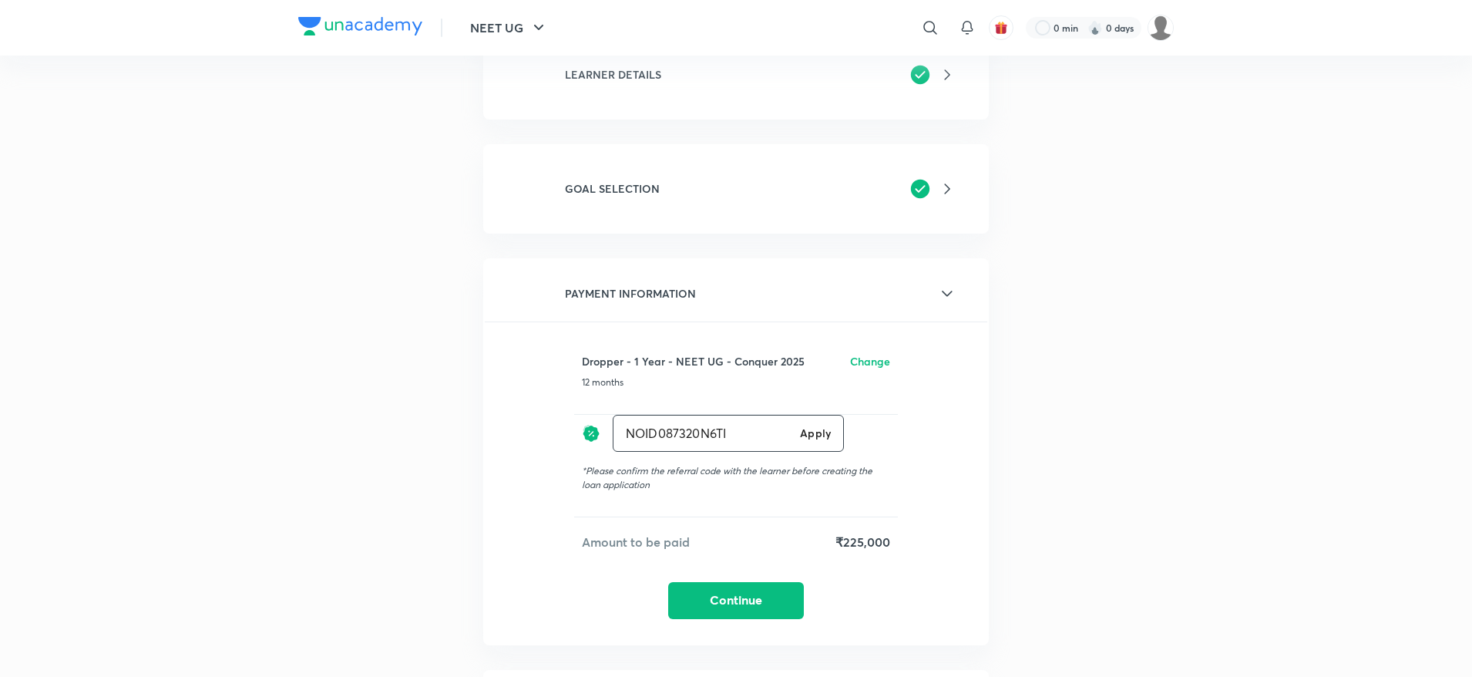
click at [805, 435] on h6 "Apply" at bounding box center [815, 433] width 31 height 16
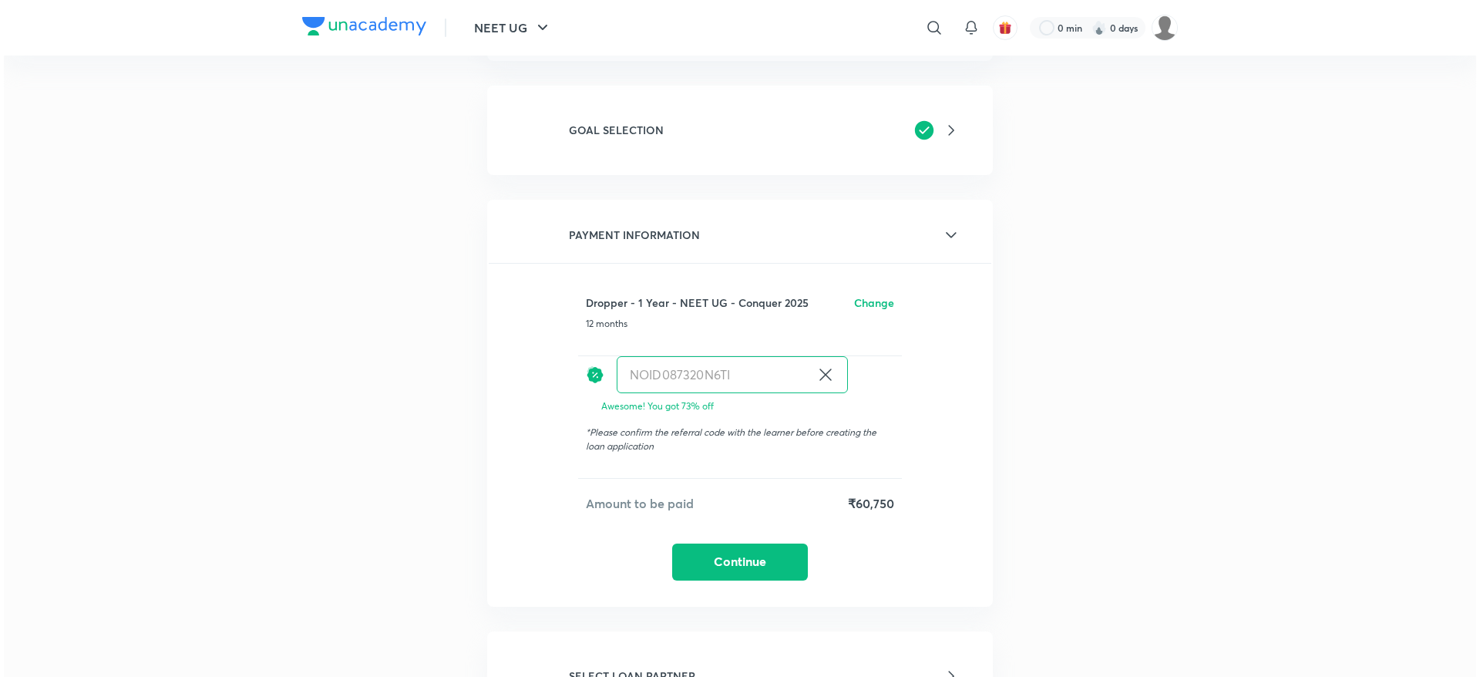
scroll to position [221, 0]
click at [725, 565] on button "Continue" at bounding box center [736, 558] width 136 height 37
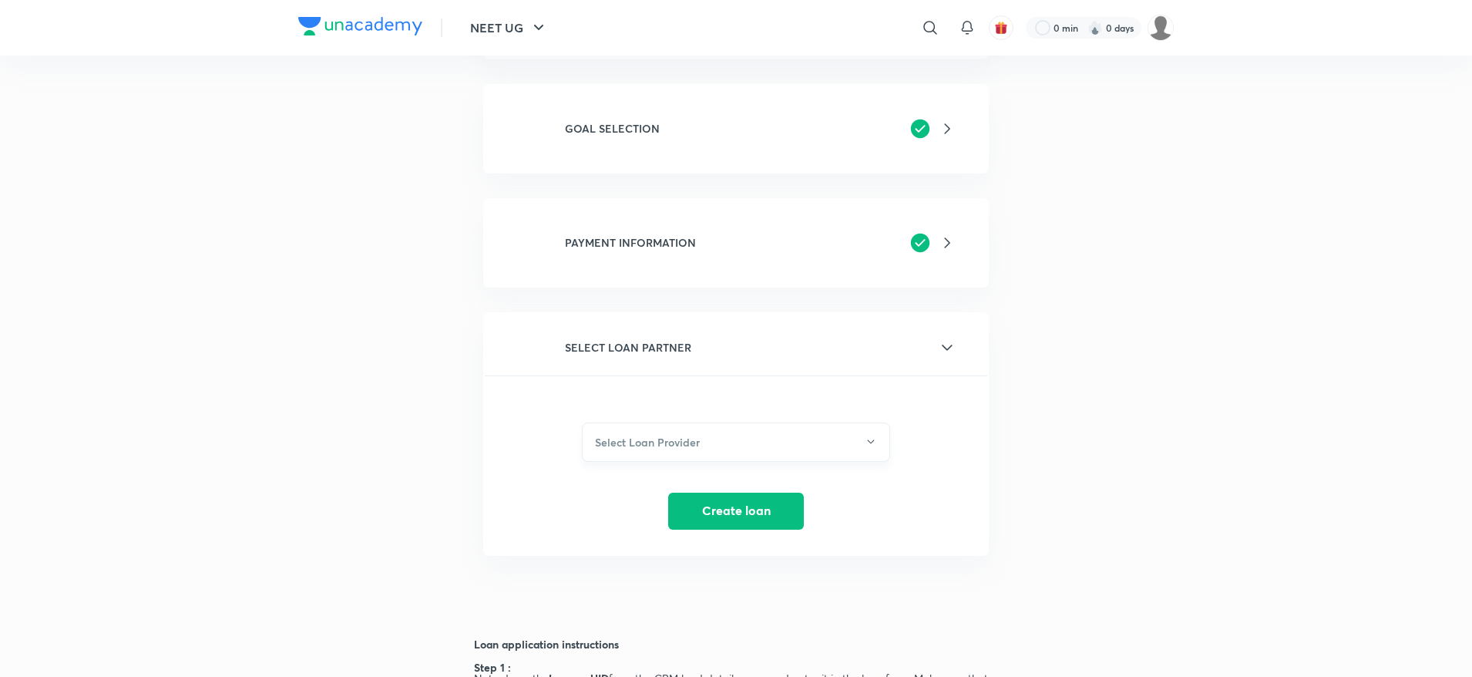
click at [737, 438] on button "Select Loan Provider" at bounding box center [736, 441] width 308 height 39
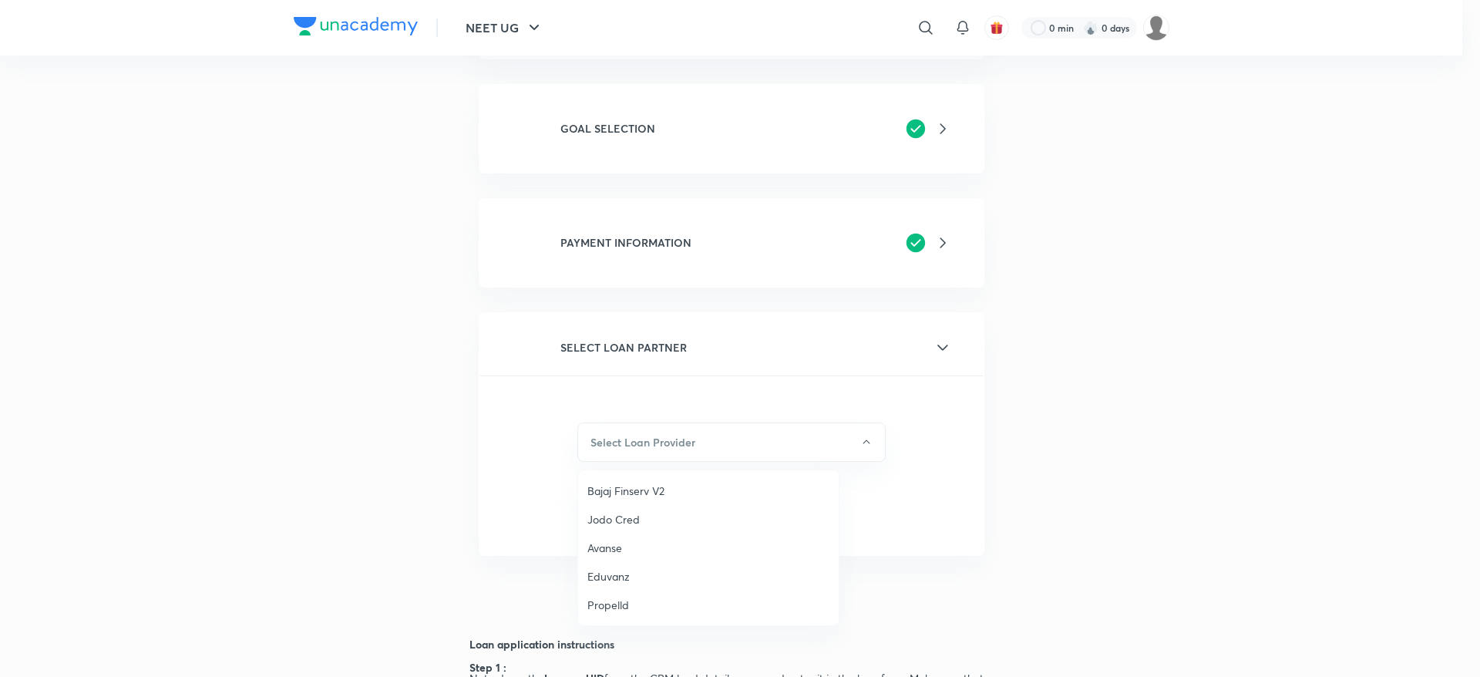
click at [637, 497] on span "Bajaj Finserv V2" at bounding box center [708, 490] width 242 height 16
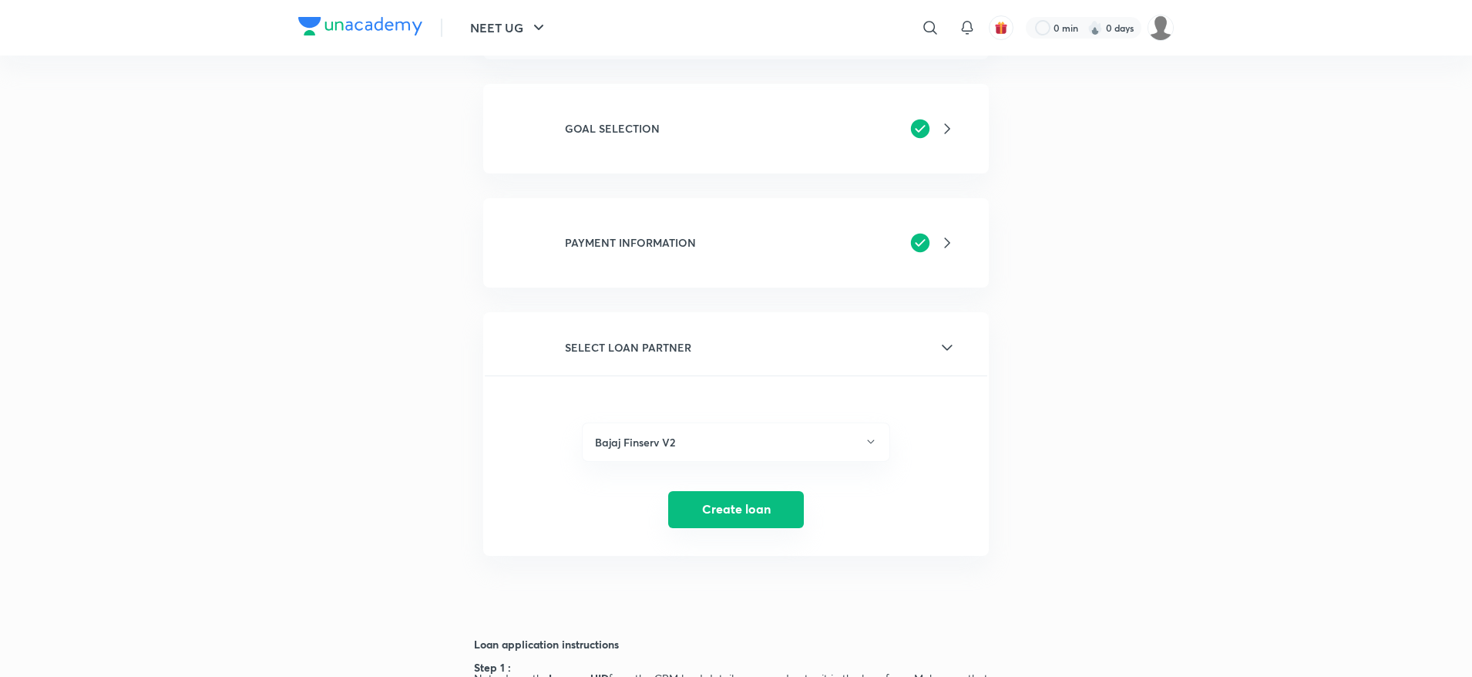
click at [741, 515] on button "Create loan" at bounding box center [736, 509] width 136 height 37
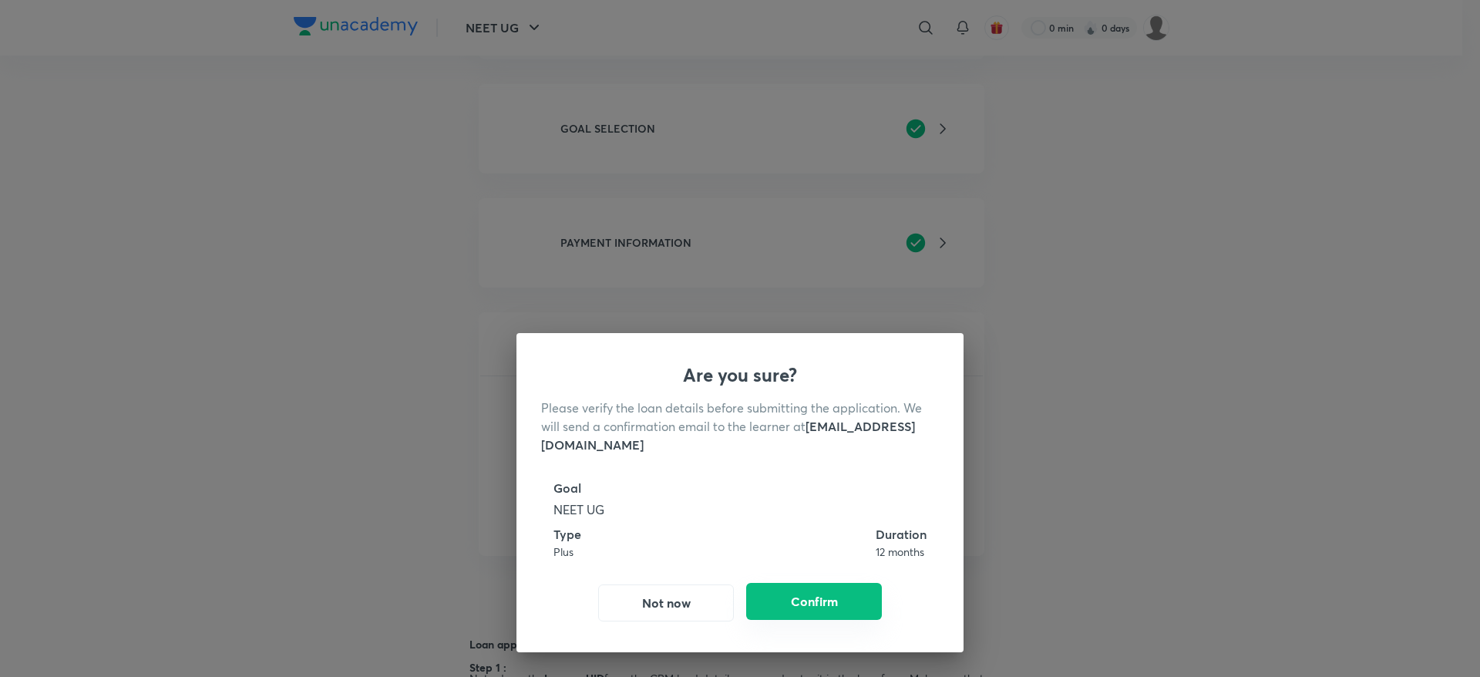
click at [822, 603] on button "Confirm" at bounding box center [814, 601] width 136 height 37
radio input "false"
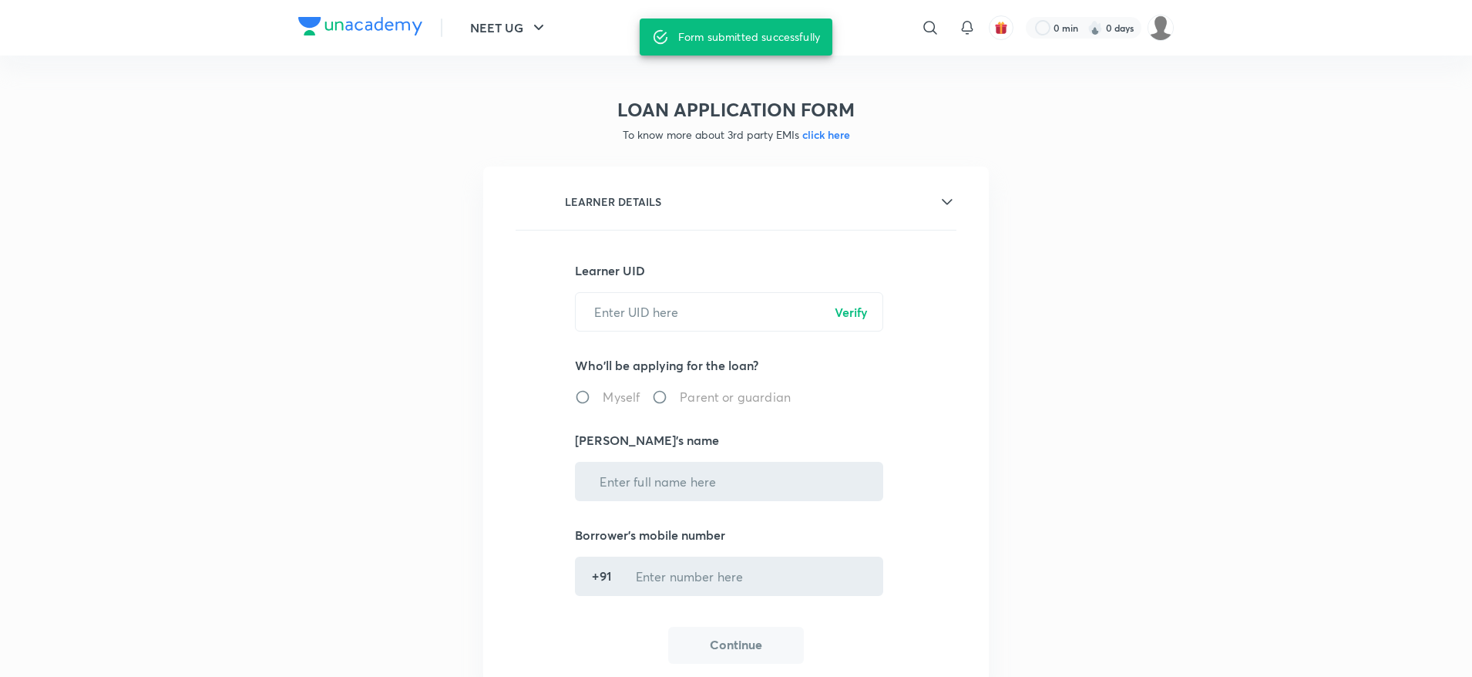
scroll to position [0, 0]
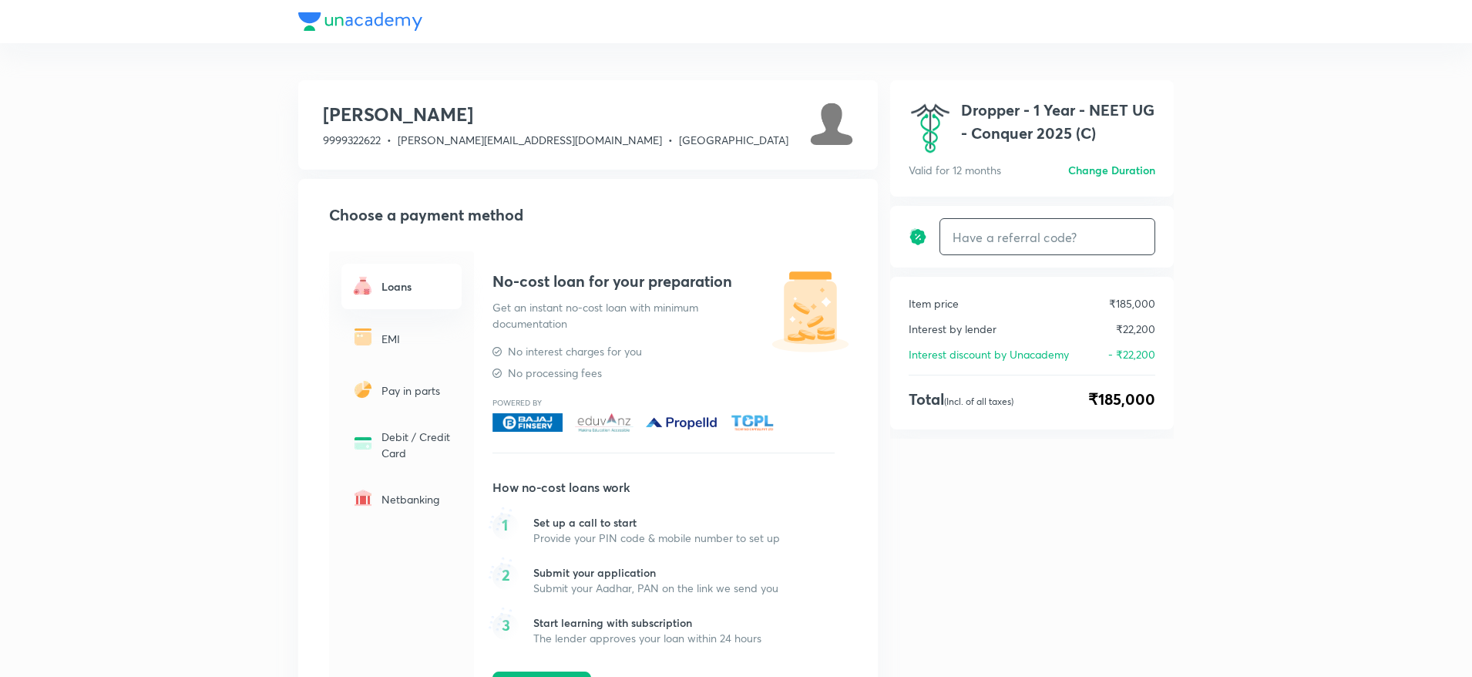
click at [1026, 236] on input "text" at bounding box center [1047, 237] width 214 height 36
paste input "NOID087320N6TI"
type input "NOID087320N6TI"
click at [1126, 233] on h6 "Apply" at bounding box center [1126, 237] width 31 height 16
